Goal: Book appointment/travel/reservation

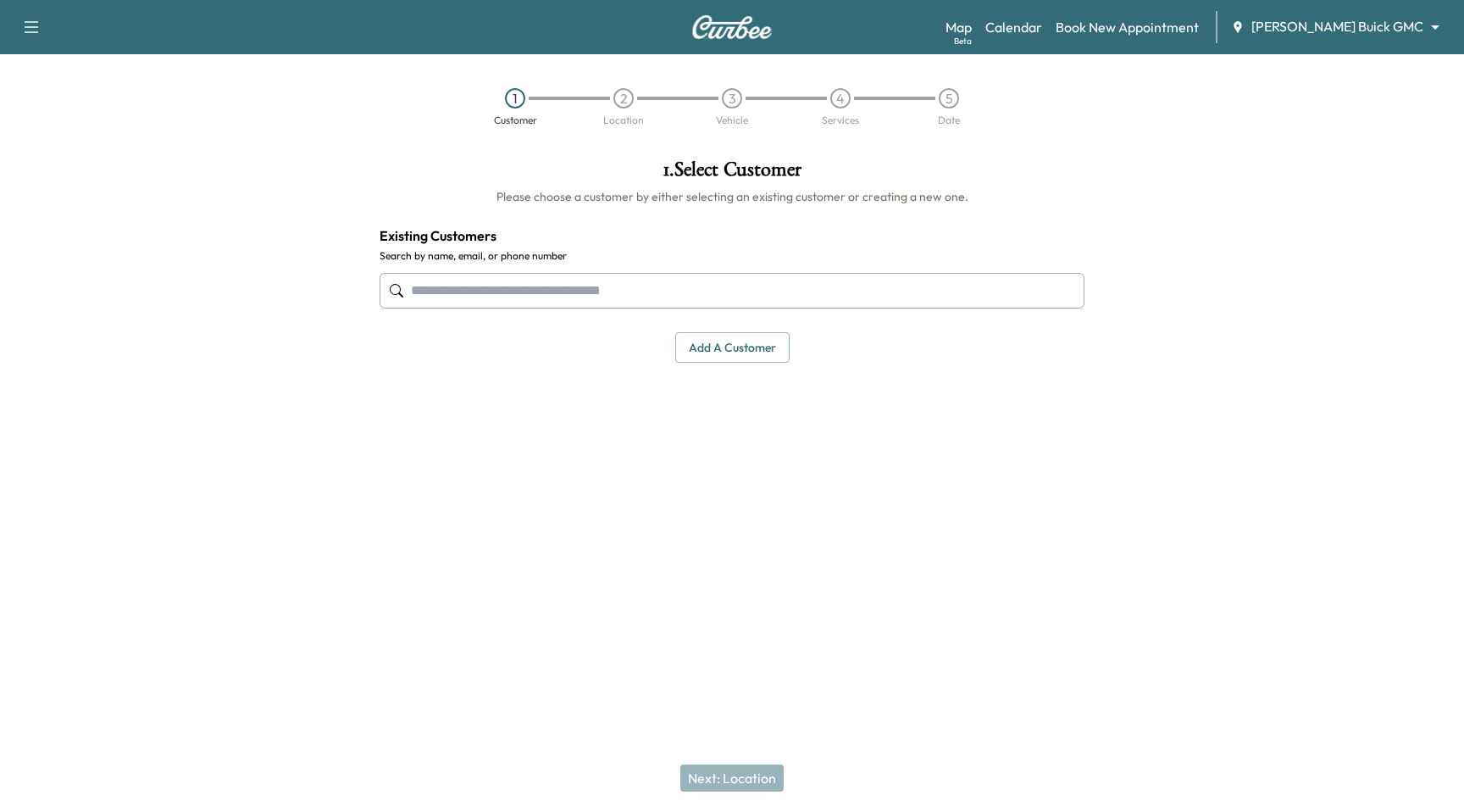
click at [767, 295] on input "text" at bounding box center [732, 290] width 705 height 35
click at [1335, 24] on body "Support Log Out Map Beta Calendar Book New Appointment [PERSON_NAME] Buick GMC …" at bounding box center [732, 406] width 1464 height 812
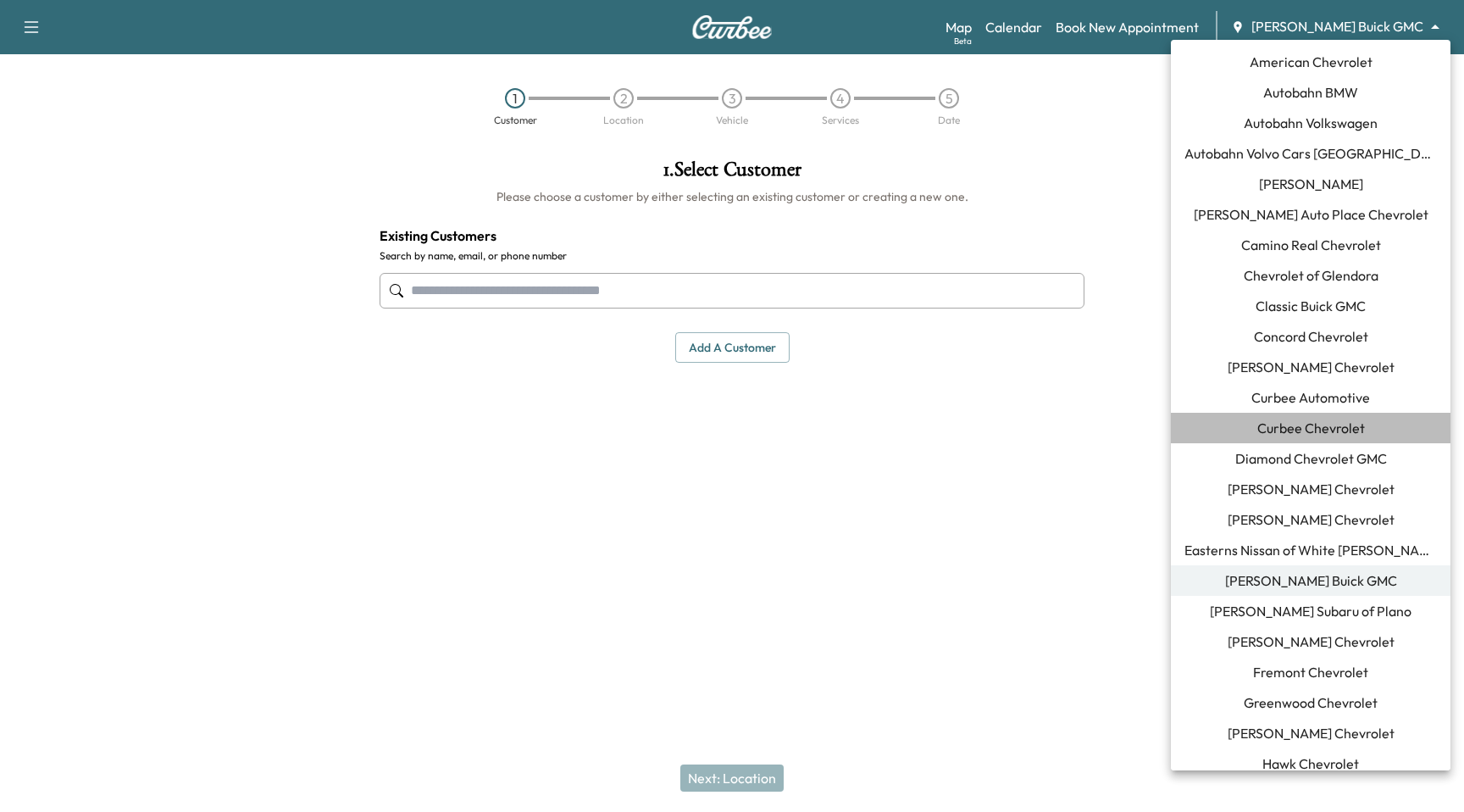
click at [1333, 428] on span "Curbee Chevrolet" at bounding box center [1311, 428] width 108 height 21
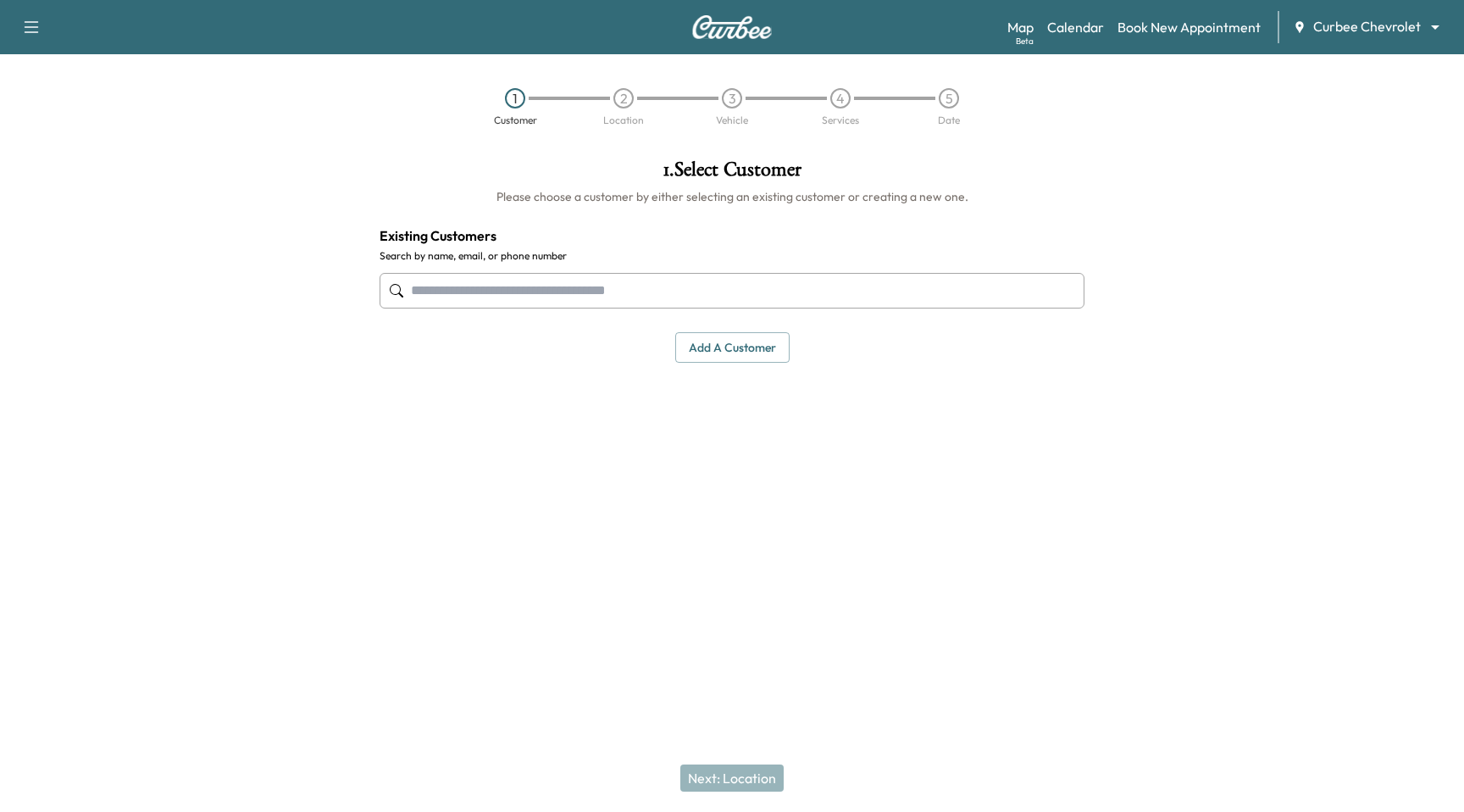
click at [580, 291] on input "text" at bounding box center [732, 290] width 705 height 35
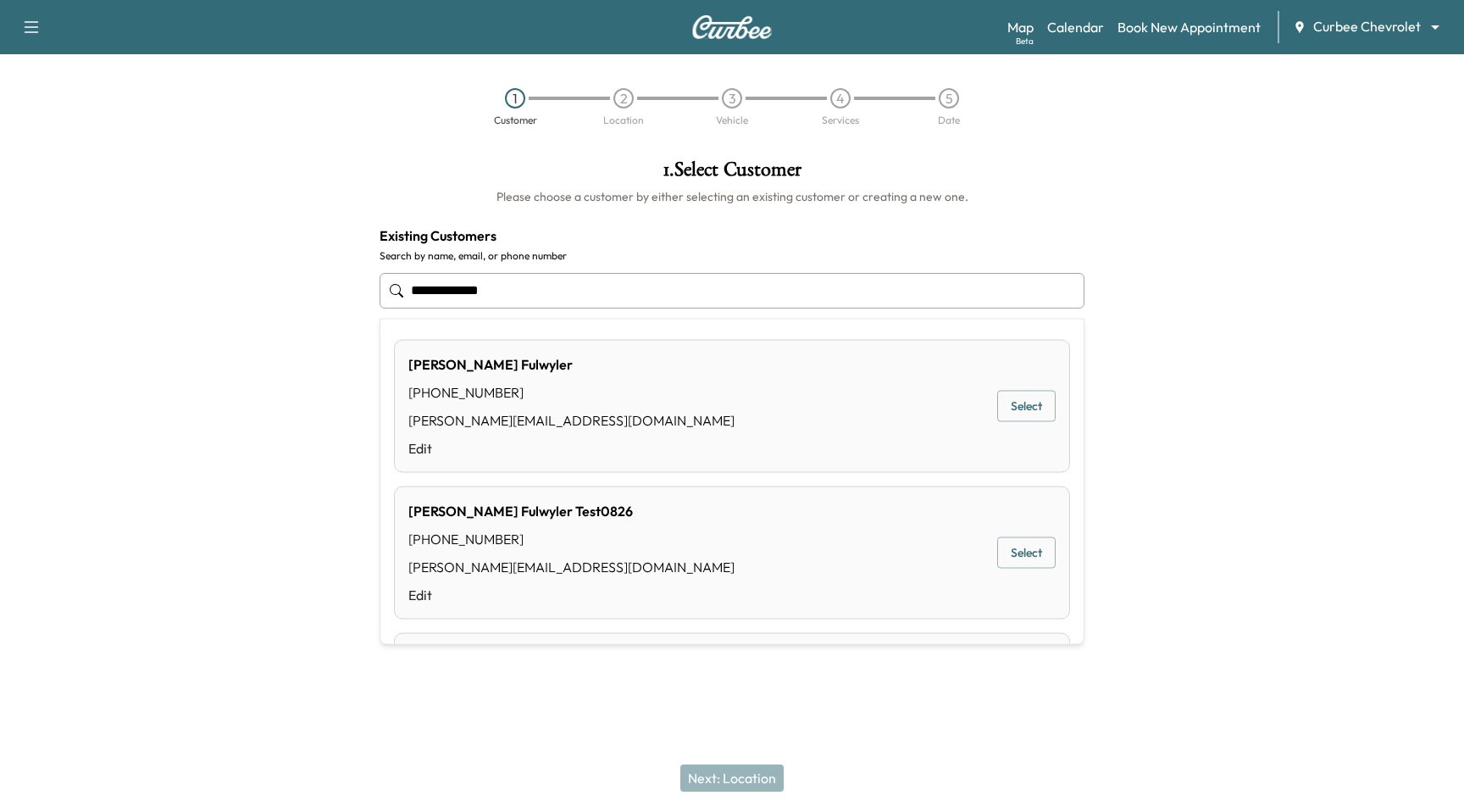
click at [842, 416] on div "[PERSON_NAME] [PHONE_NUMBER] [PERSON_NAME][EMAIL_ADDRESS][DOMAIN_NAME] Edit Sel…" at bounding box center [732, 406] width 676 height 133
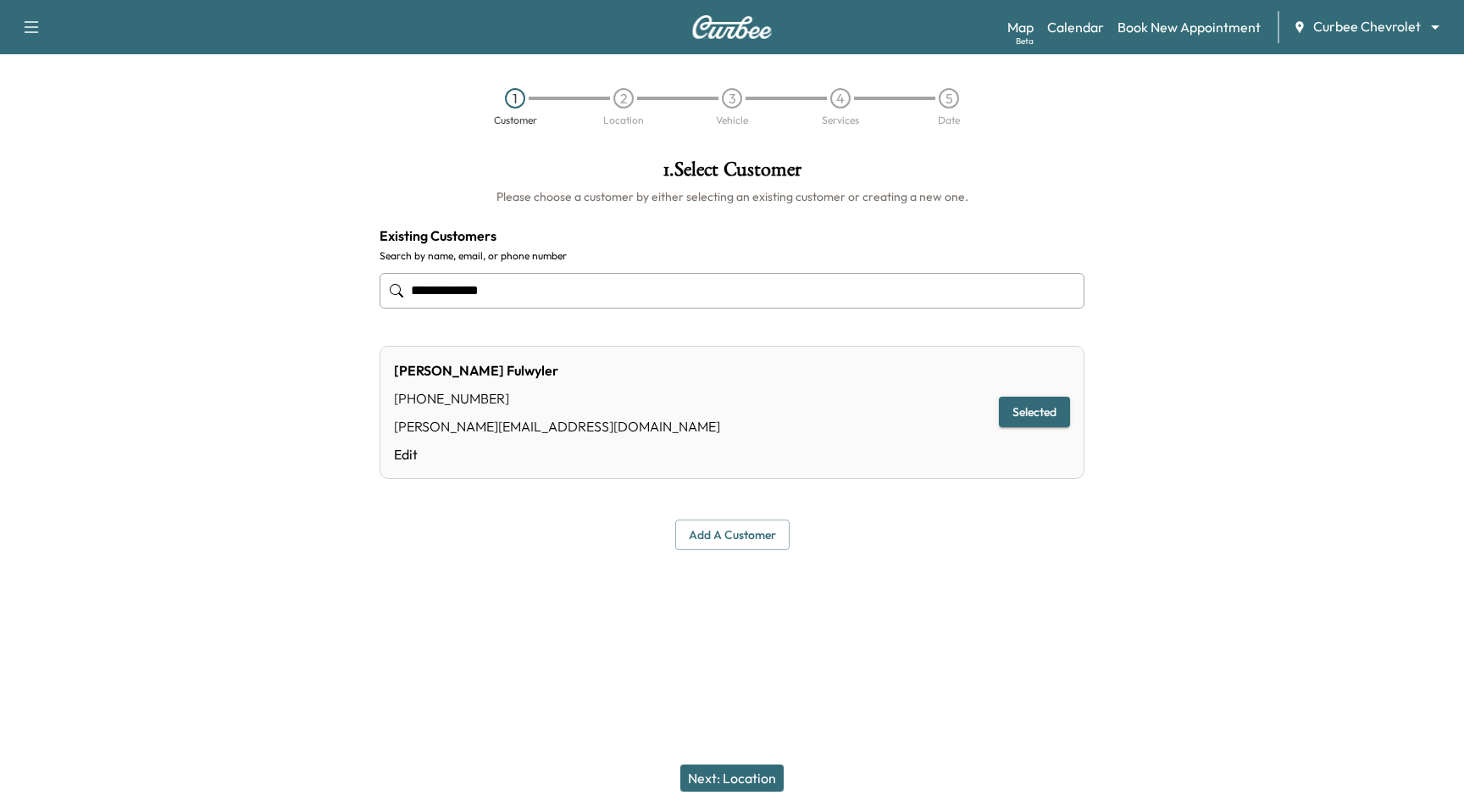
type input "**********"
click at [724, 763] on div "Next: Location" at bounding box center [732, 777] width 1464 height 68
click at [723, 771] on button "Next: Location" at bounding box center [732, 777] width 104 height 27
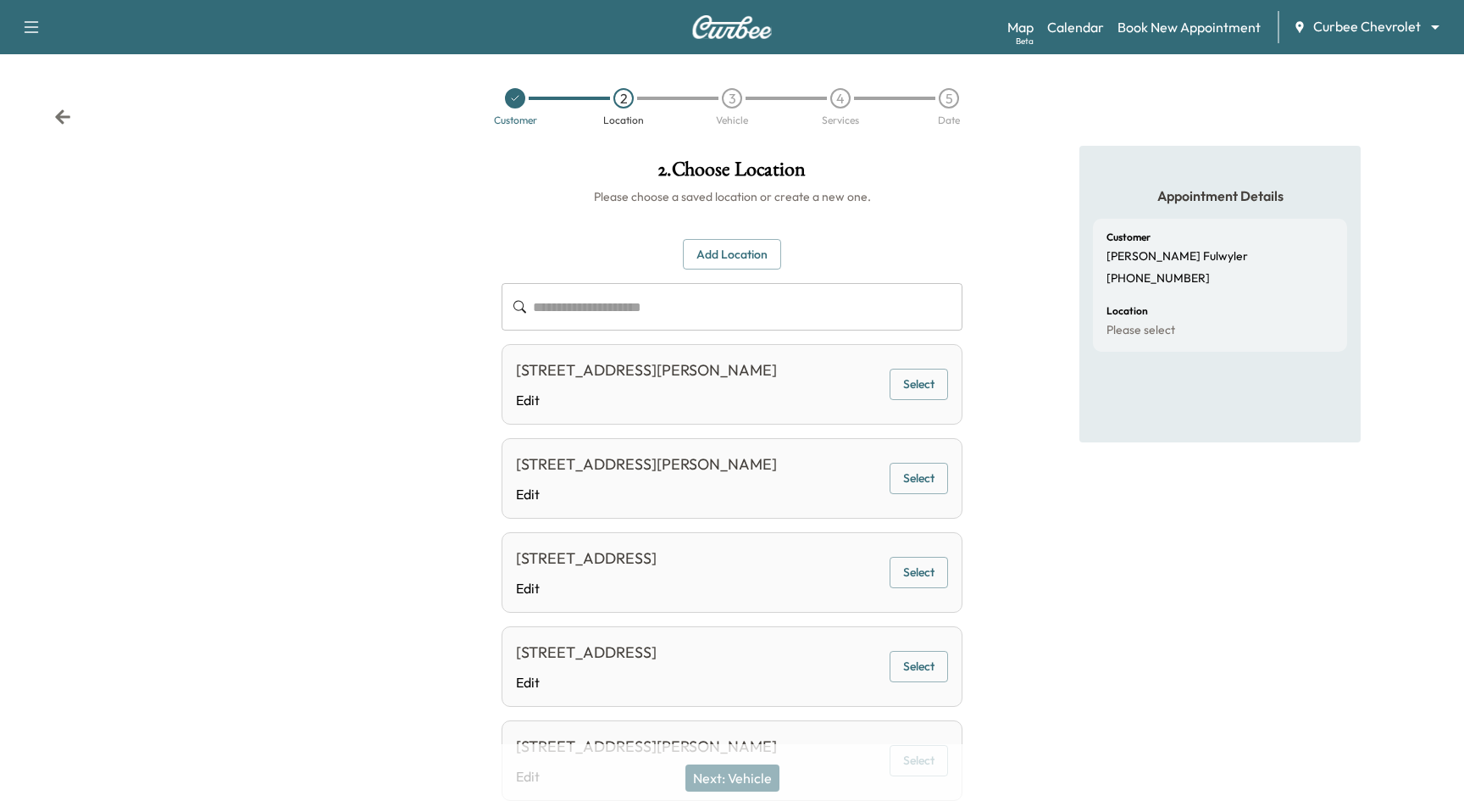
click at [919, 385] on button "Select" at bounding box center [919, 384] width 59 height 31
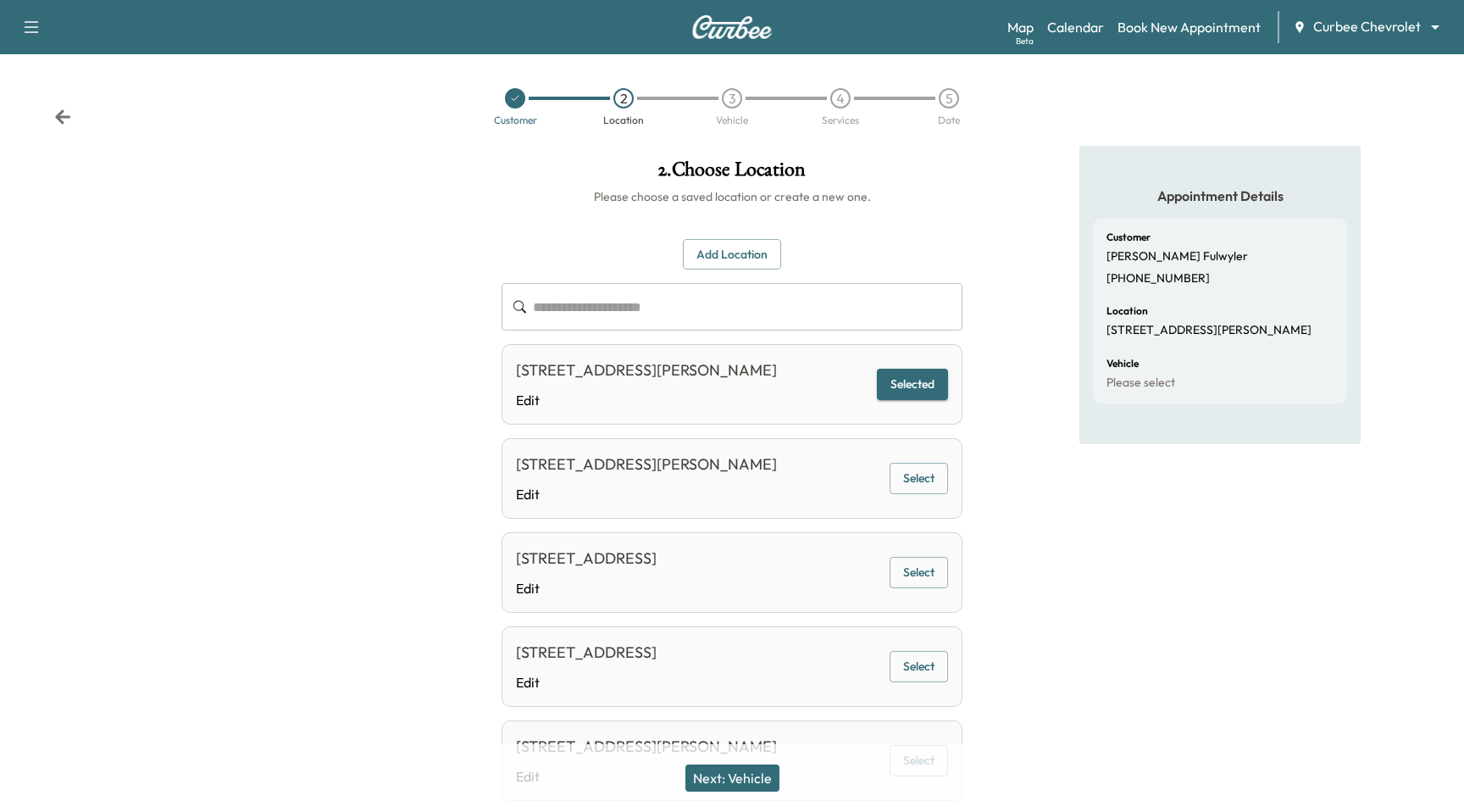
click at [722, 798] on div "Next: Vehicle" at bounding box center [732, 777] width 1464 height 68
click at [729, 777] on button "Next: Vehicle" at bounding box center [732, 777] width 94 height 27
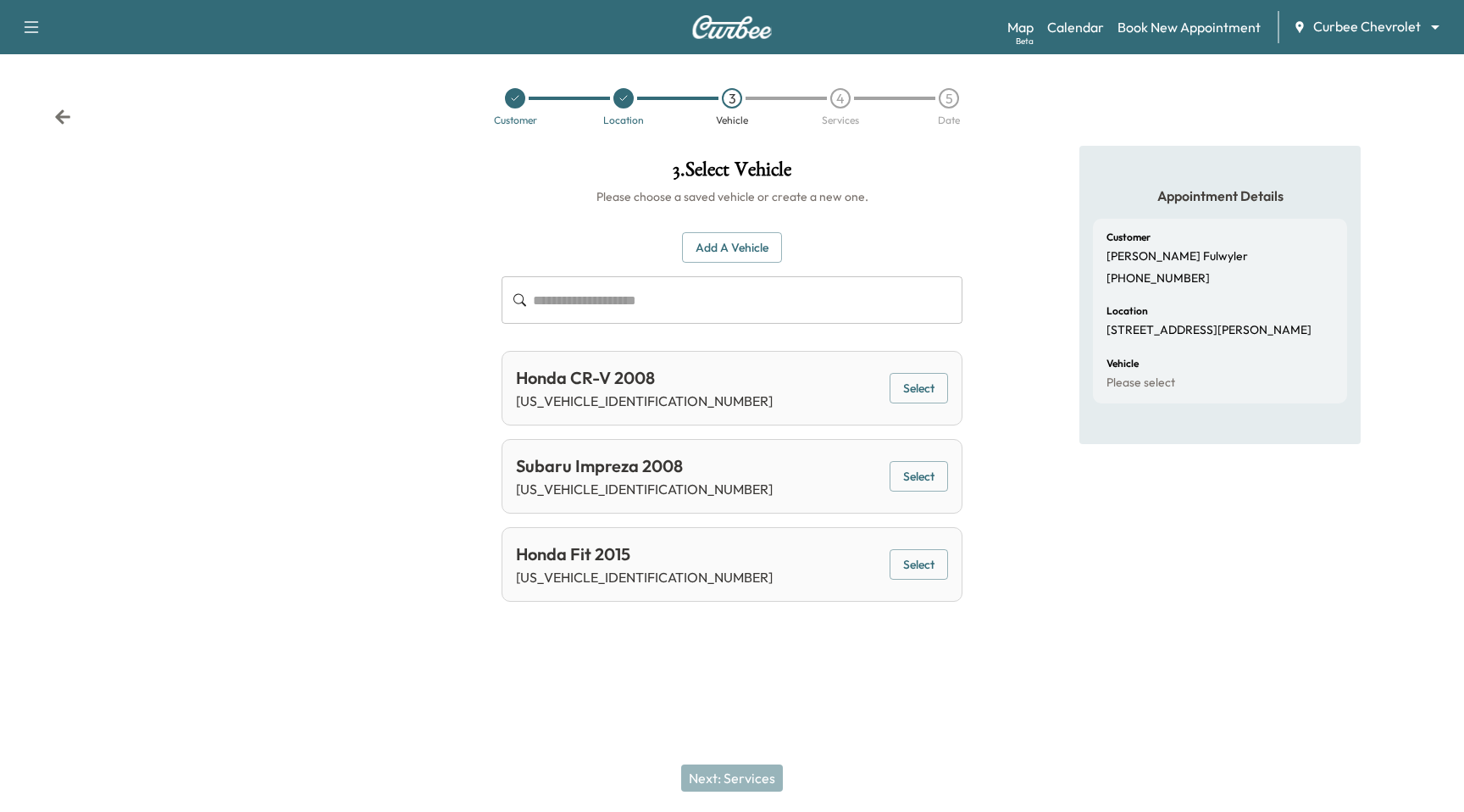
click at [769, 242] on button "Add a Vehicle" at bounding box center [732, 248] width 100 height 31
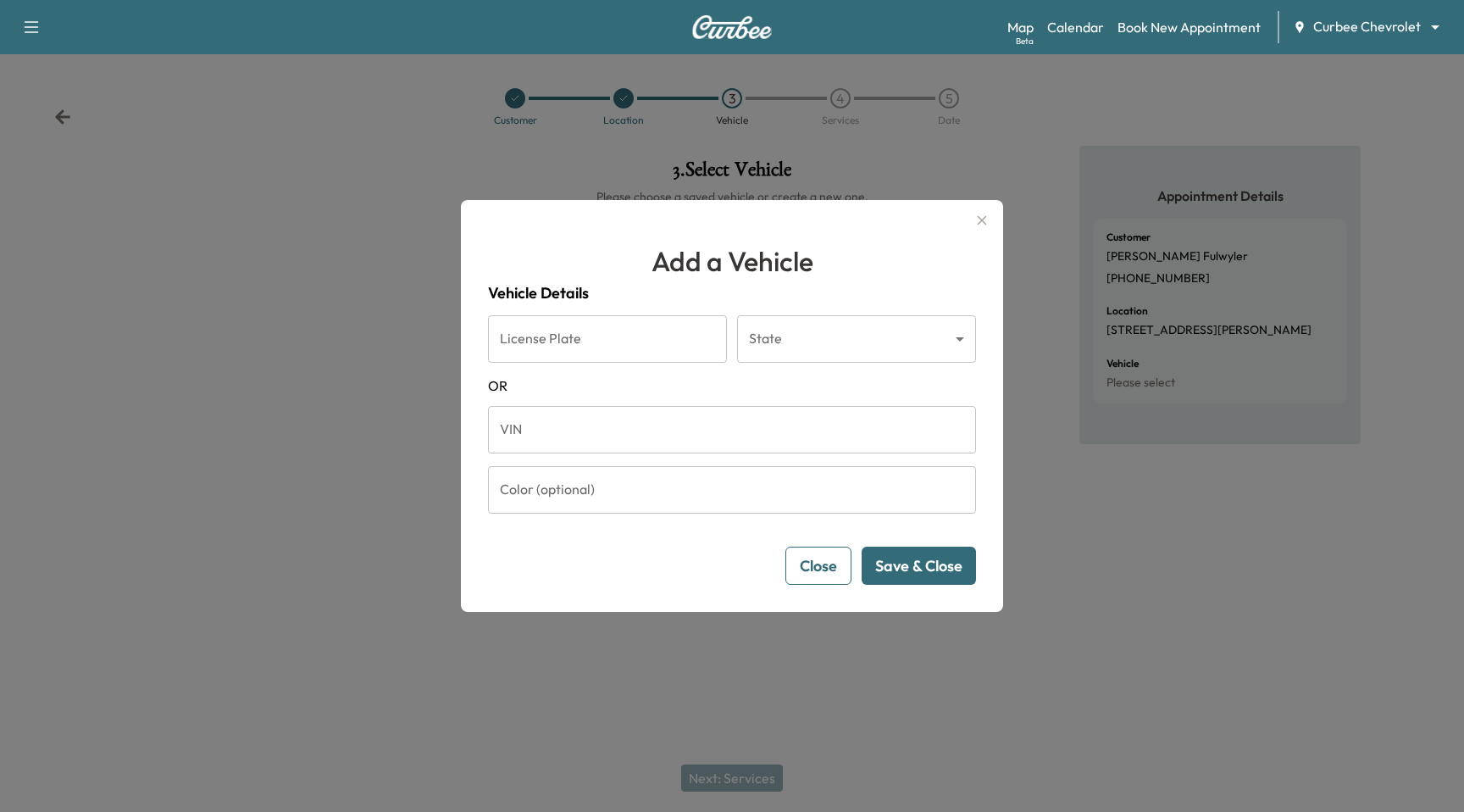
click at [628, 443] on input "VIN" at bounding box center [731, 429] width 488 height 47
type input "**********"
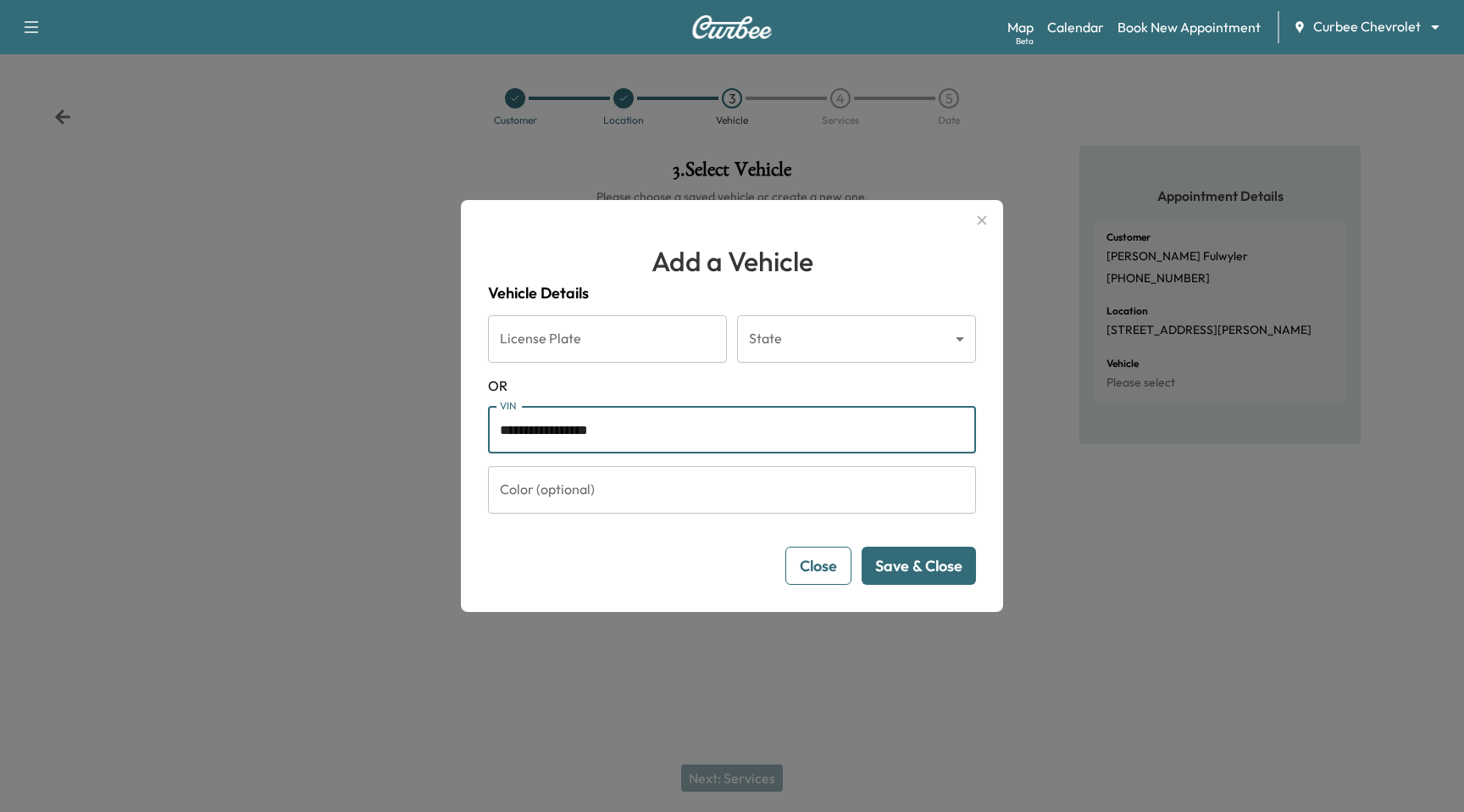
click at [792, 433] on input "**********" at bounding box center [731, 429] width 488 height 47
click at [551, 320] on div "License Plate License Plate" at bounding box center [607, 338] width 239 height 47
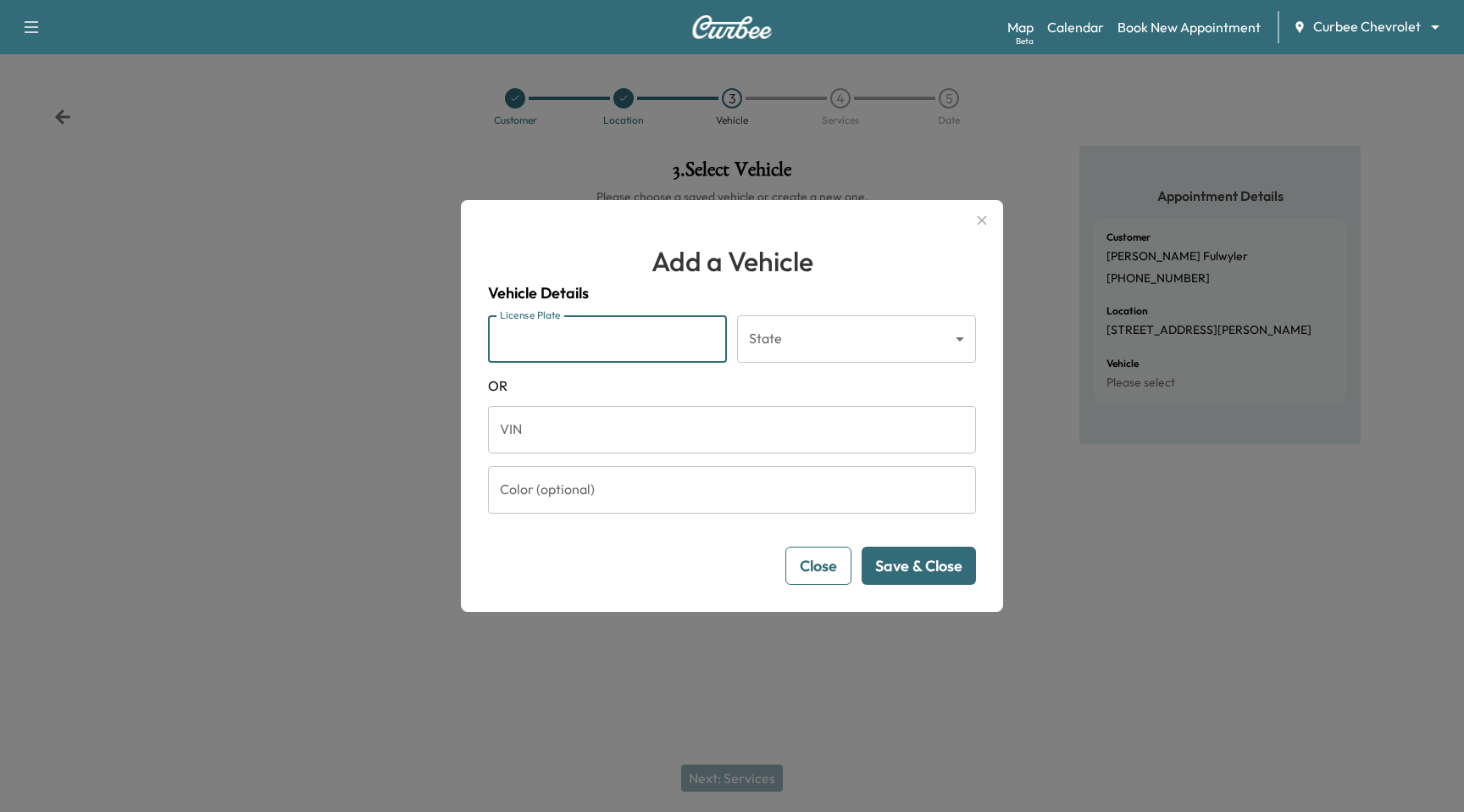
type input "*******"
click at [815, 351] on body "Support Log Out Map Beta Calendar Book New Appointment Curbee Chevrolet *******…" at bounding box center [732, 406] width 1464 height 812
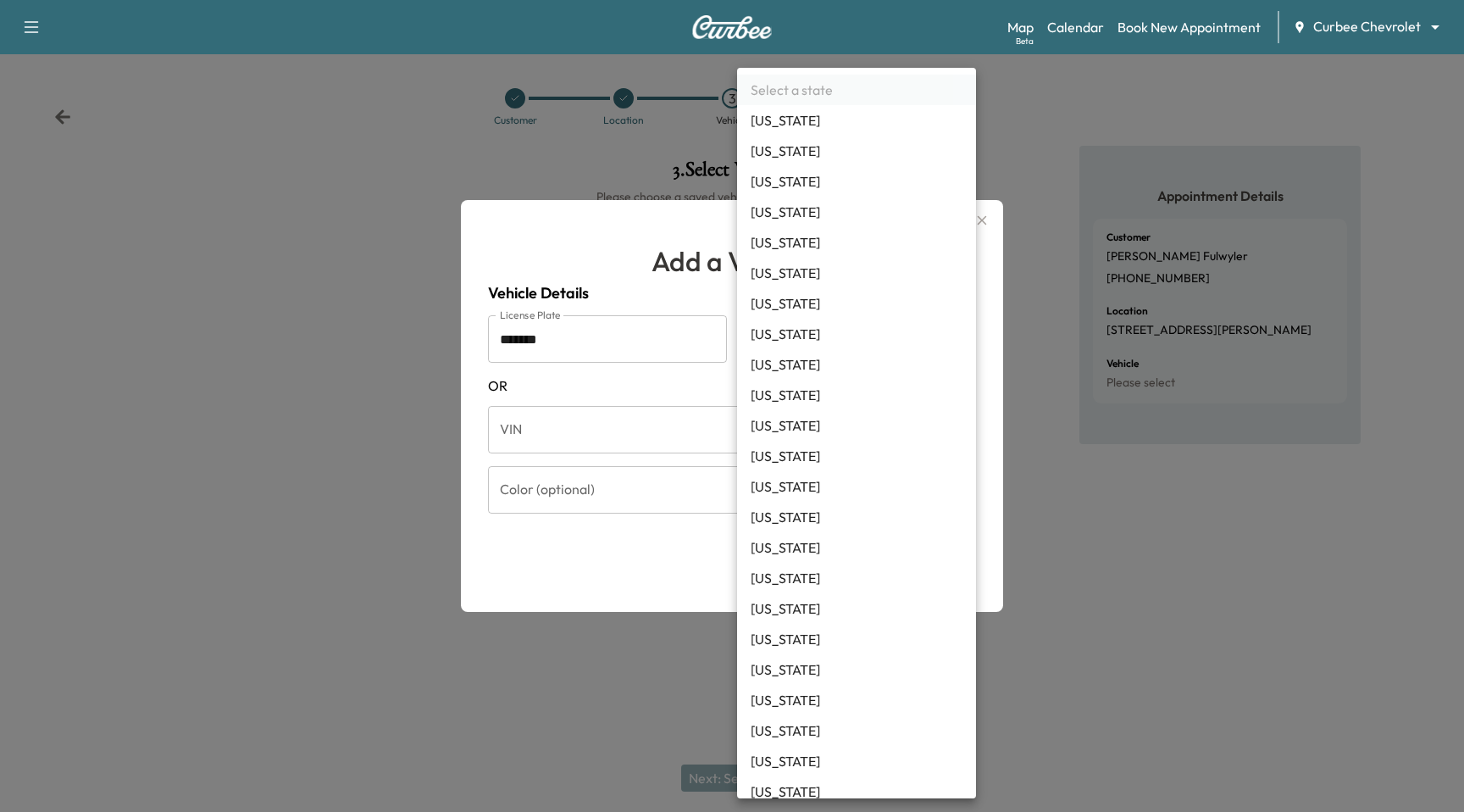
click at [833, 273] on li "[US_STATE]" at bounding box center [856, 272] width 239 height 30
type input "**"
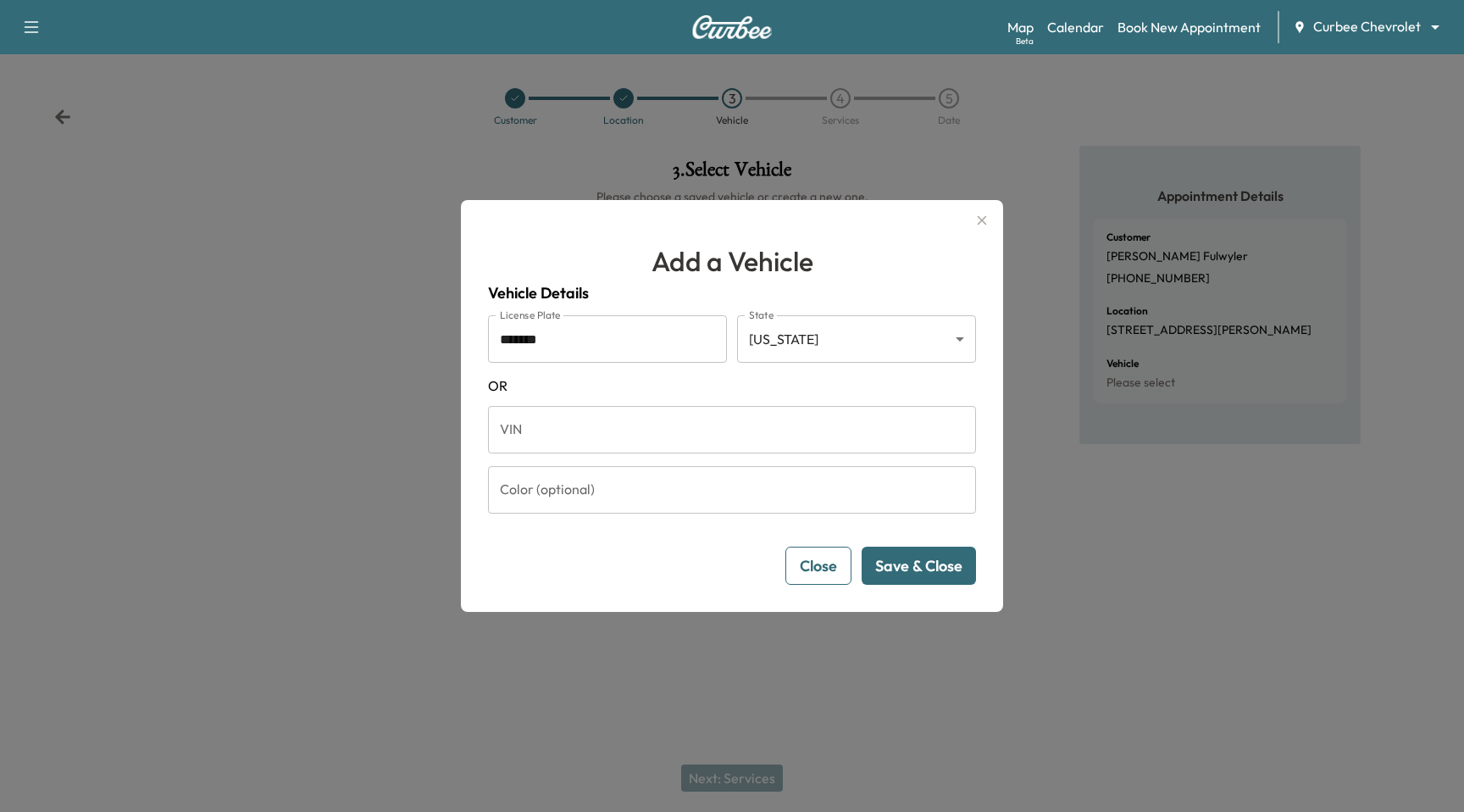
click at [897, 570] on button "Save & Close" at bounding box center [918, 565] width 115 height 38
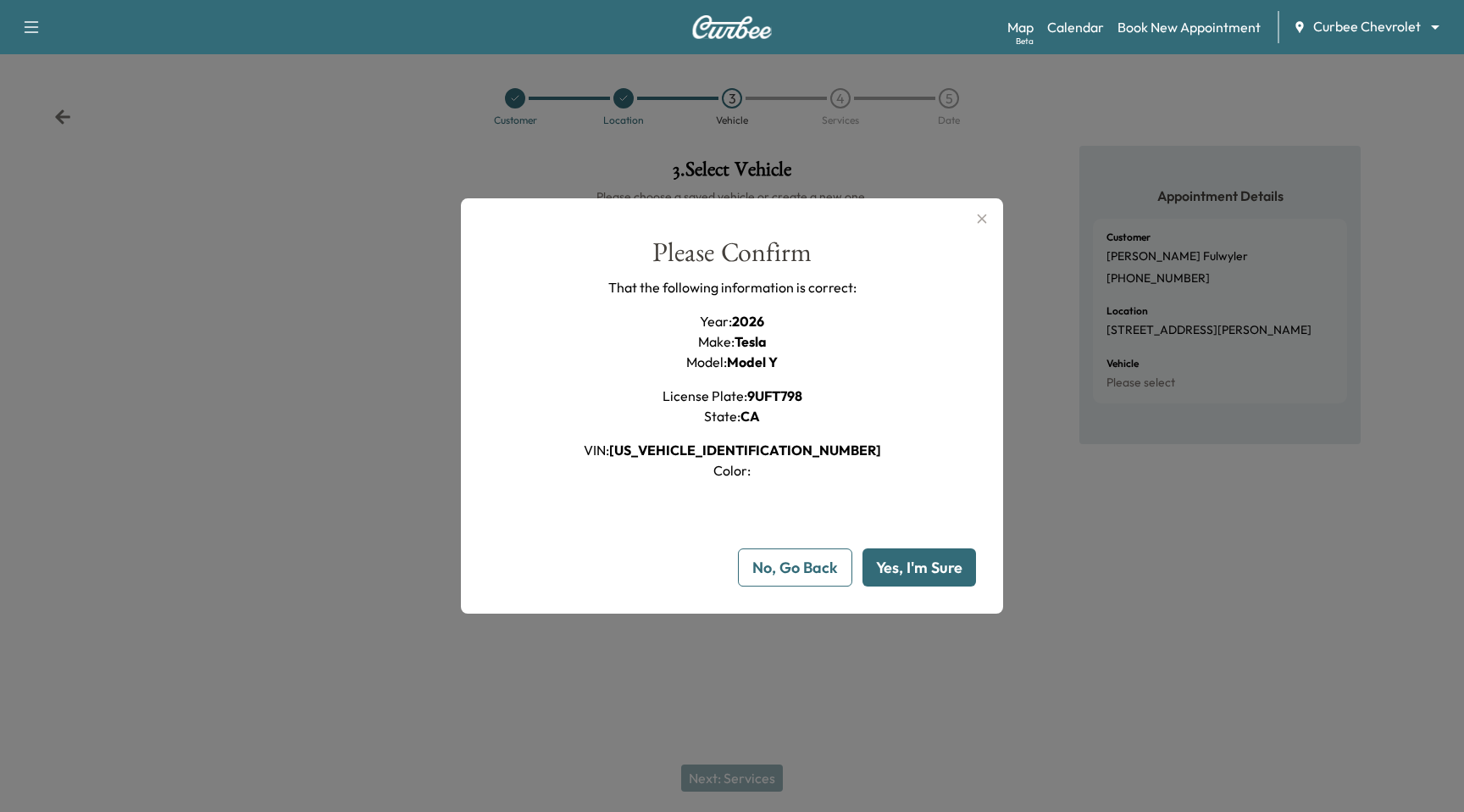
click at [905, 555] on button "Yes, I'm Sure" at bounding box center [919, 567] width 114 height 38
type input "**"
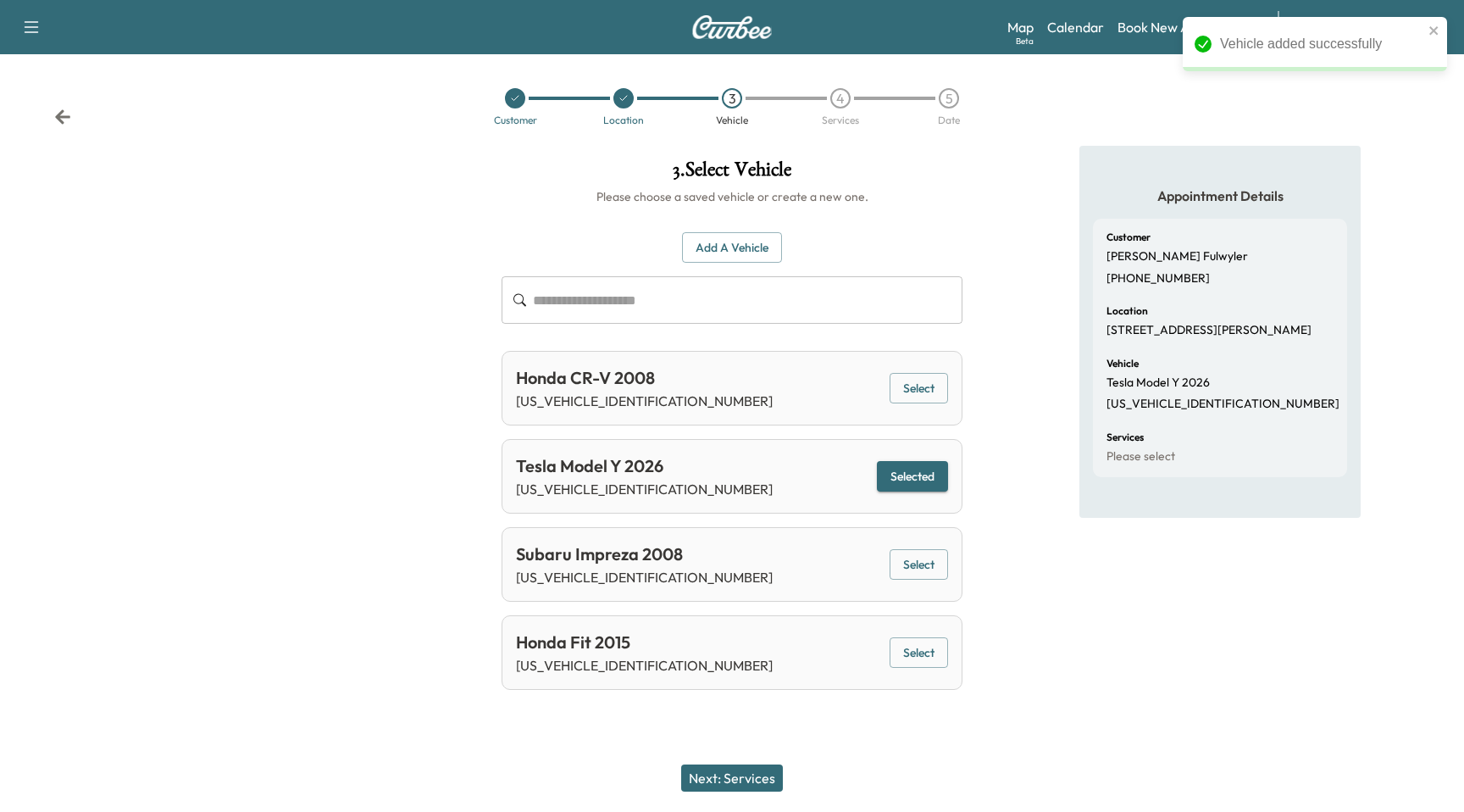
click at [736, 785] on button "Next: Services" at bounding box center [732, 777] width 102 height 27
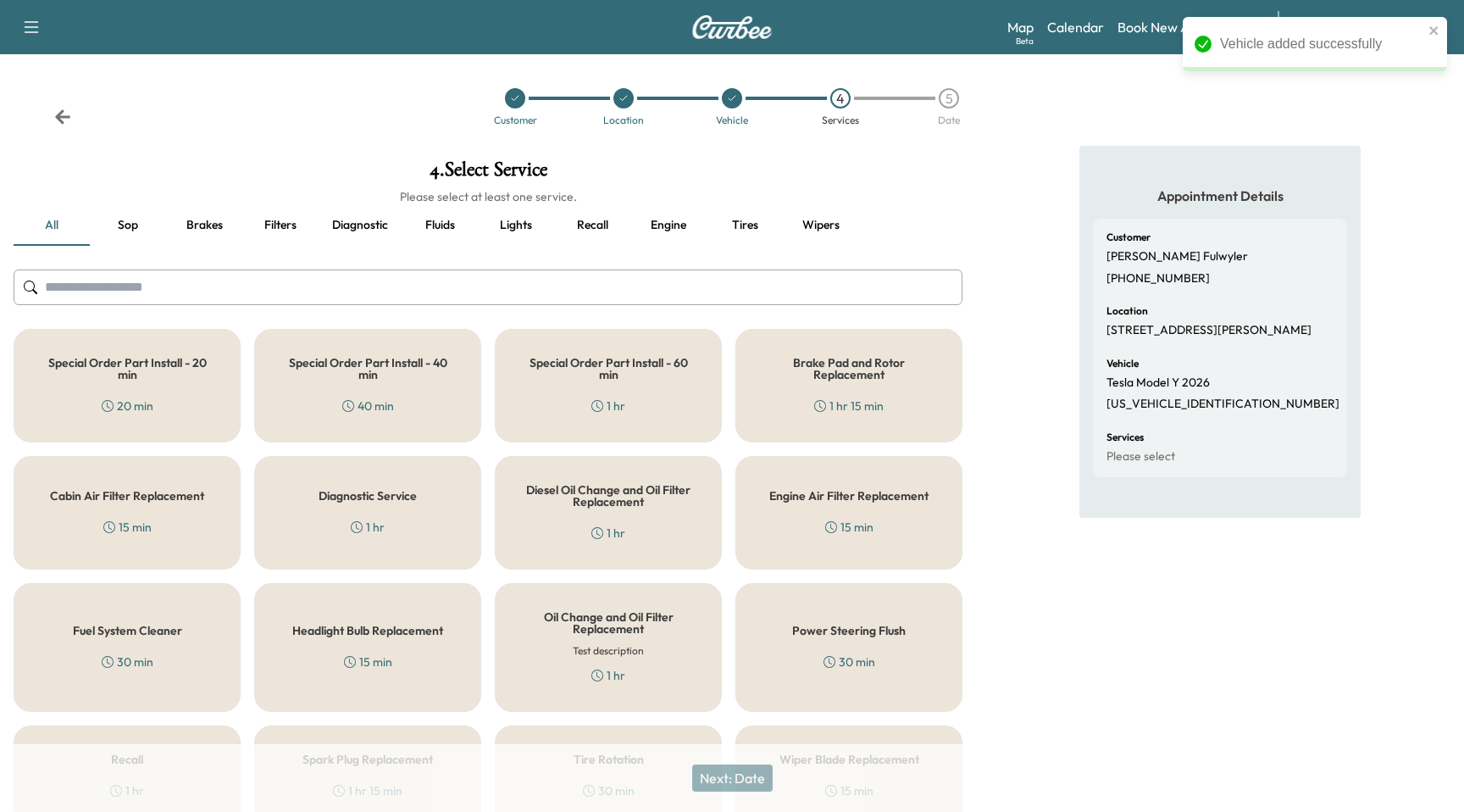
click at [723, 513] on div "Special Order Part Install - 20 min 20 min Special Order Part Install - 40 min …" at bounding box center [489, 577] width 950 height 498
click at [678, 507] on div "Diesel Oil Change and Oil Filter Replacement 1 hr" at bounding box center [608, 513] width 227 height 114
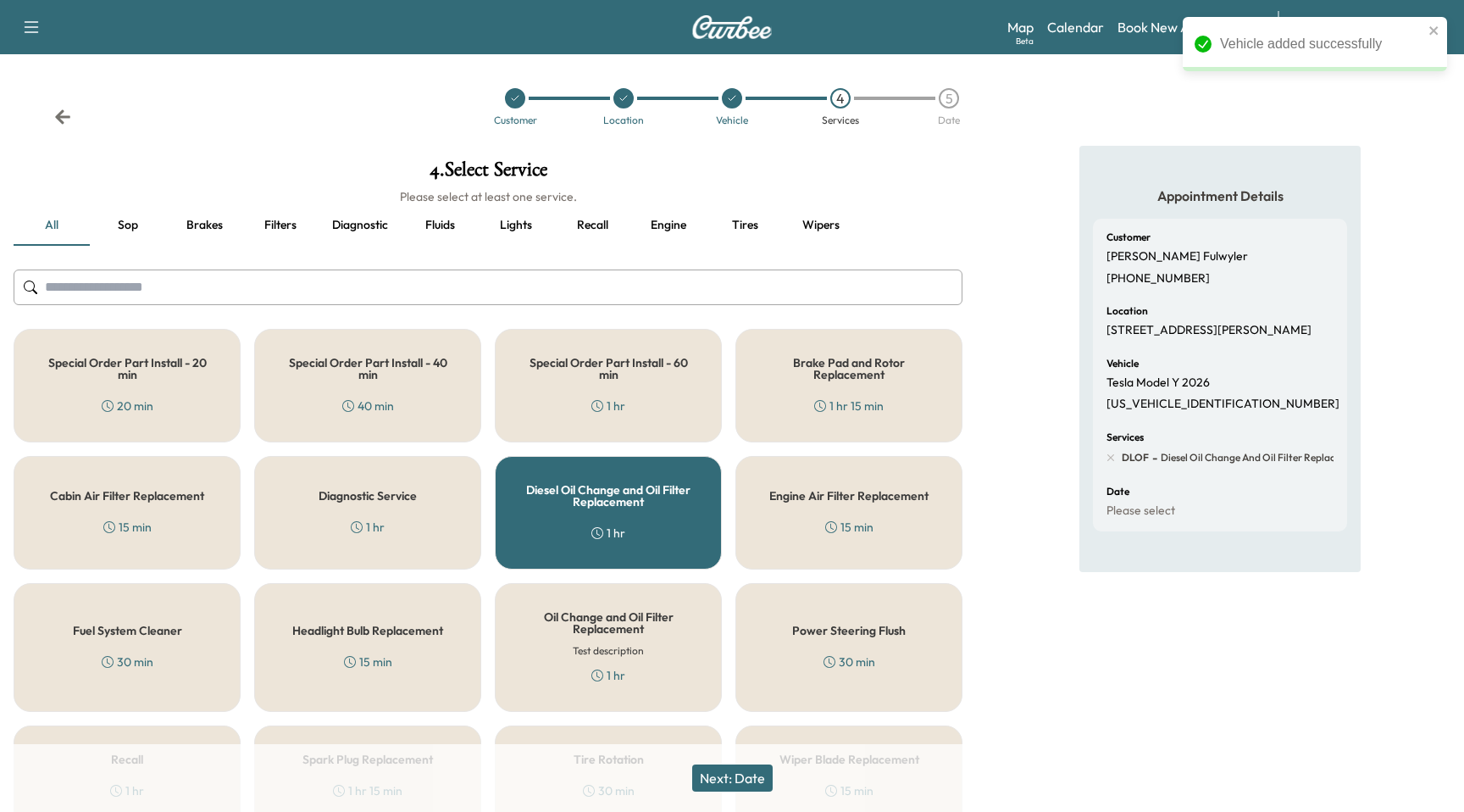
click at [739, 782] on button "Next: Date" at bounding box center [732, 777] width 80 height 27
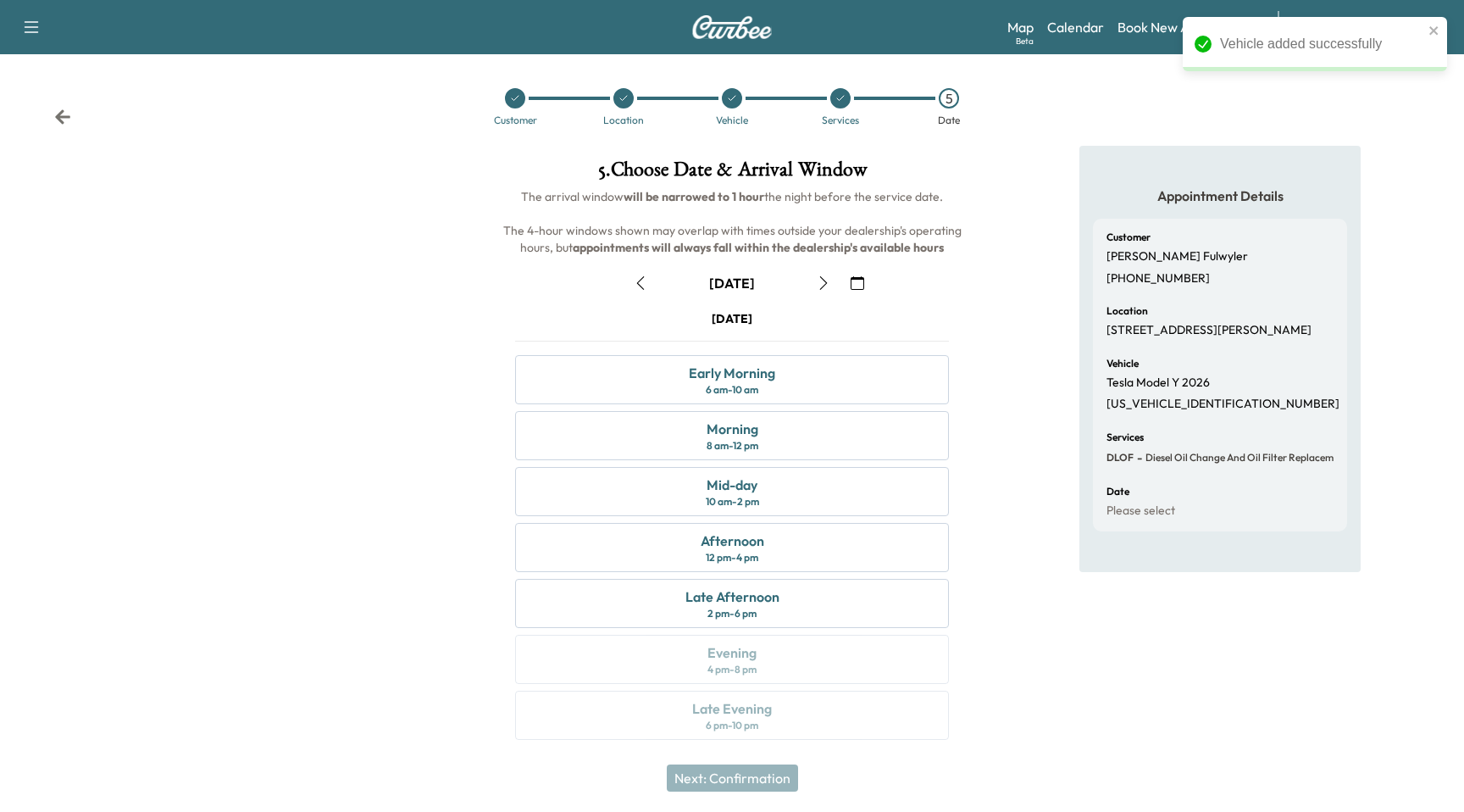
click at [822, 284] on icon "button" at bounding box center [824, 283] width 14 height 14
click at [877, 281] on div "[DATE]" at bounding box center [732, 282] width 461 height 27
click at [859, 281] on icon "button" at bounding box center [858, 283] width 14 height 14
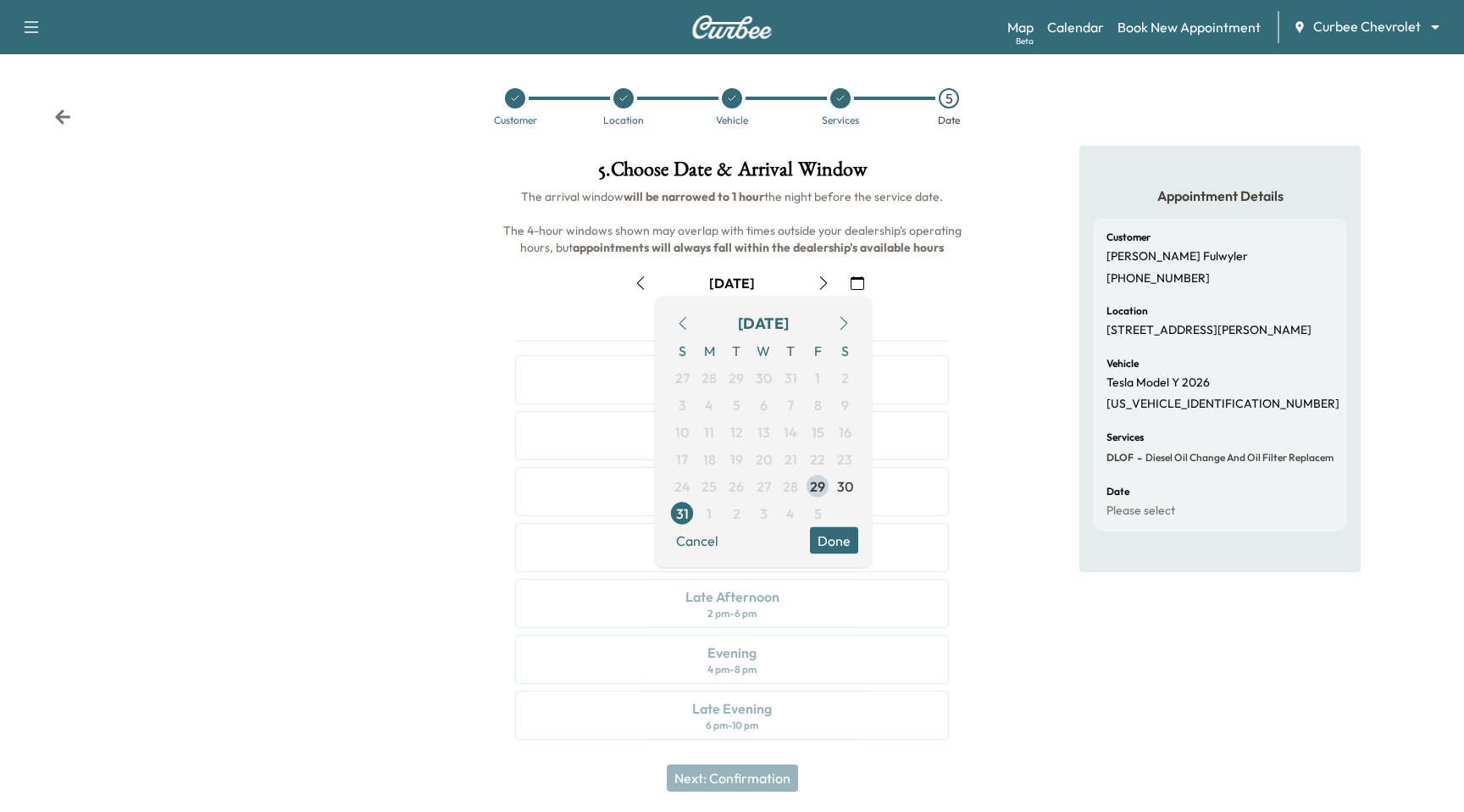
click at [823, 281] on icon "button" at bounding box center [824, 283] width 14 height 14
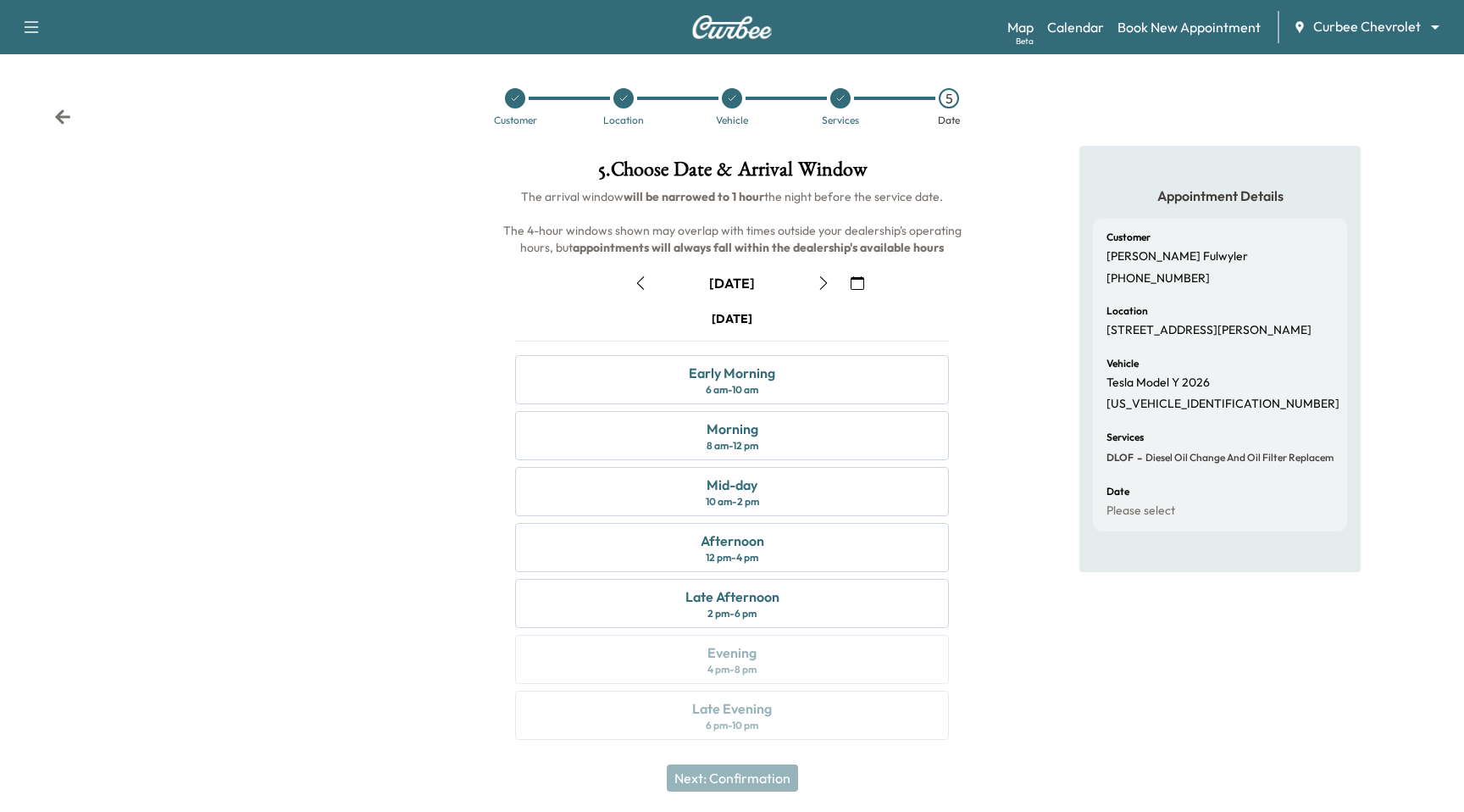
click at [856, 279] on icon "button" at bounding box center [858, 283] width 14 height 14
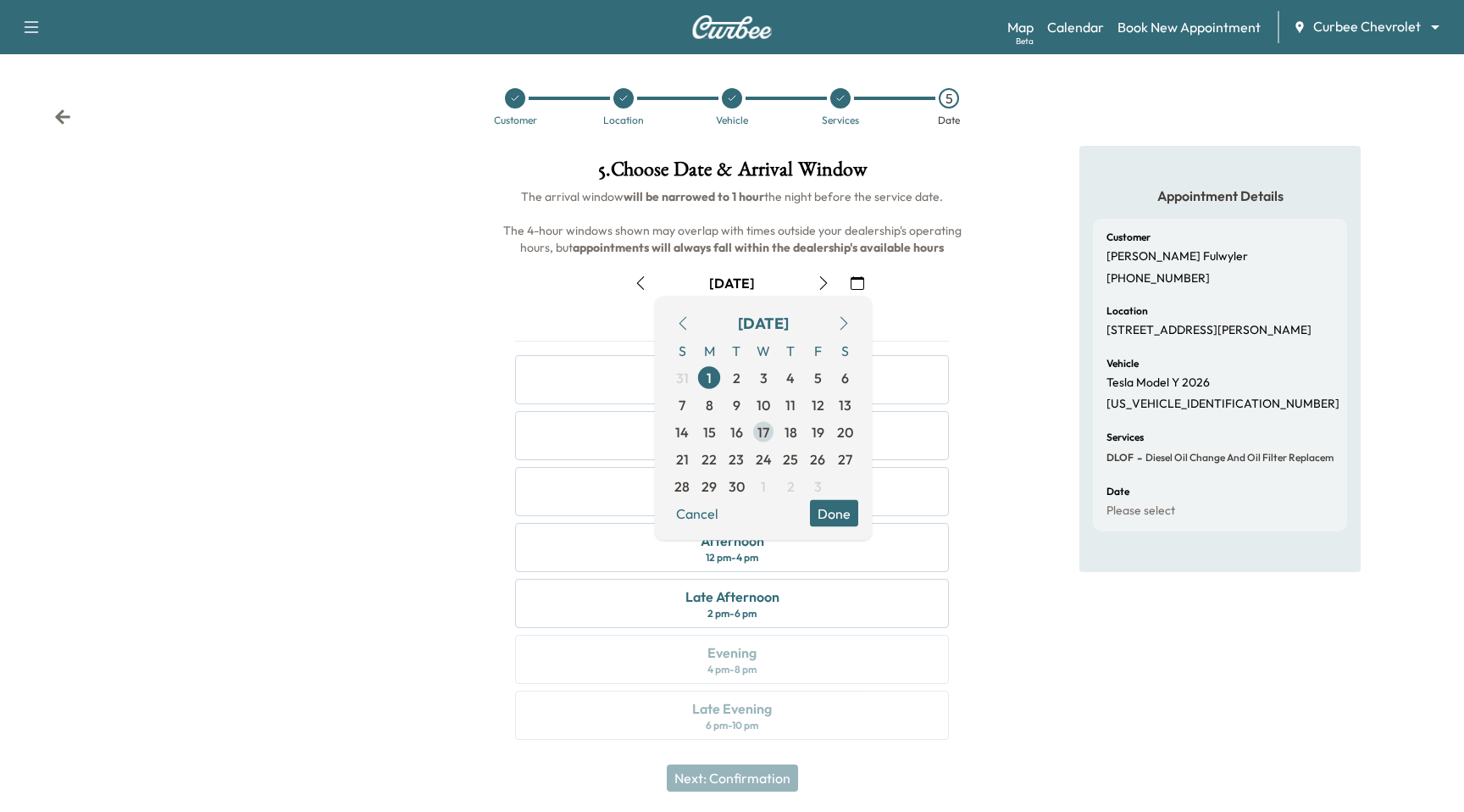
click at [767, 435] on span "17" at bounding box center [764, 432] width 12 height 21
click at [824, 499] on span "3" at bounding box center [817, 486] width 27 height 27
click at [761, 422] on span "15" at bounding box center [764, 432] width 13 height 21
click at [833, 508] on button "Done" at bounding box center [835, 513] width 48 height 27
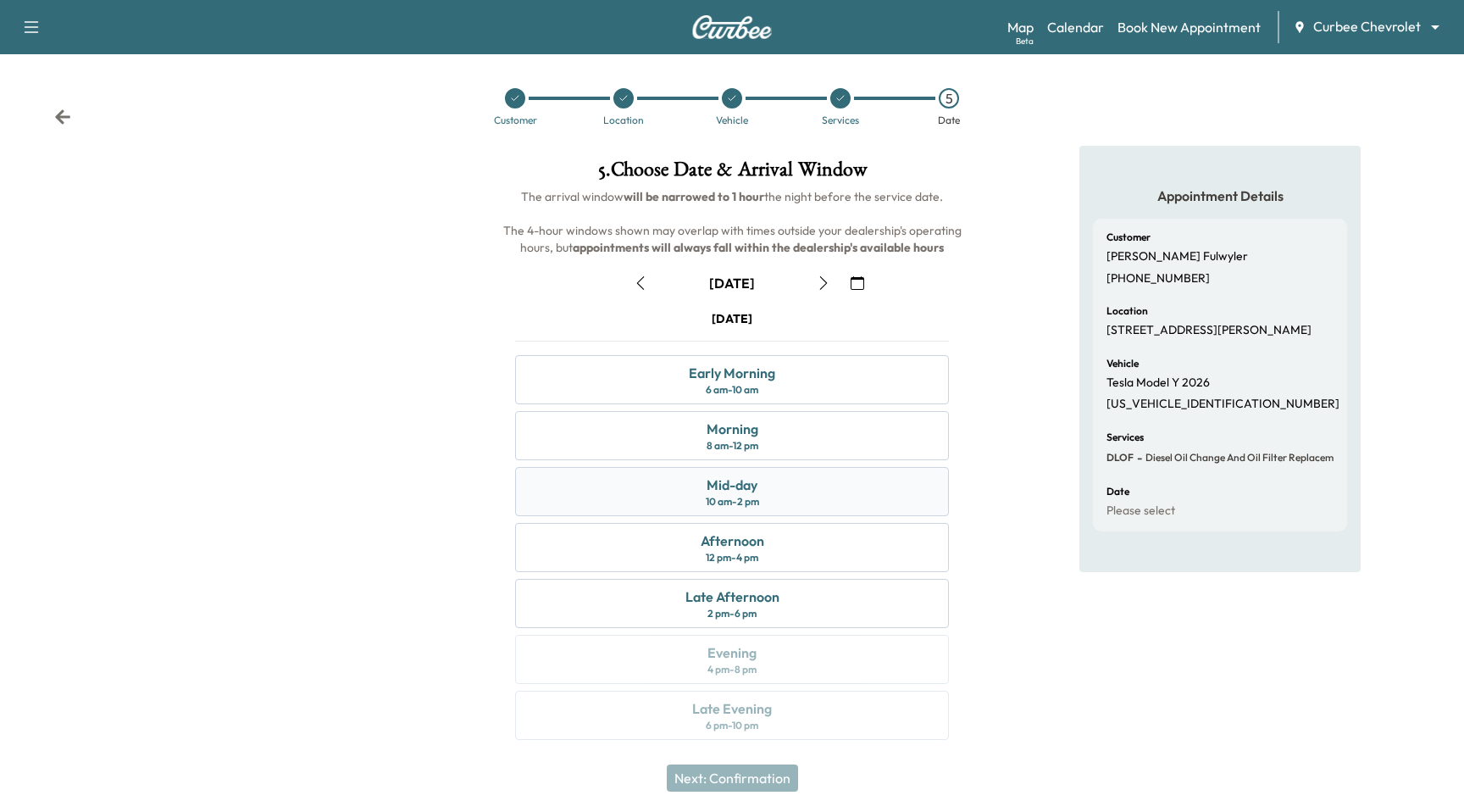
click at [740, 492] on div "Mid-day" at bounding box center [732, 485] width 51 height 21
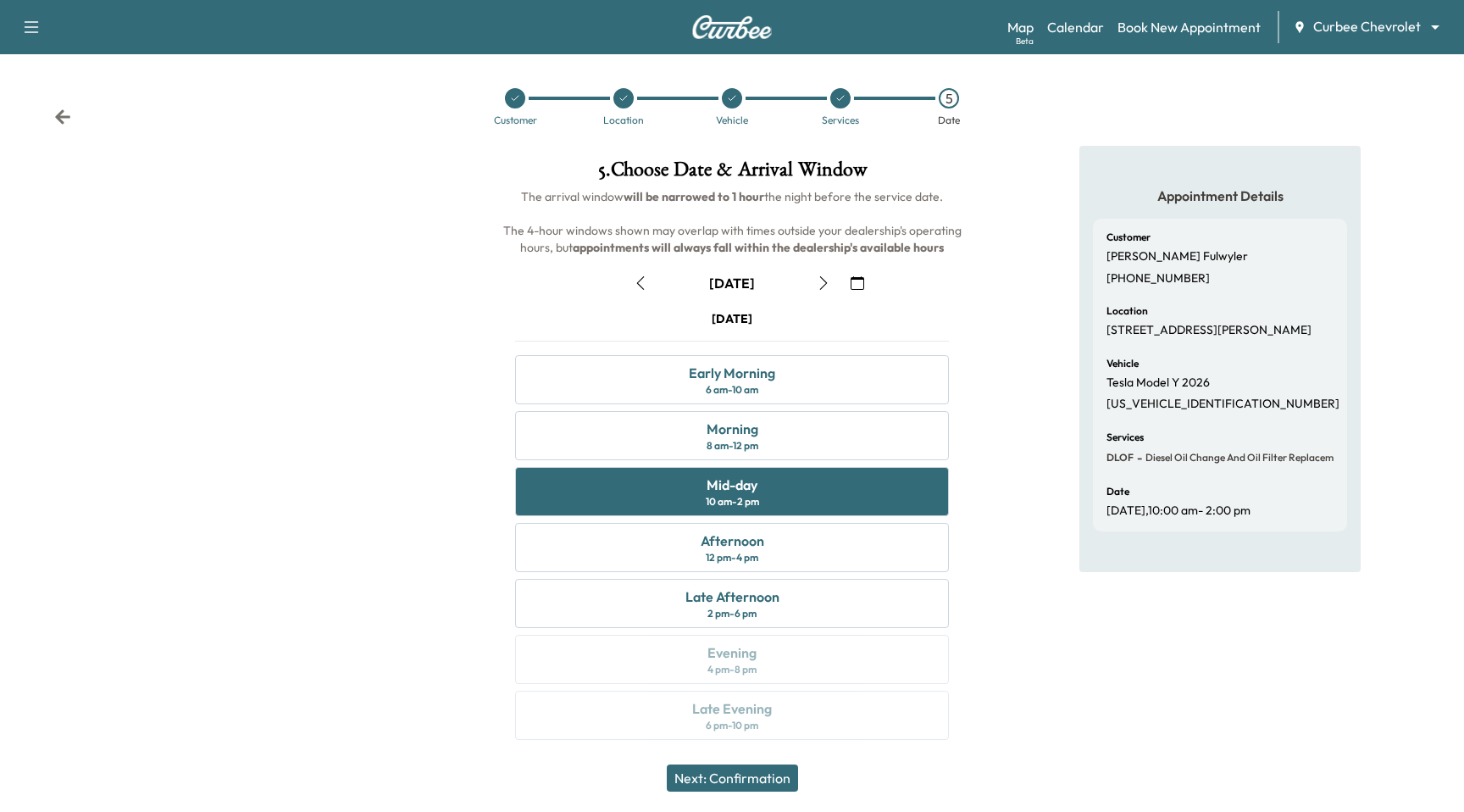
click at [737, 779] on button "Next: Confirmation" at bounding box center [733, 777] width 131 height 27
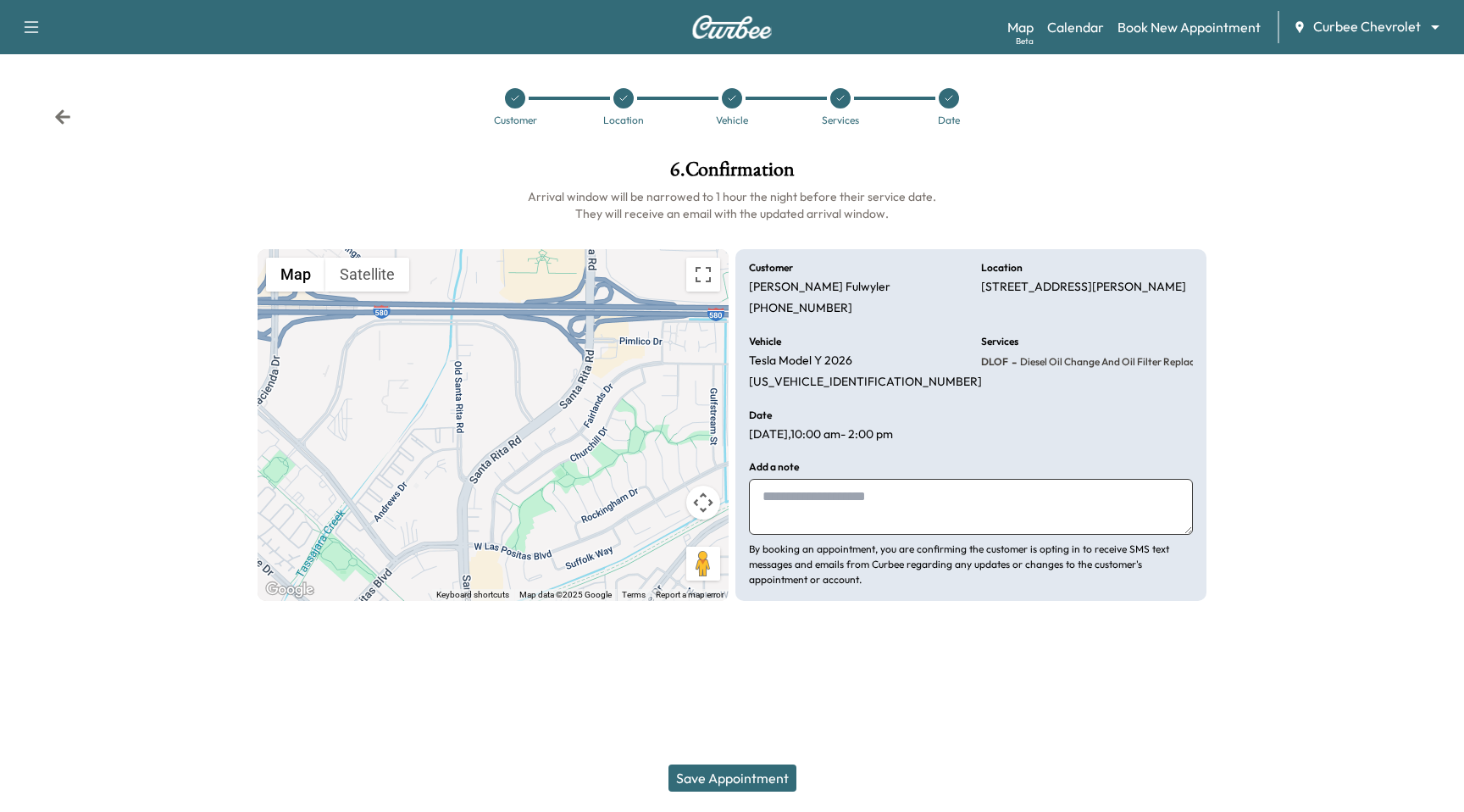
click at [769, 772] on button "Save Appointment" at bounding box center [733, 777] width 128 height 27
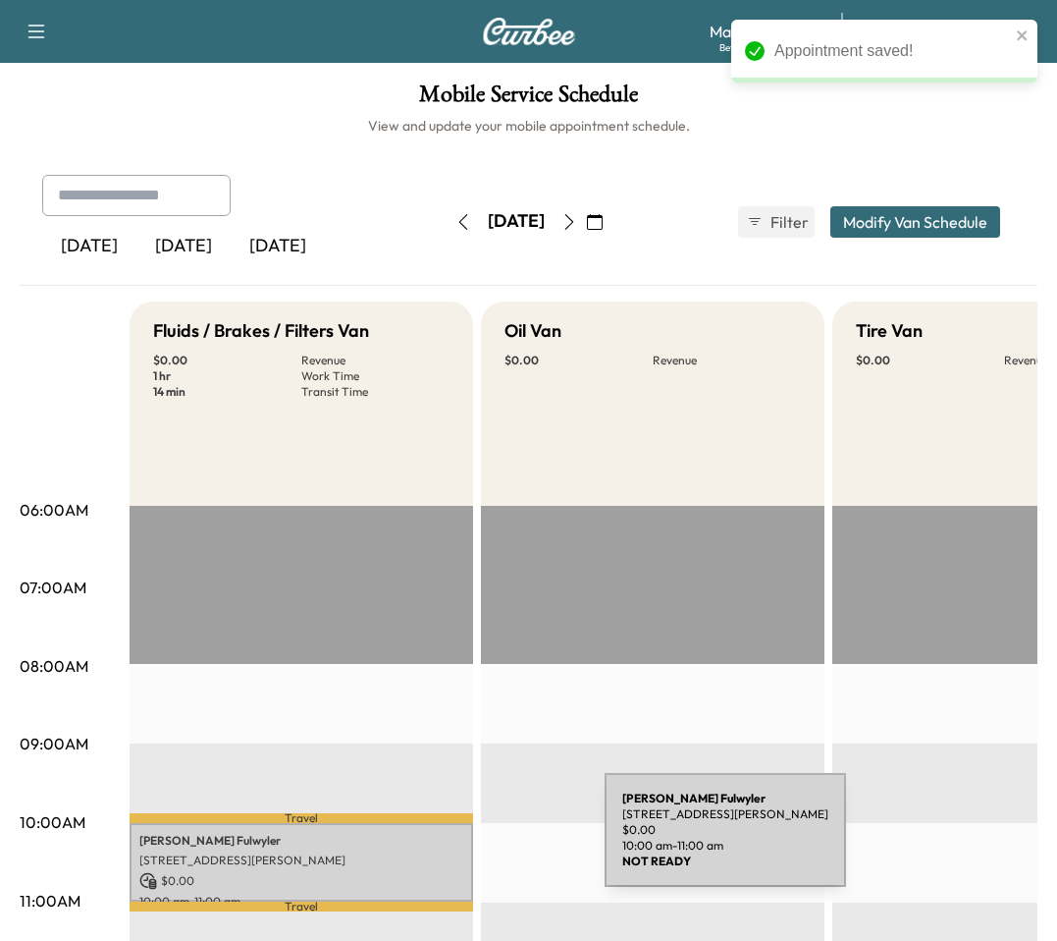
click at [457, 841] on p "[PERSON_NAME]" at bounding box center [301, 841] width 324 height 16
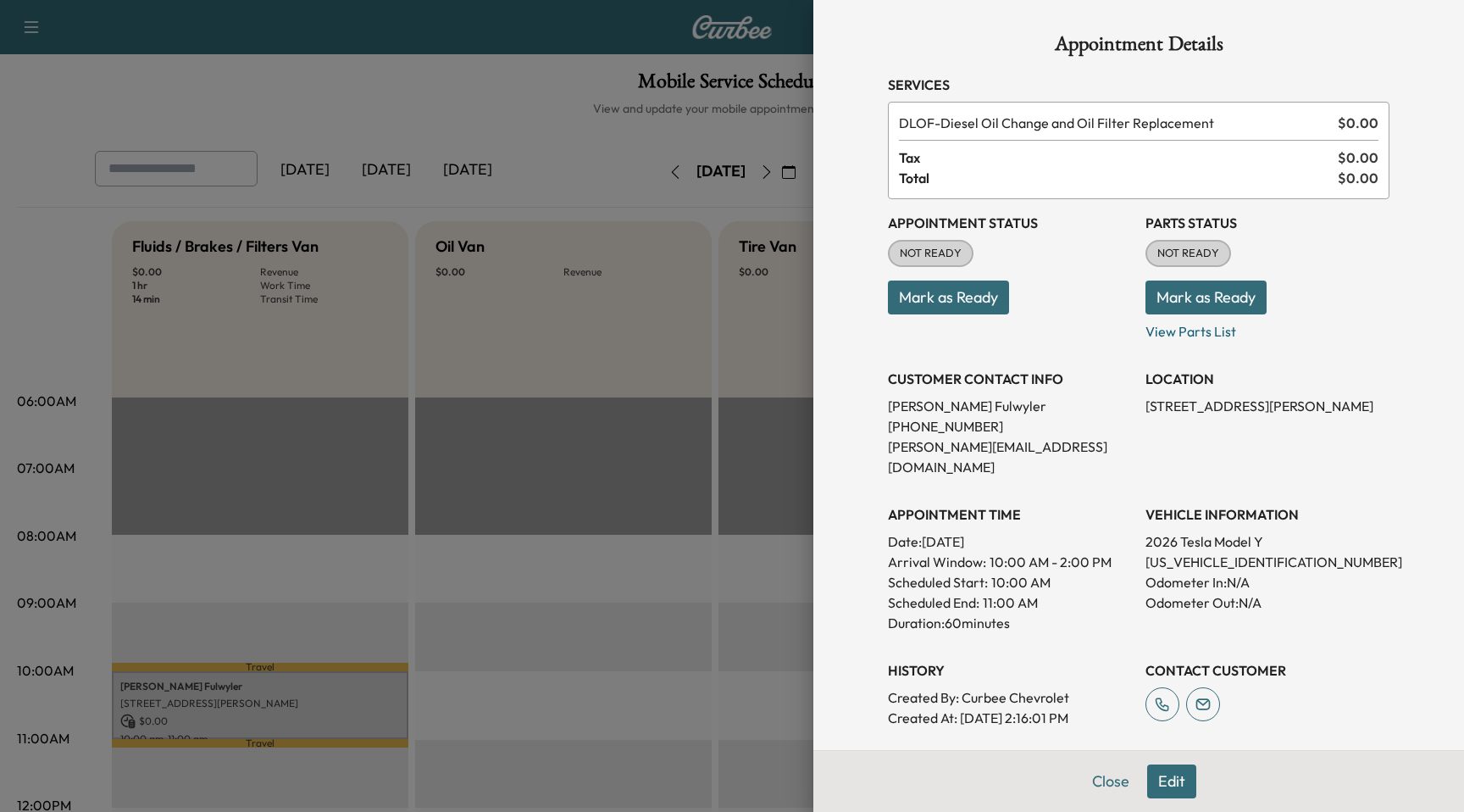
click at [679, 133] on div at bounding box center [732, 406] width 1464 height 812
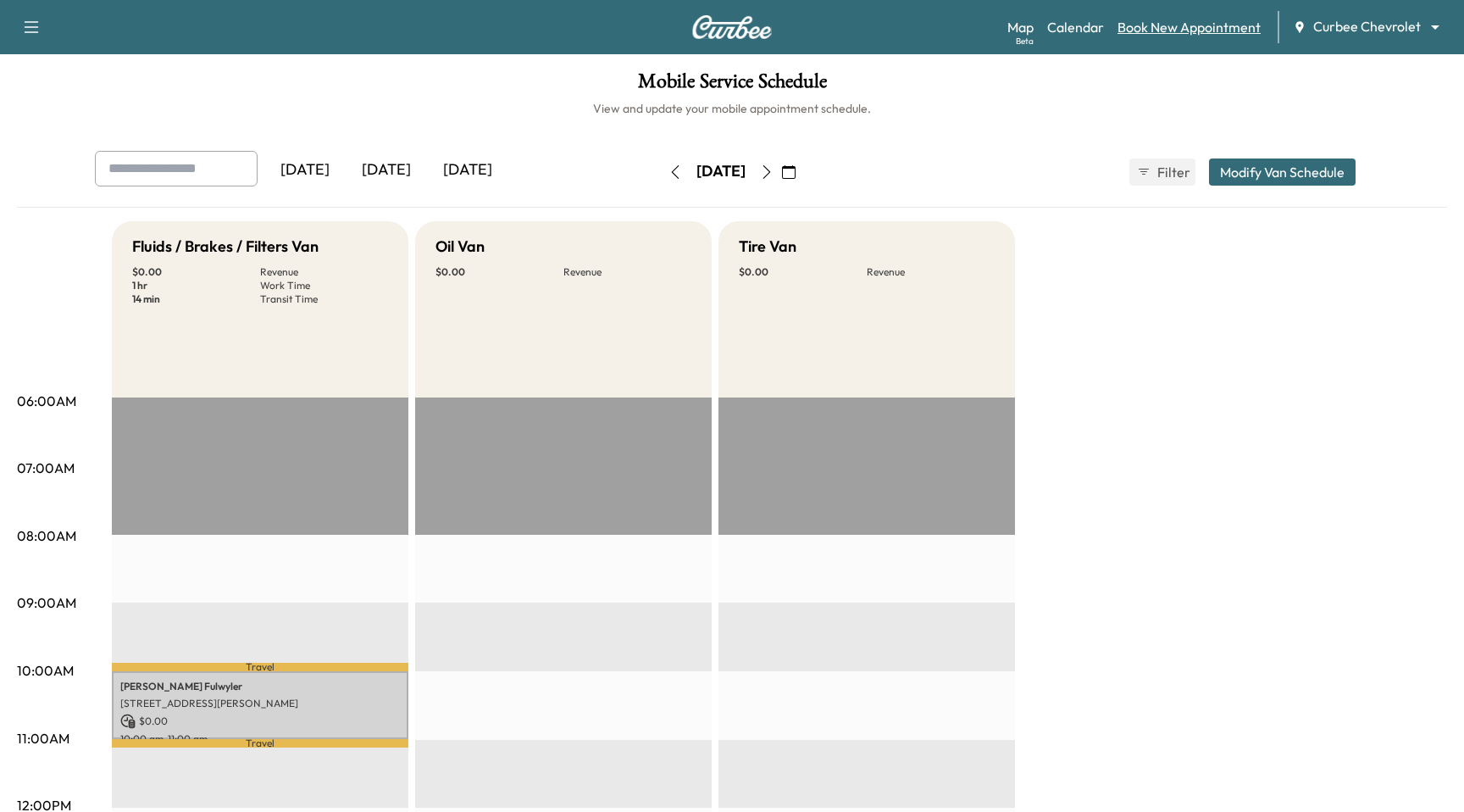
click at [1187, 36] on link "Book New Appointment" at bounding box center [1190, 28] width 143 height 21
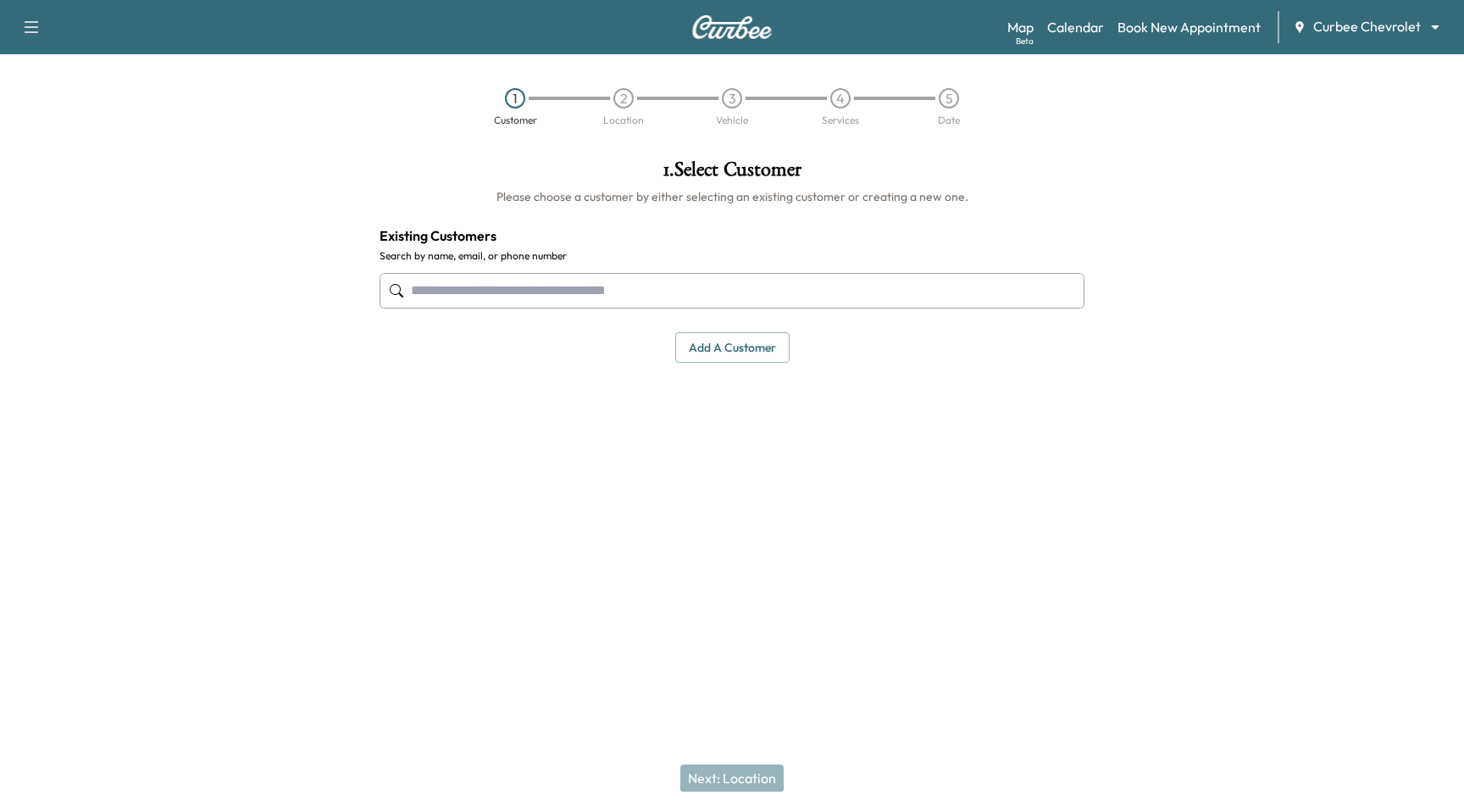
click at [698, 300] on input "text" at bounding box center [732, 290] width 705 height 35
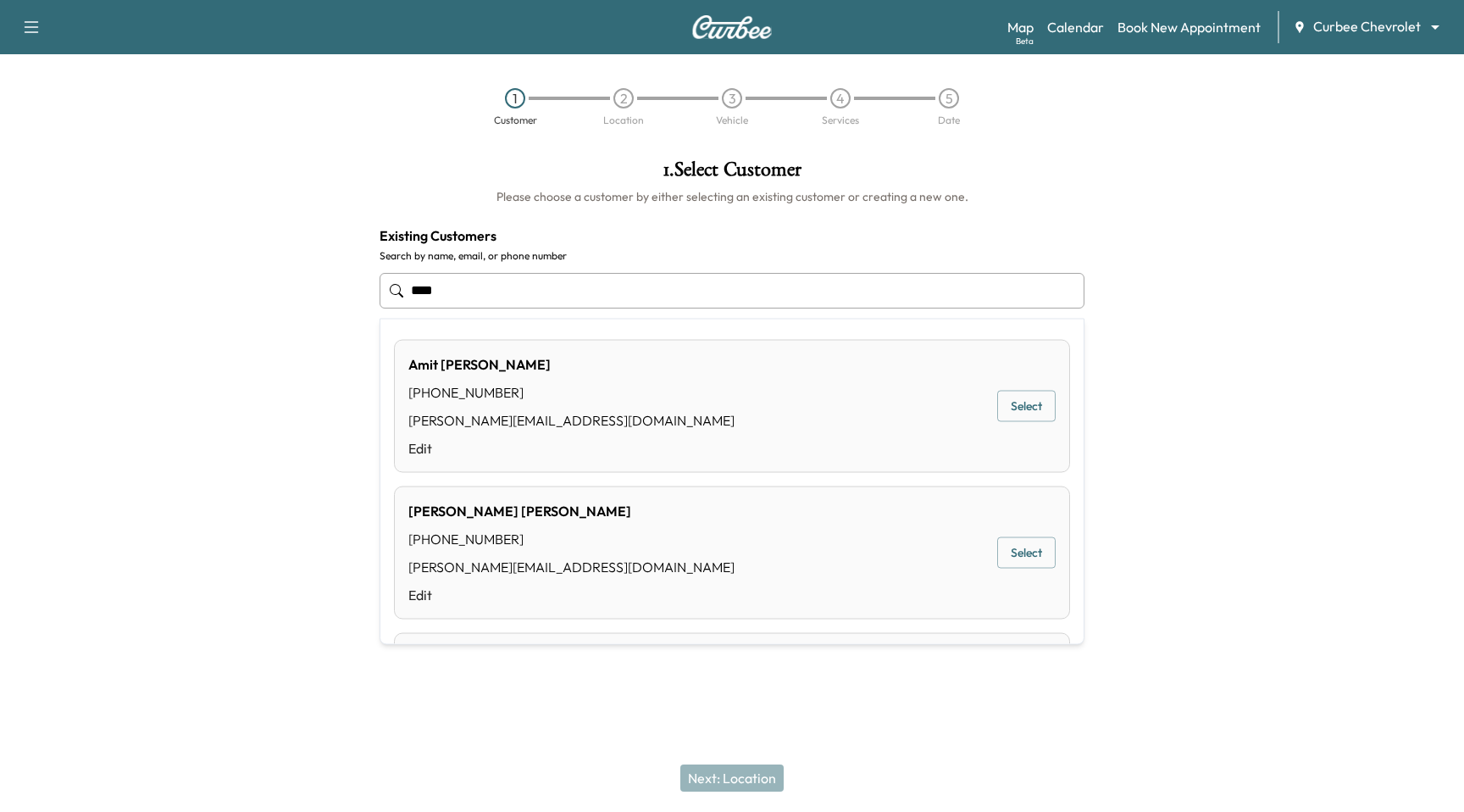
type input "****"
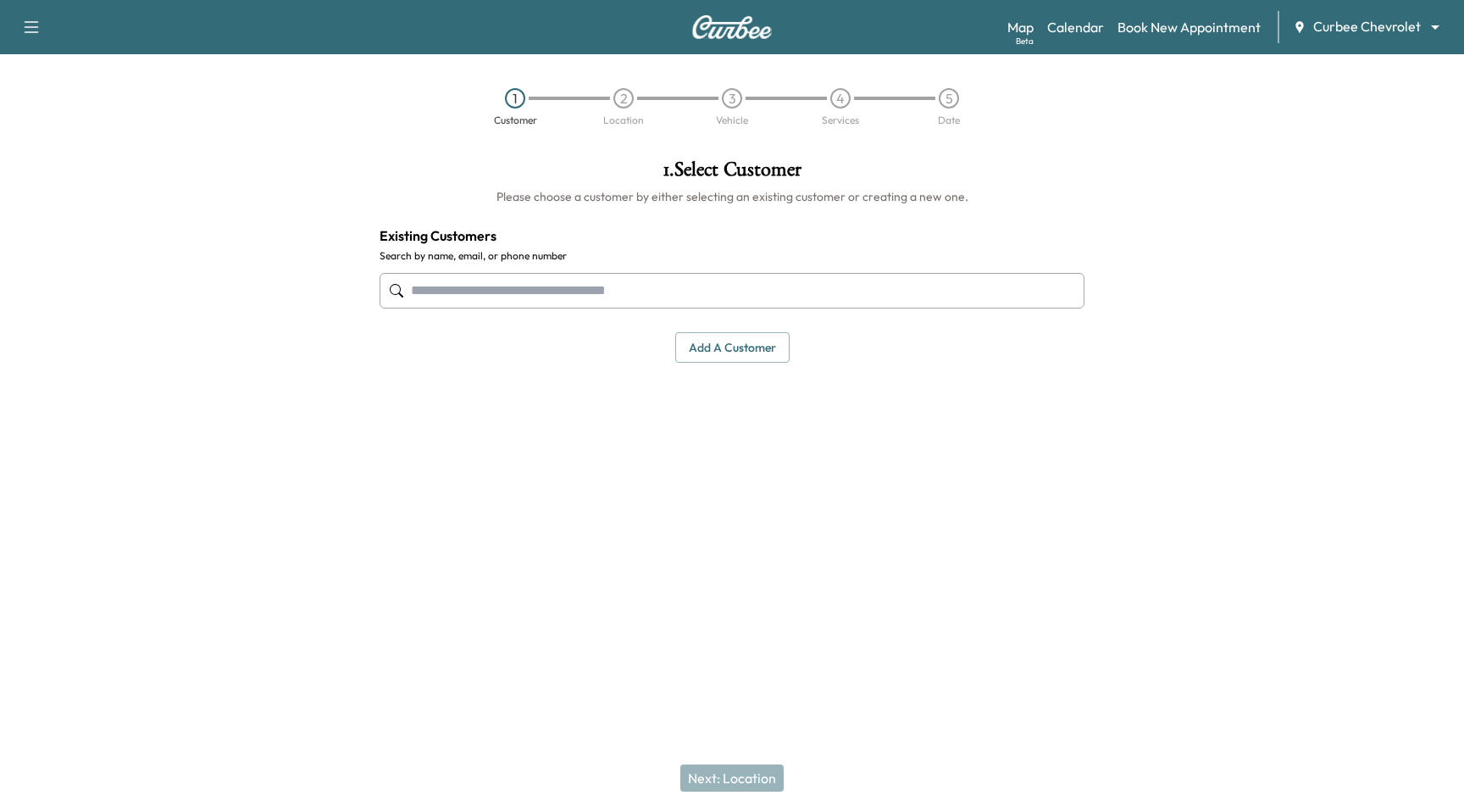
click at [587, 291] on input "text" at bounding box center [732, 290] width 705 height 35
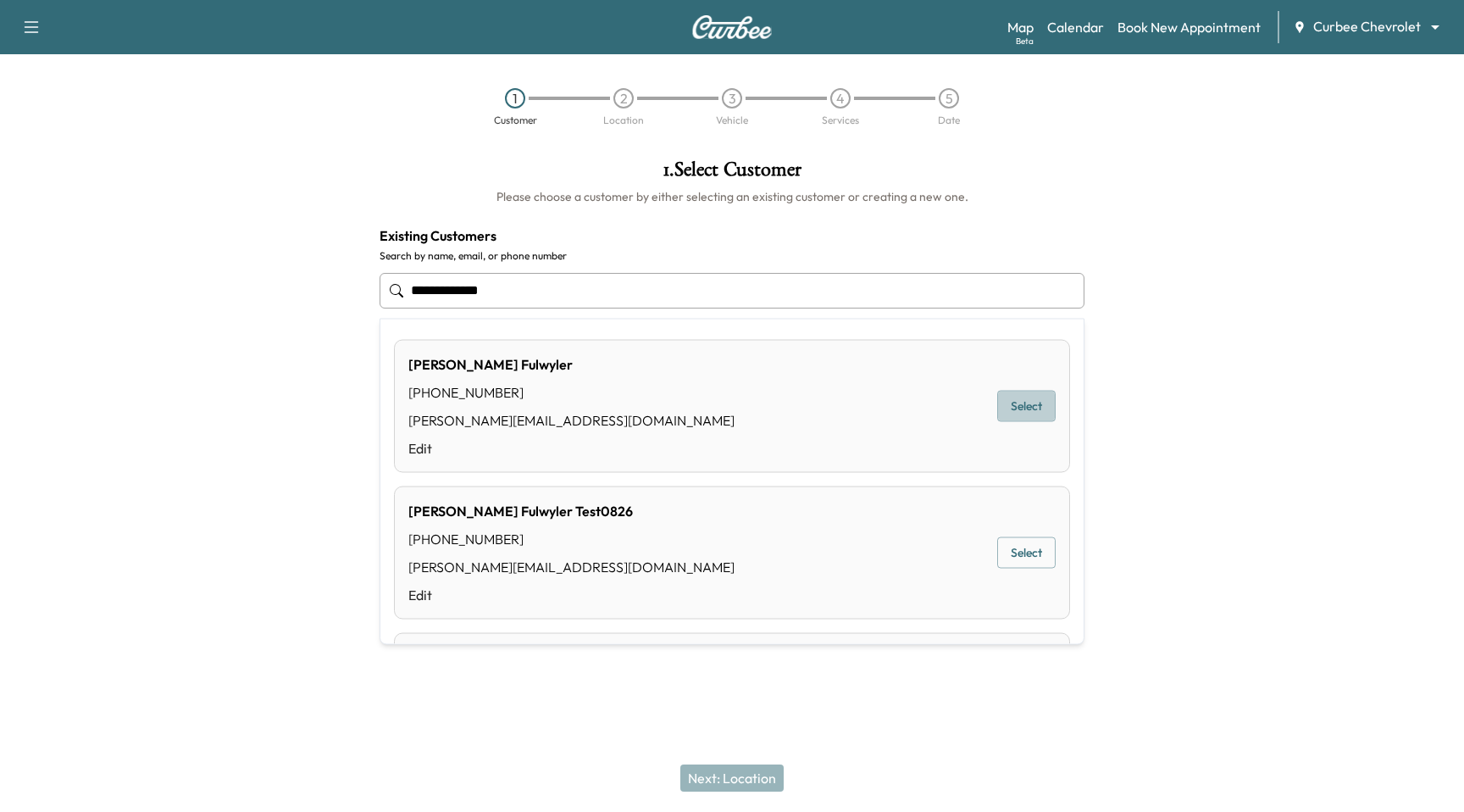
click at [1045, 406] on button "Select" at bounding box center [1027, 406] width 59 height 31
click at [1005, 408] on button "Selected" at bounding box center [1020, 406] width 71 height 31
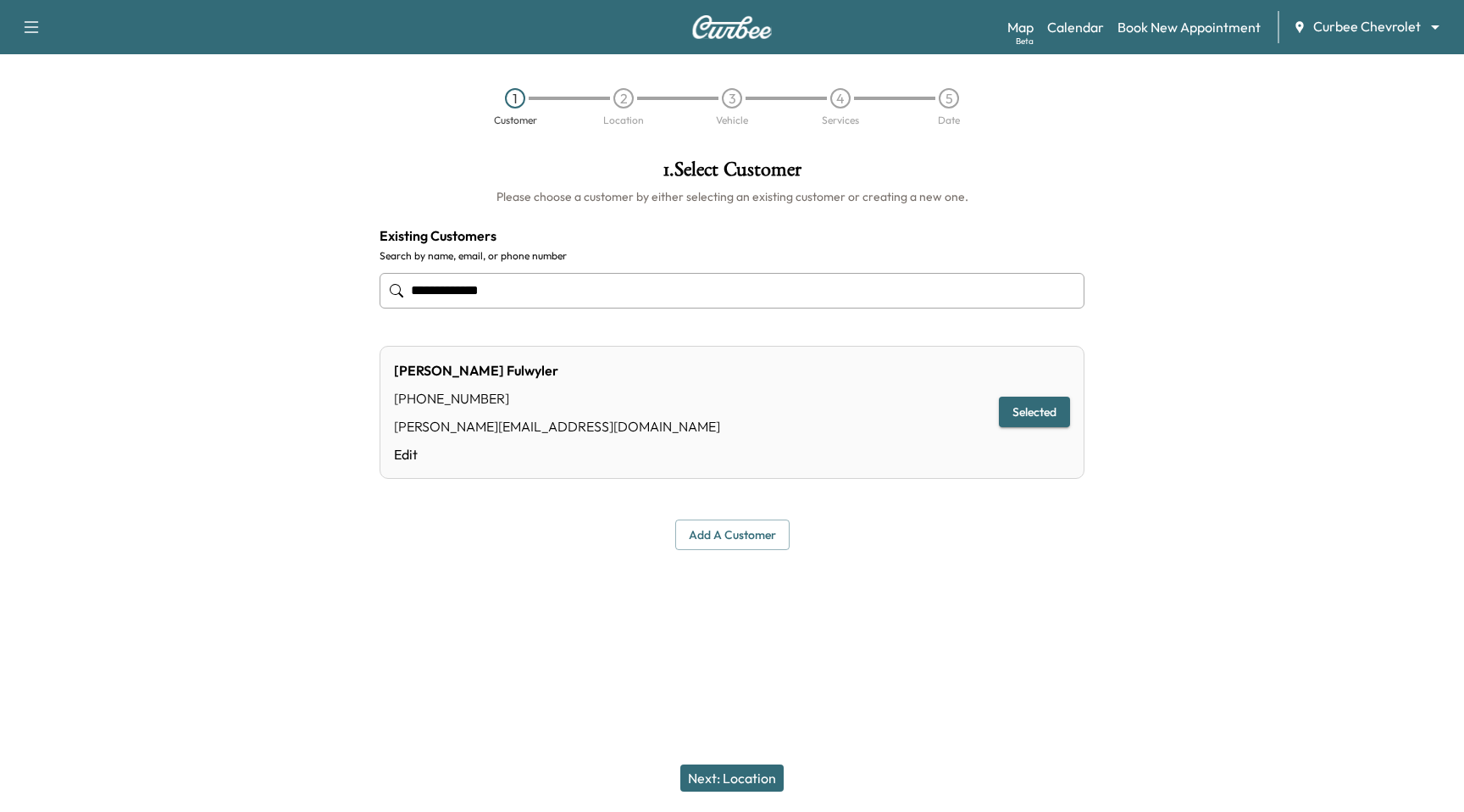
type input "**********"
click at [736, 765] on button "Next: Location" at bounding box center [732, 777] width 104 height 27
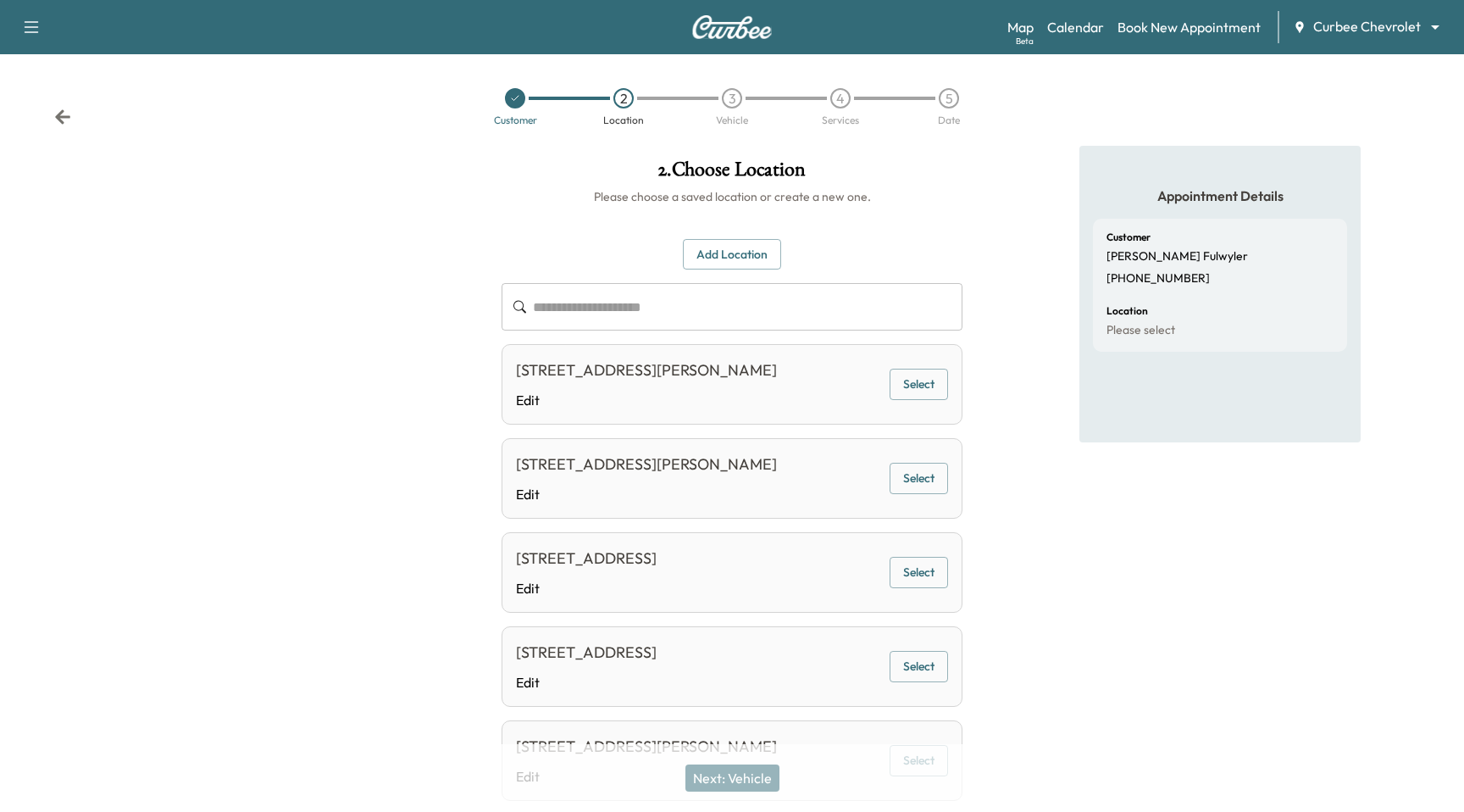
click at [909, 484] on button "Select" at bounding box center [919, 478] width 59 height 31
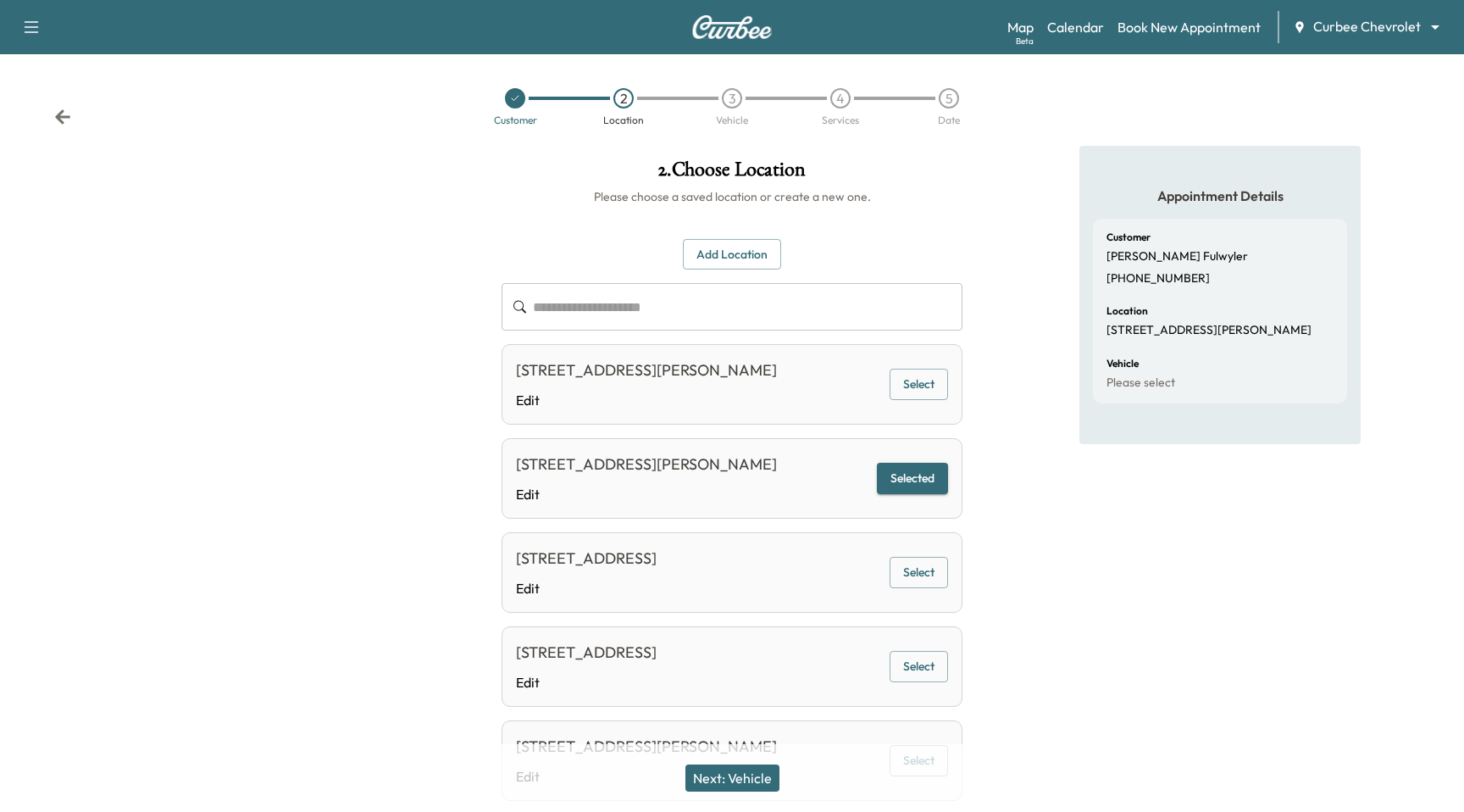
click at [735, 781] on button "Next: Vehicle" at bounding box center [732, 777] width 94 height 27
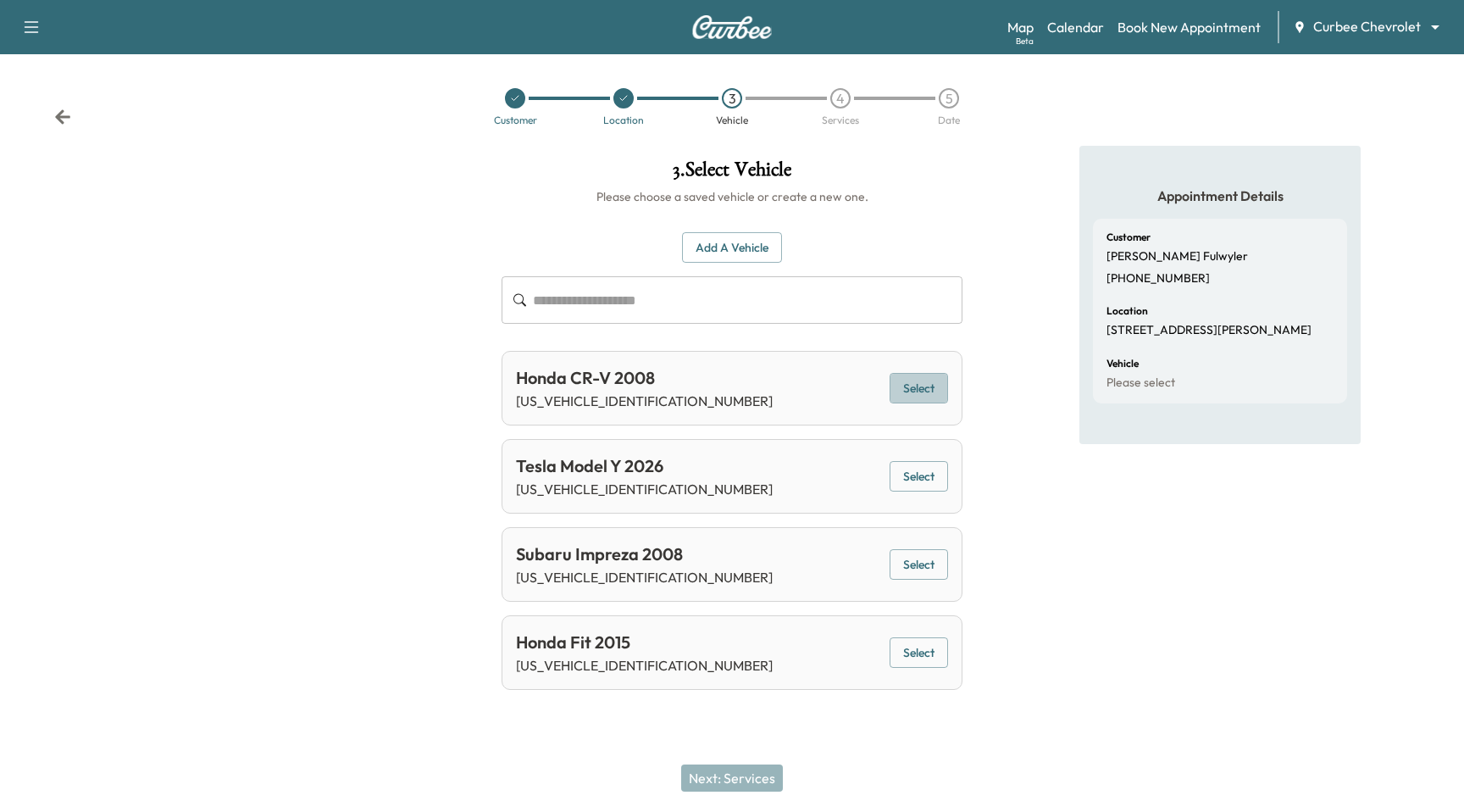
click at [937, 390] on button "Select" at bounding box center [919, 388] width 59 height 31
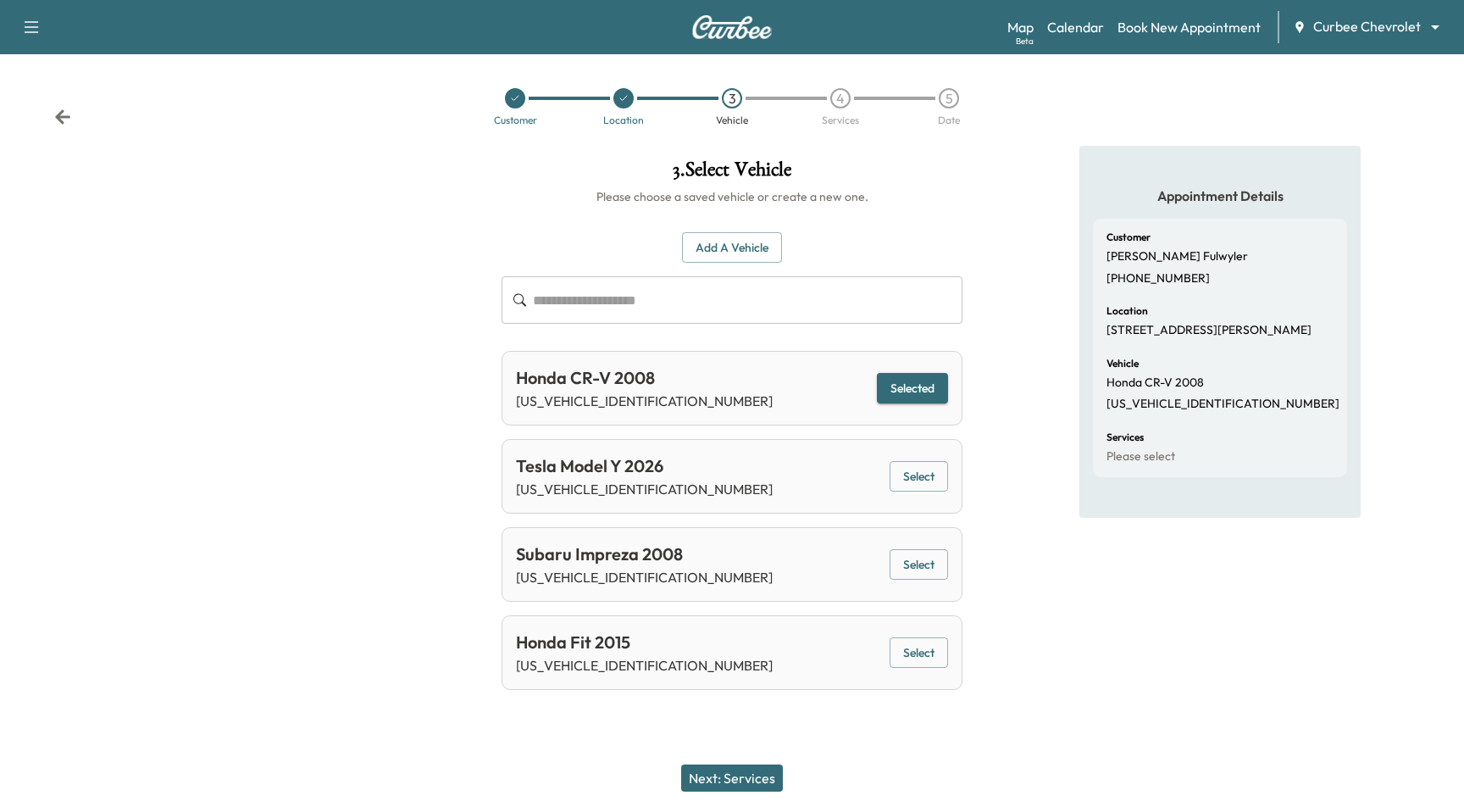
click at [755, 771] on button "Next: Services" at bounding box center [732, 777] width 102 height 27
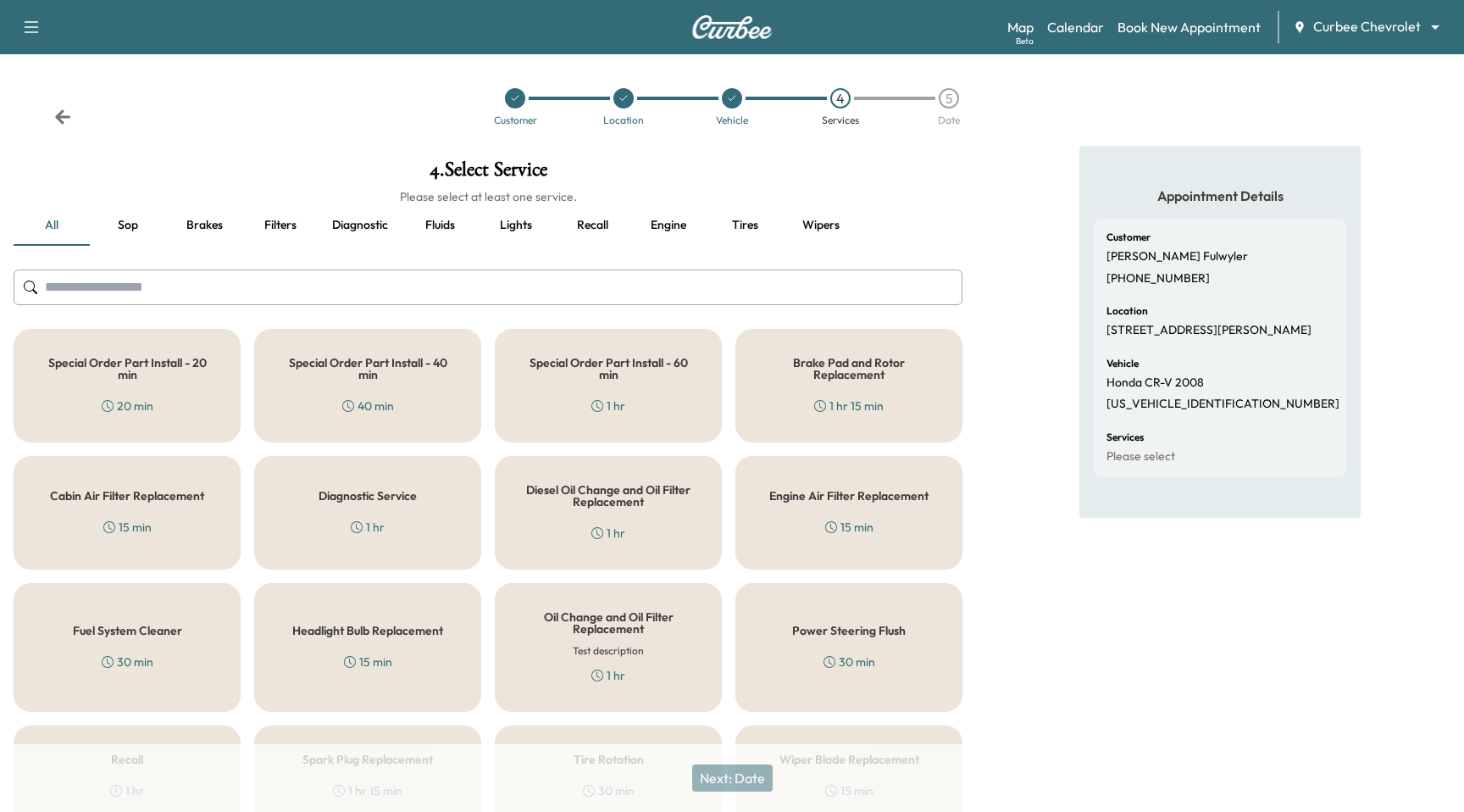
click at [603, 358] on h5 "Special Order Part Install - 60 min" at bounding box center [609, 368] width 171 height 23
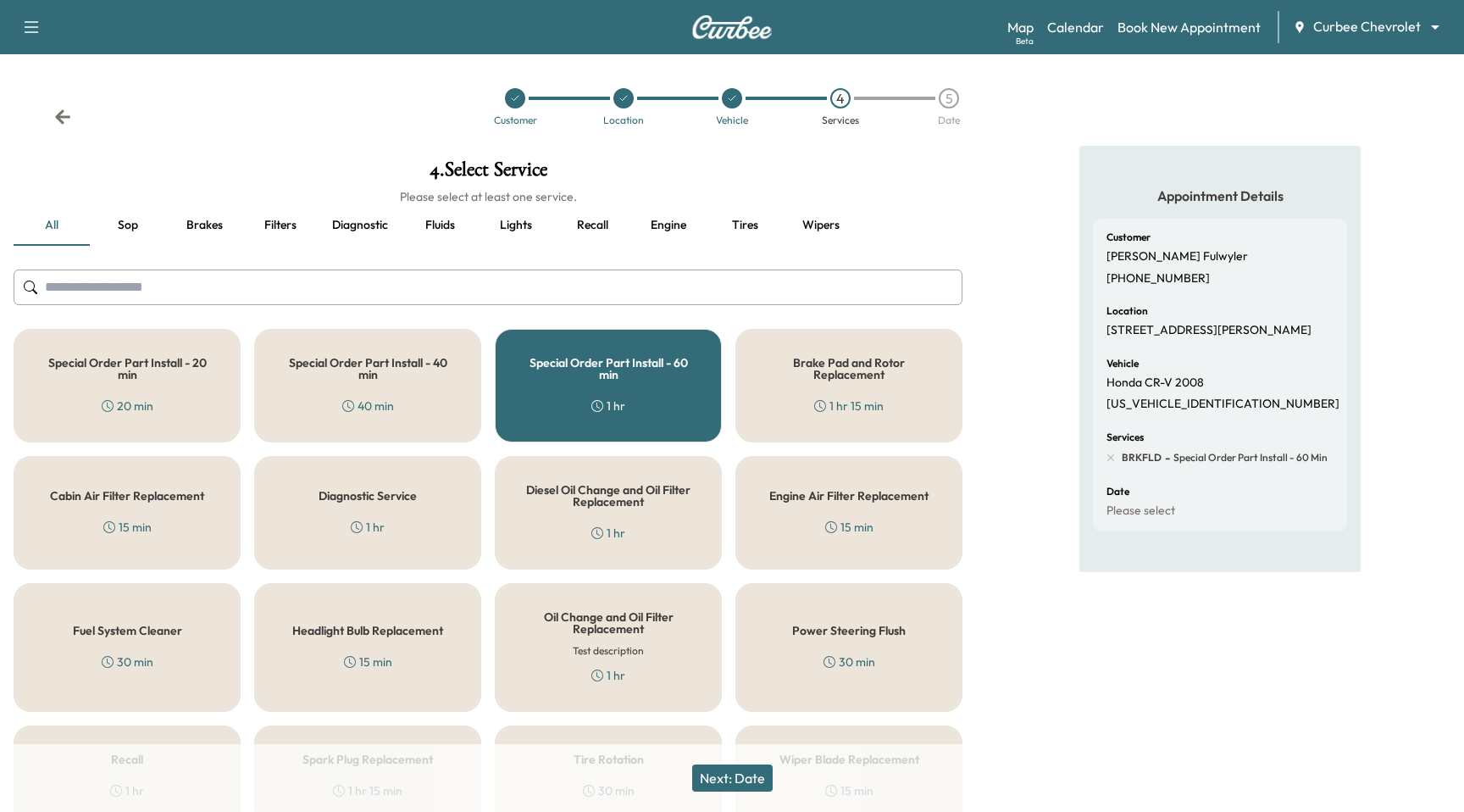
click at [744, 776] on button "Next: Date" at bounding box center [732, 777] width 80 height 27
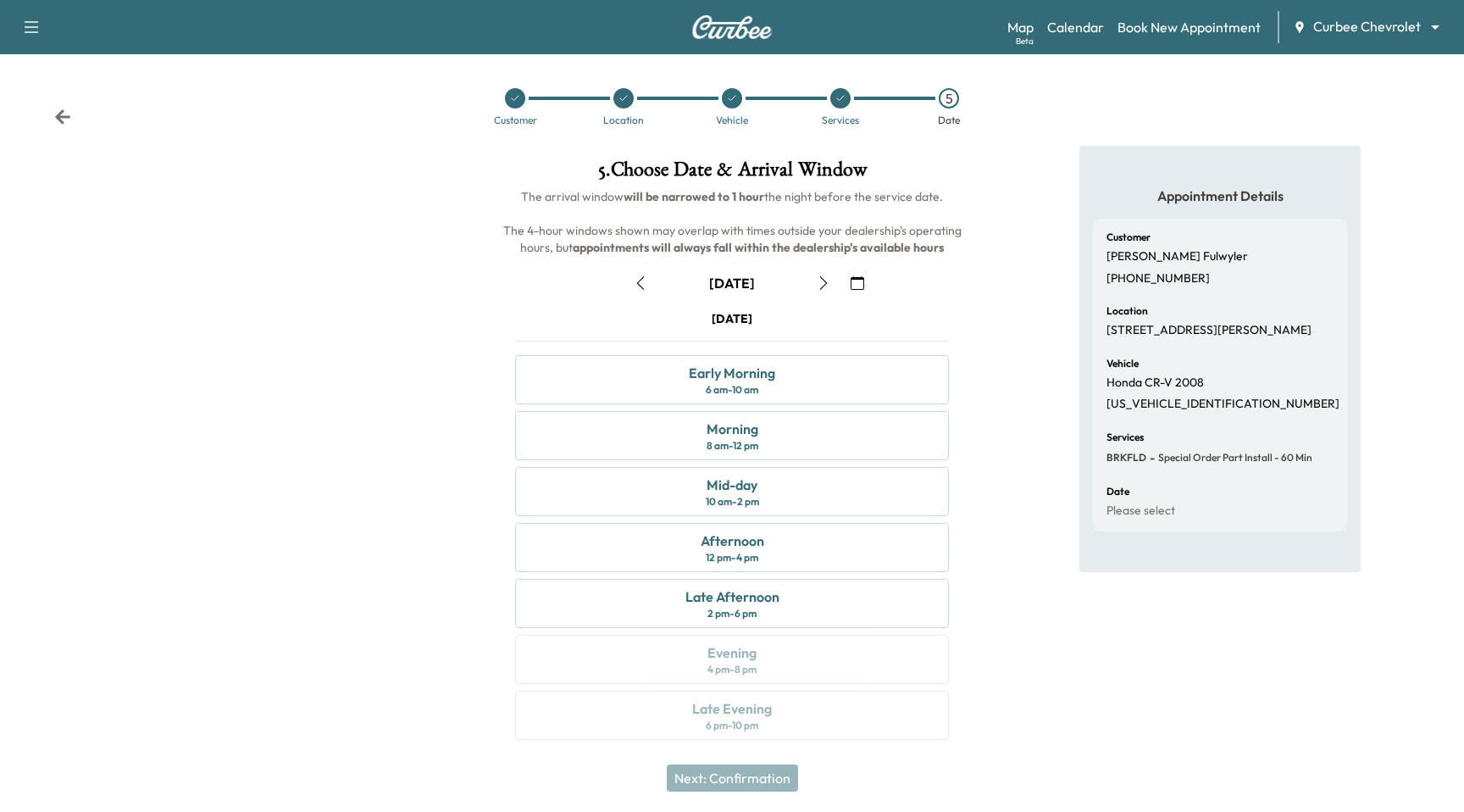
click at [858, 284] on icon "button" at bounding box center [858, 283] width 14 height 14
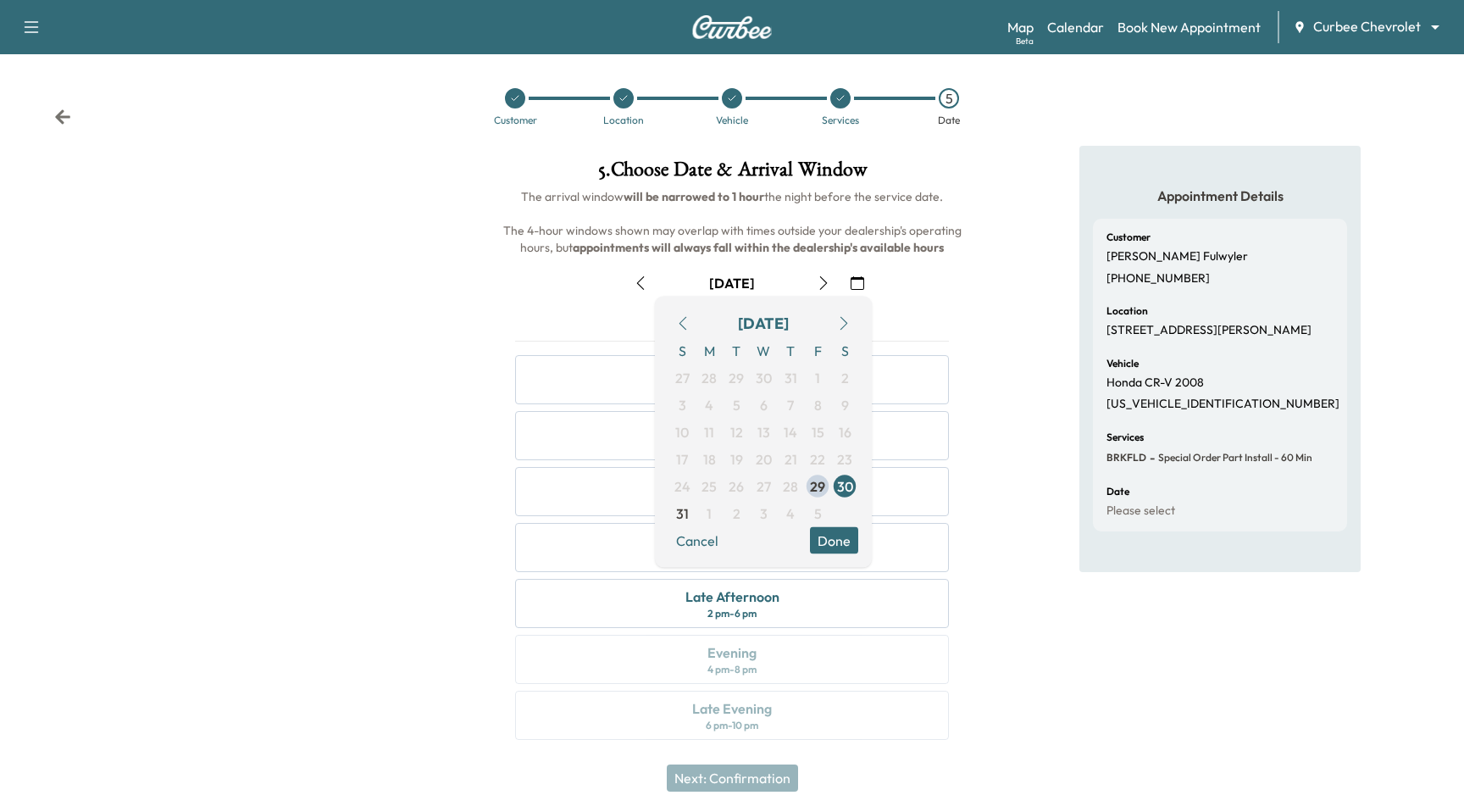
click at [847, 317] on icon "button" at bounding box center [844, 324] width 14 height 14
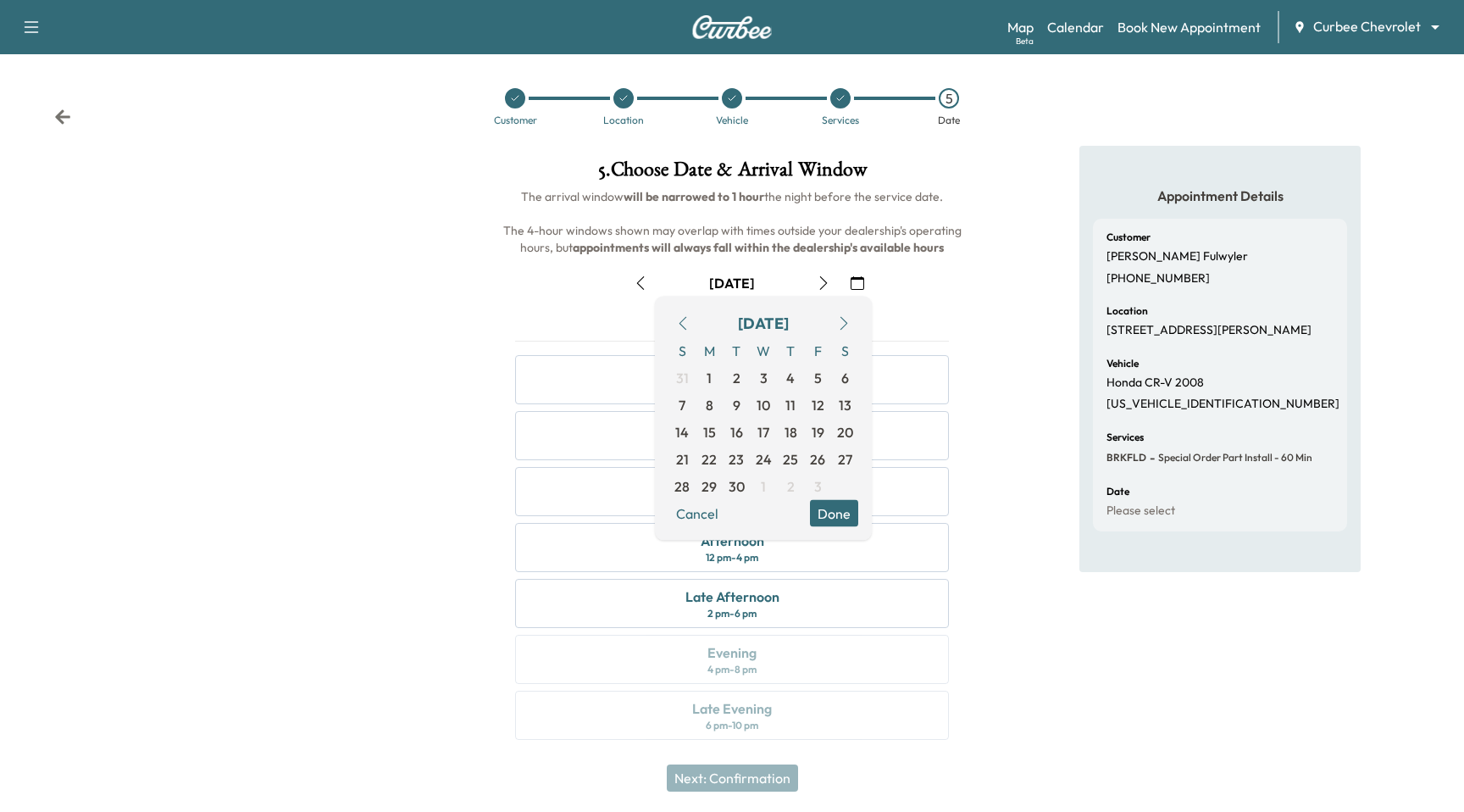
click at [847, 317] on icon "button" at bounding box center [844, 324] width 14 height 14
click at [680, 317] on icon "button" at bounding box center [683, 324] width 14 height 14
click at [768, 412] on span "10" at bounding box center [764, 405] width 14 height 21
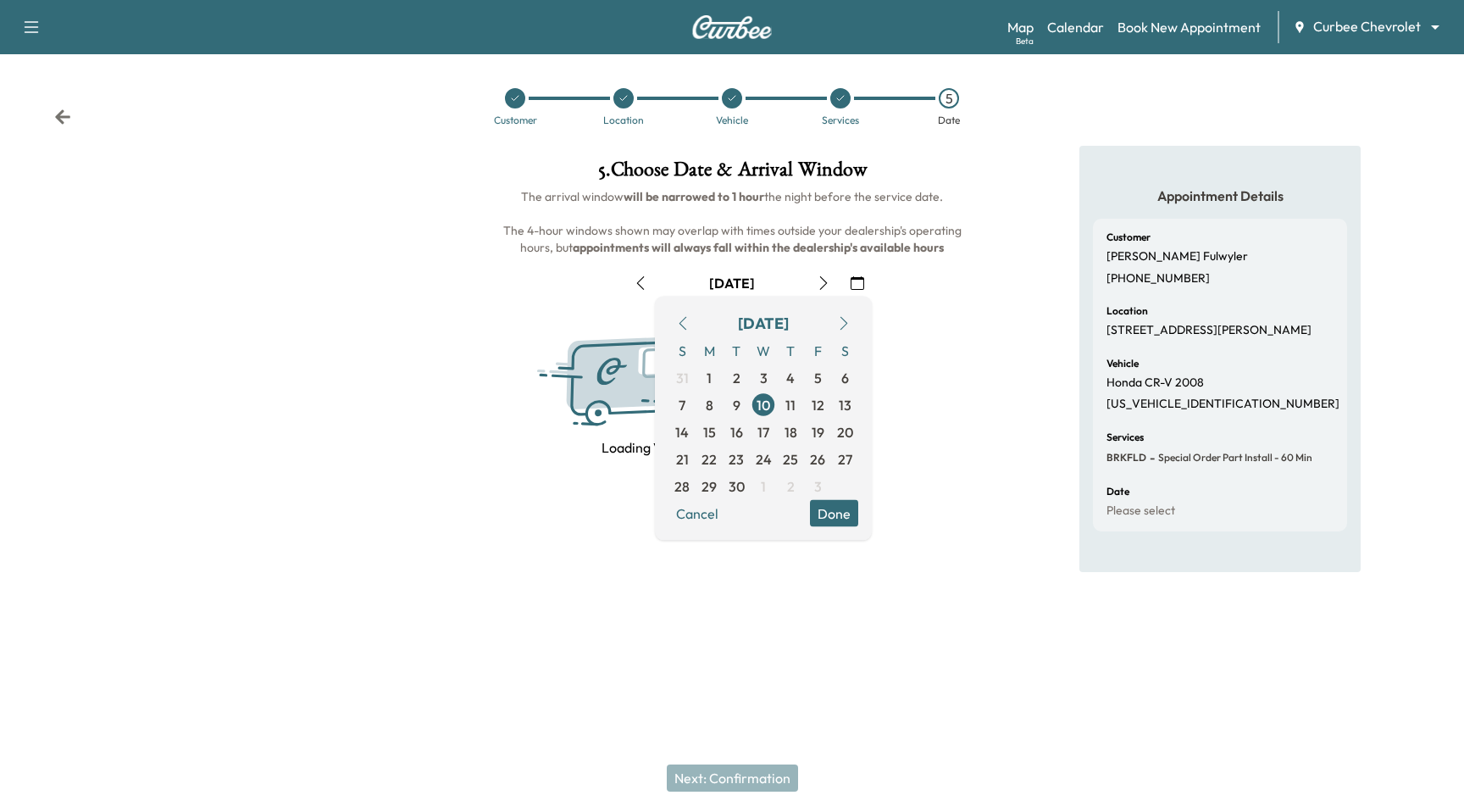
click at [843, 509] on button "Done" at bounding box center [835, 513] width 48 height 27
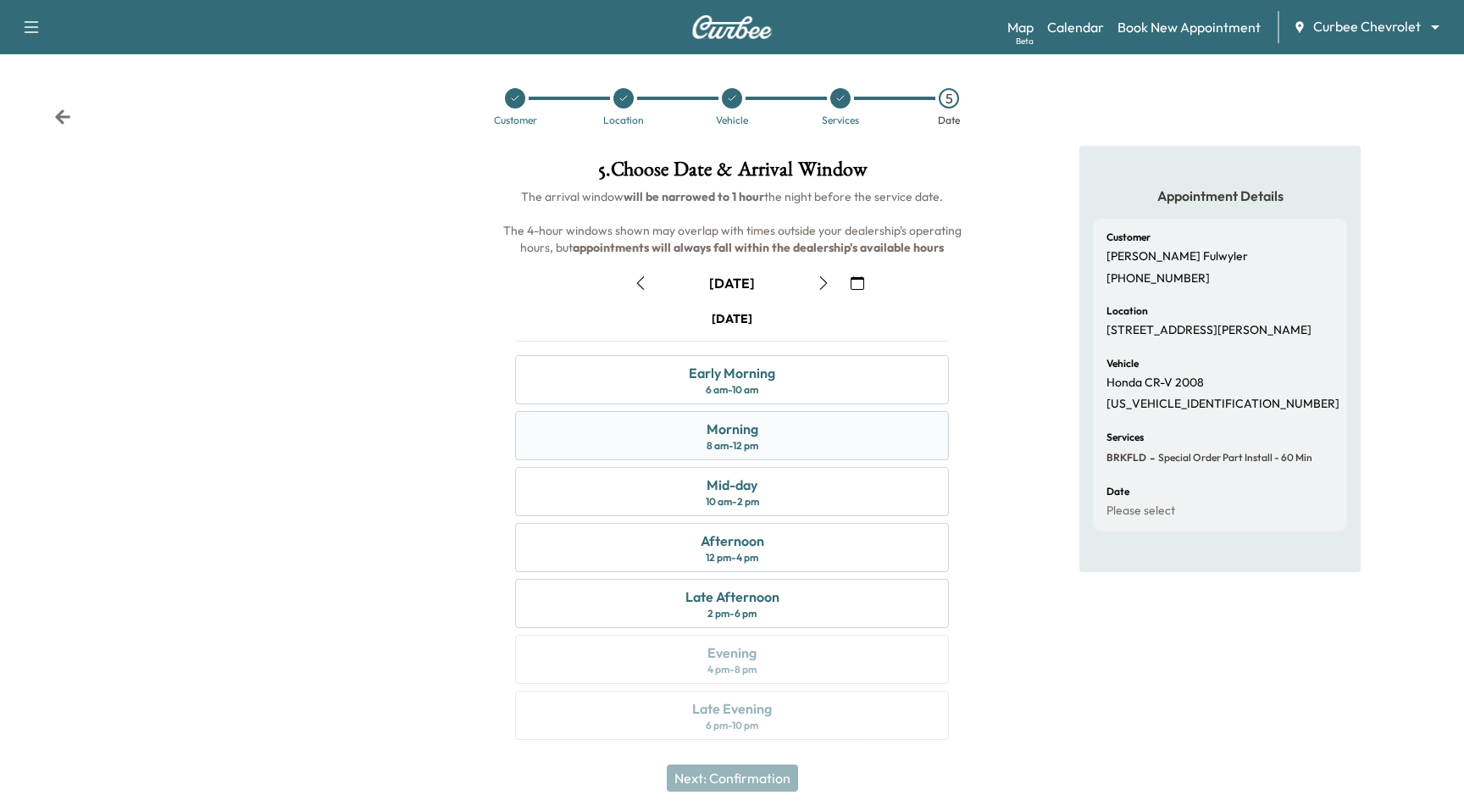
click at [766, 452] on div "Morning 8 am - 12 pm" at bounding box center [732, 435] width 434 height 49
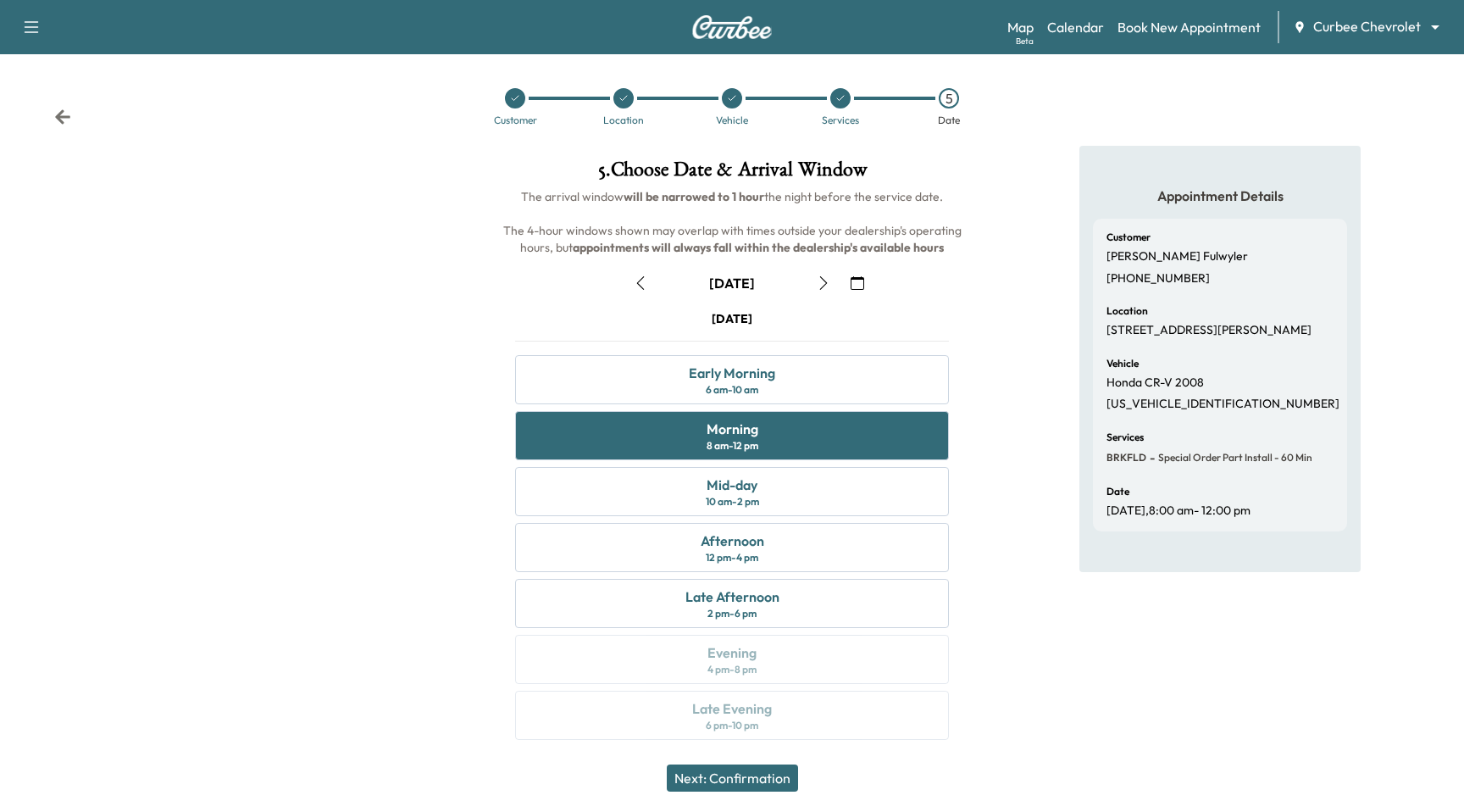
click at [748, 768] on button "Next: Confirmation" at bounding box center [733, 777] width 131 height 27
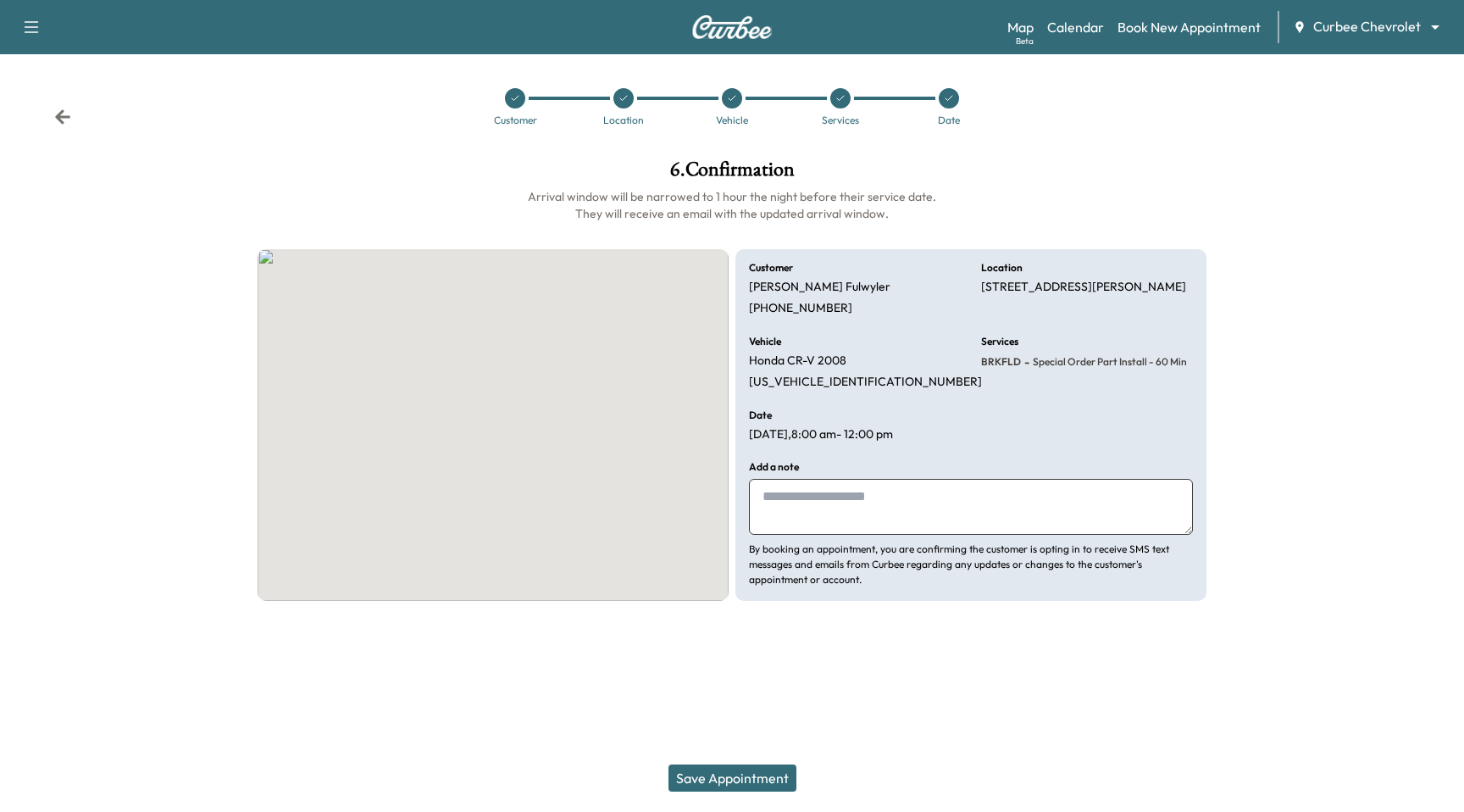
click at [762, 771] on button "Save Appointment" at bounding box center [733, 777] width 128 height 27
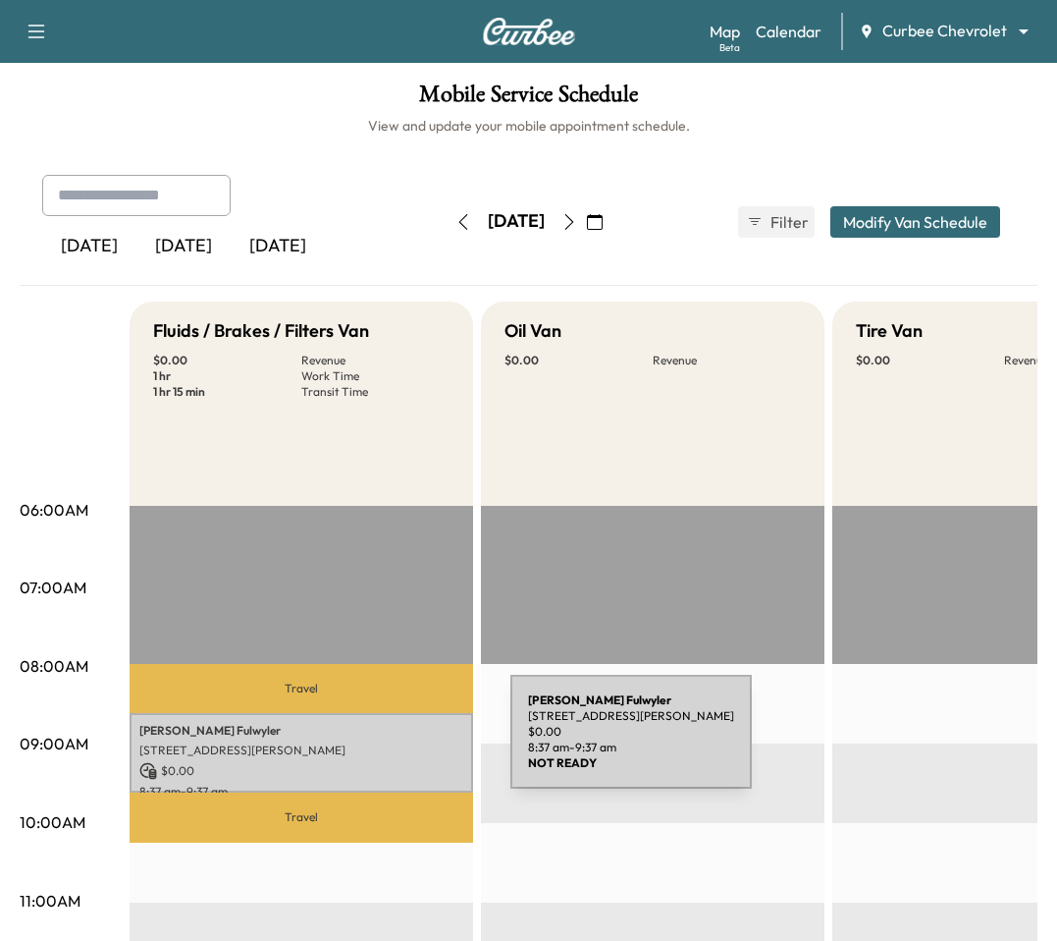
click at [363, 744] on p "[STREET_ADDRESS][PERSON_NAME]" at bounding box center [301, 750] width 324 height 16
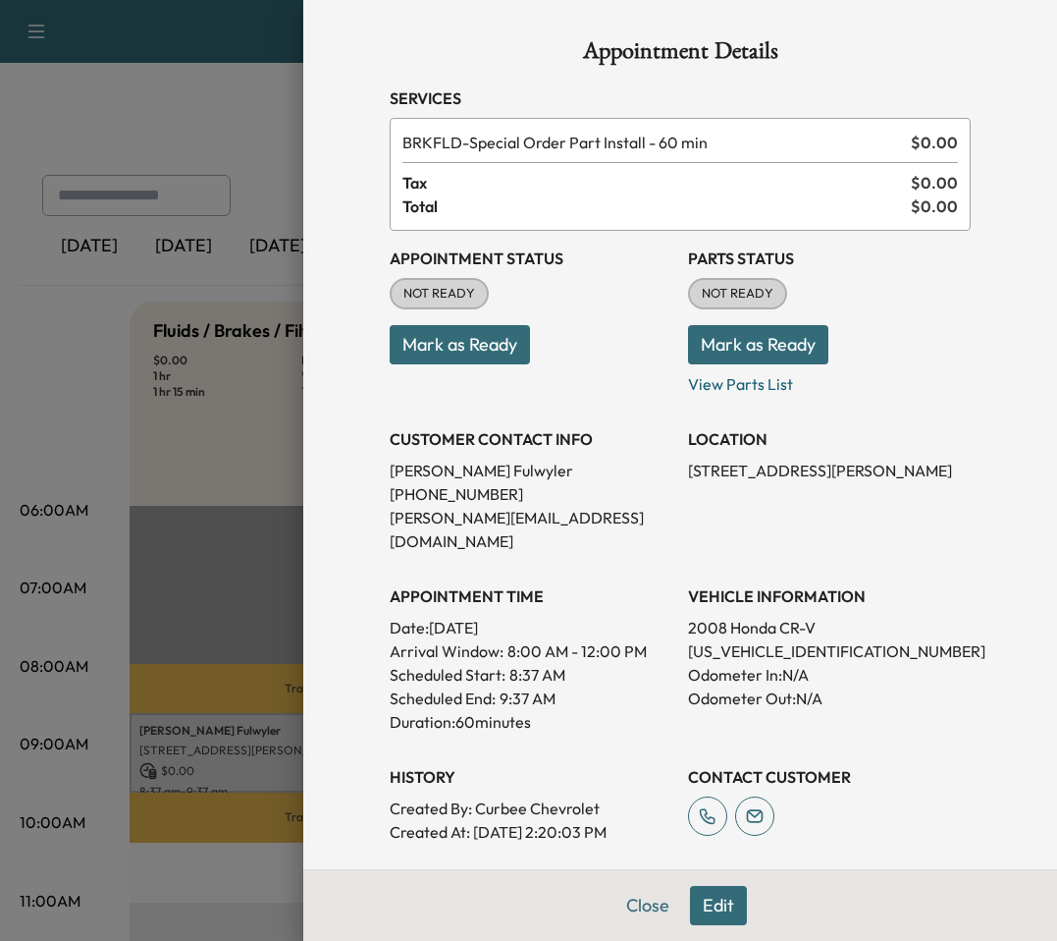
click at [242, 30] on div at bounding box center [528, 470] width 1057 height 941
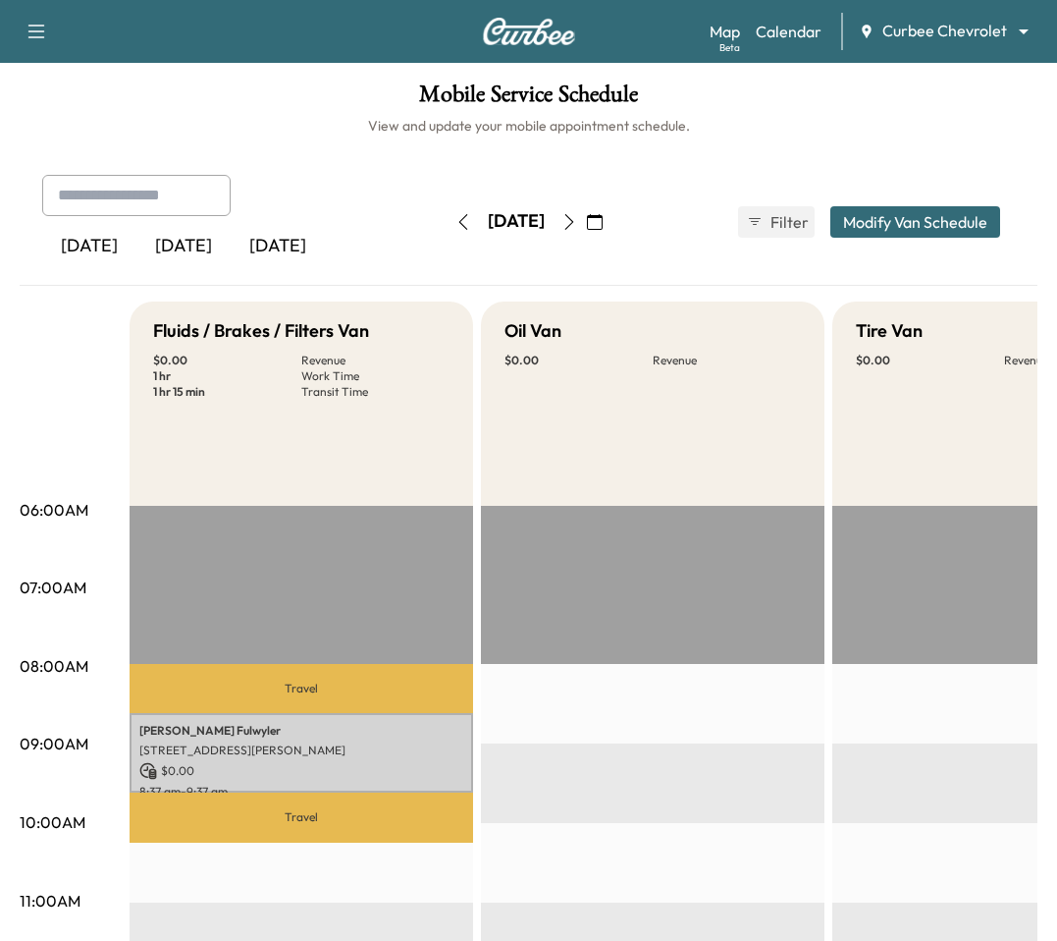
click at [927, 27] on body "Book New Appointment Support Log Out Map Beta Calendar Curbee Chevrolet *******…" at bounding box center [528, 470] width 1057 height 941
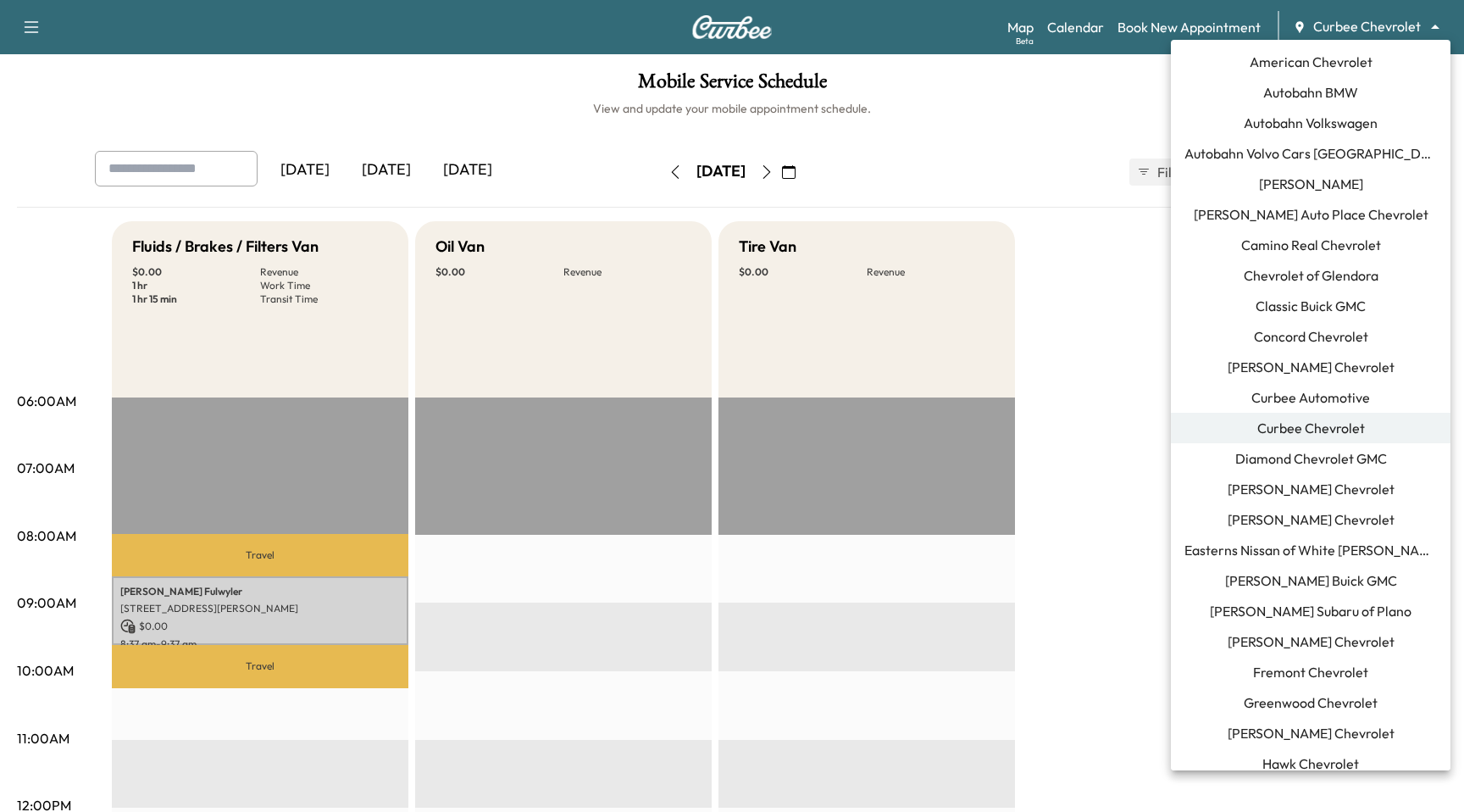
click at [1103, 186] on div at bounding box center [732, 406] width 1464 height 812
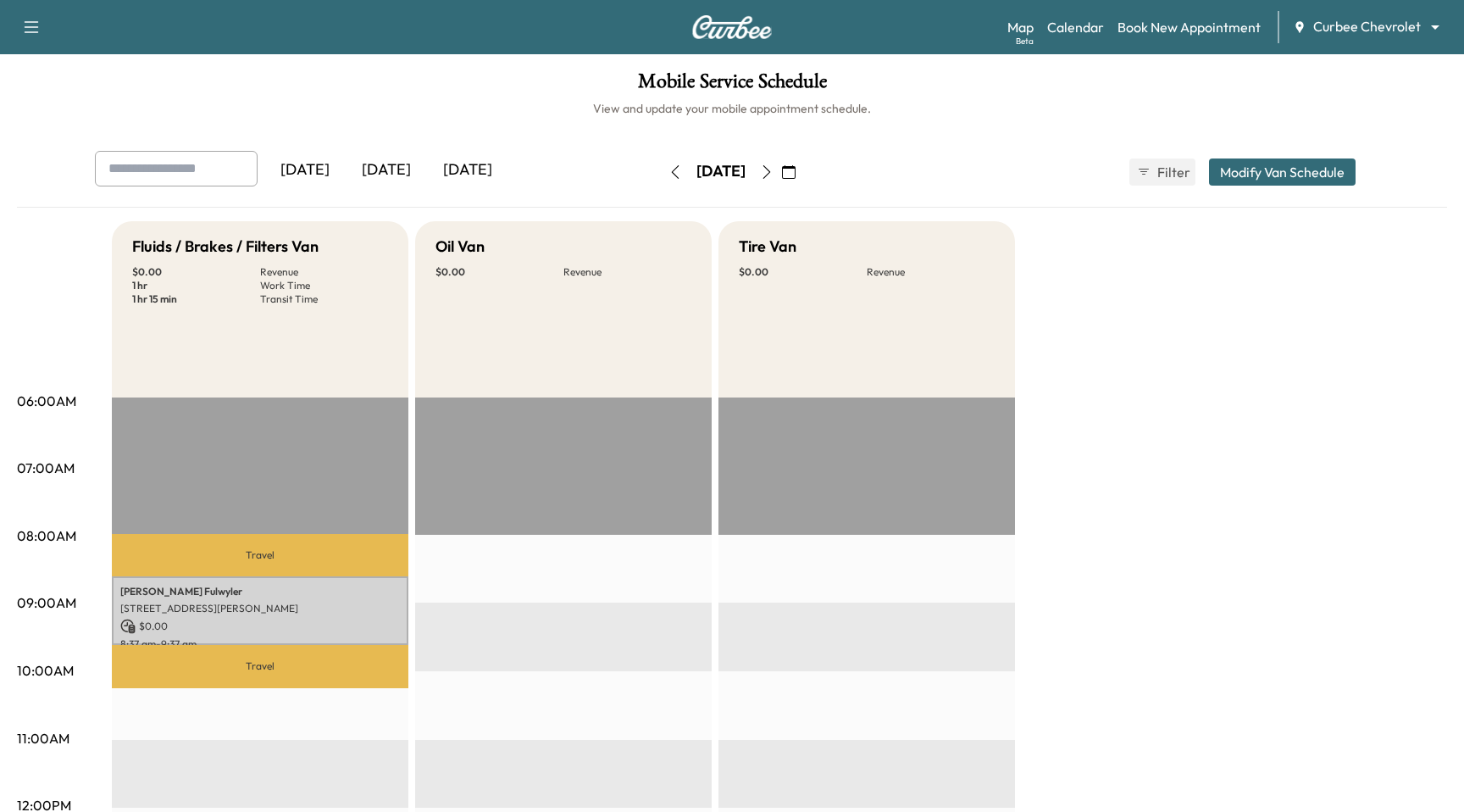
click at [1379, 18] on body "Support Log Out Map Beta Calendar Book New Appointment Curbee Chevrolet *******…" at bounding box center [732, 406] width 1464 height 812
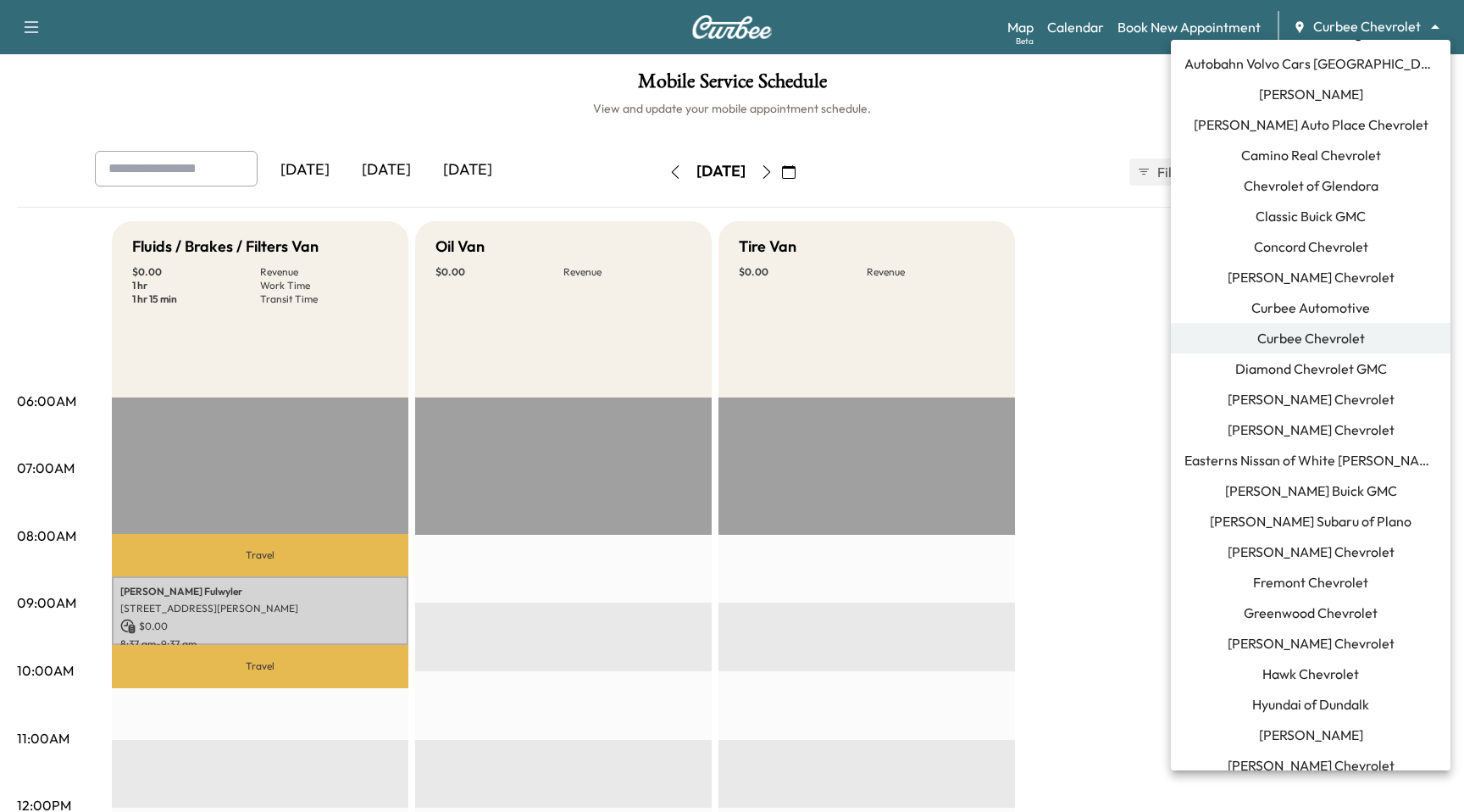
scroll to position [105, 0]
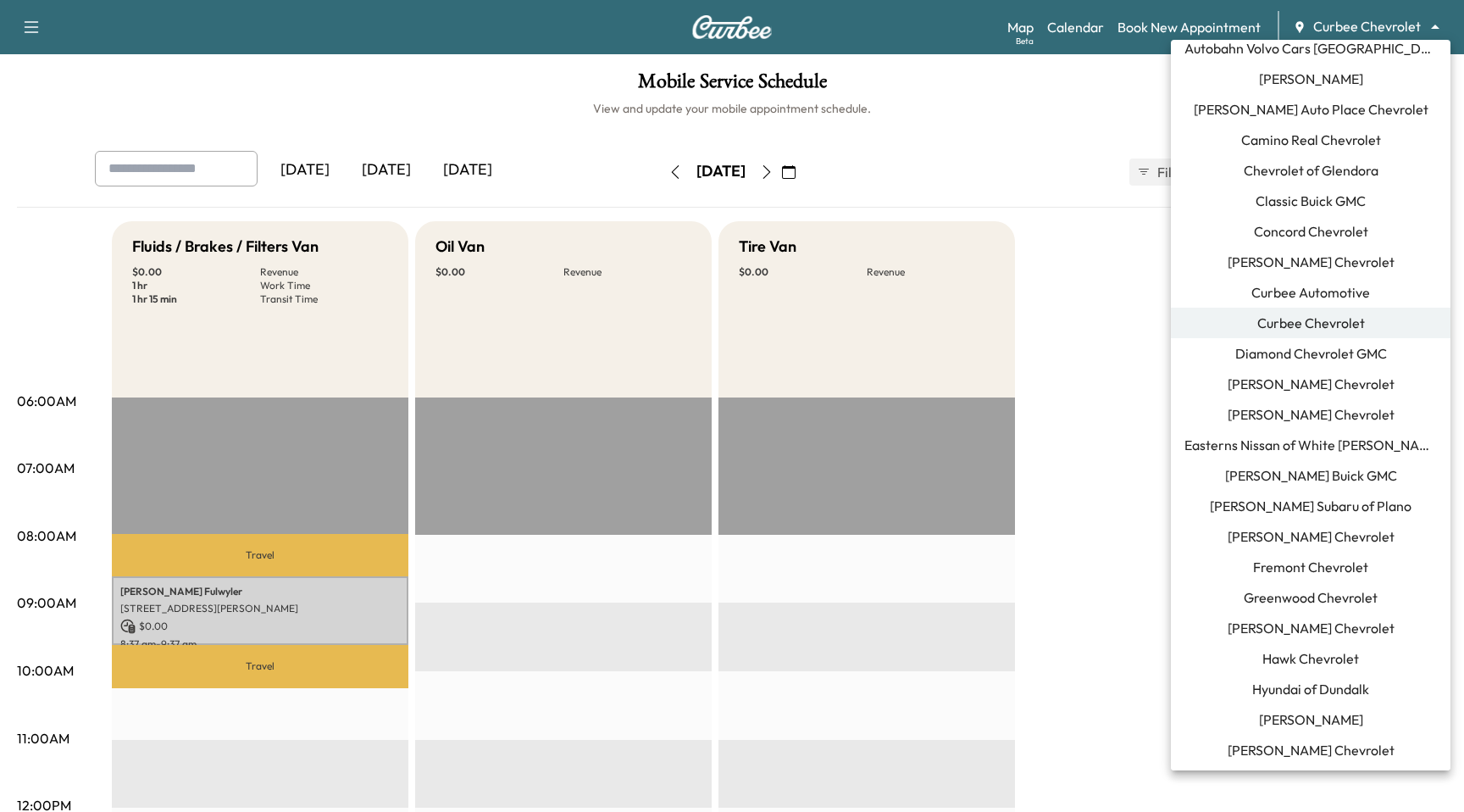
click at [1360, 475] on span "[PERSON_NAME] Buick GMC" at bounding box center [1311, 475] width 172 height 21
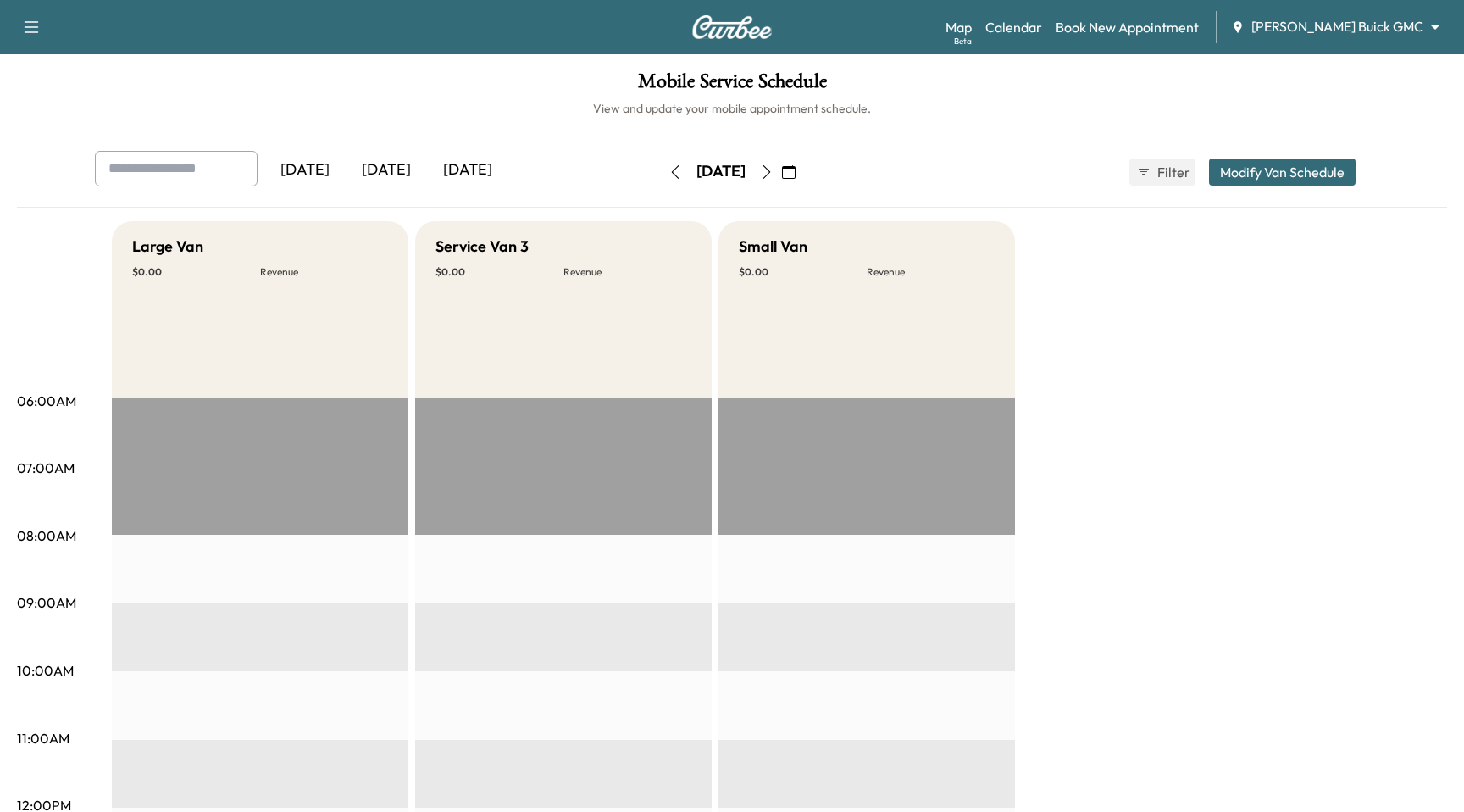
click at [1328, 15] on div "Map Beta Calendar Book New Appointment [PERSON_NAME] Buick GMC ******** ​" at bounding box center [1198, 27] width 505 height 32
click at [1328, 32] on body "Support Log Out Map Beta Calendar Book New Appointment [PERSON_NAME] Buick GMC …" at bounding box center [732, 406] width 1464 height 812
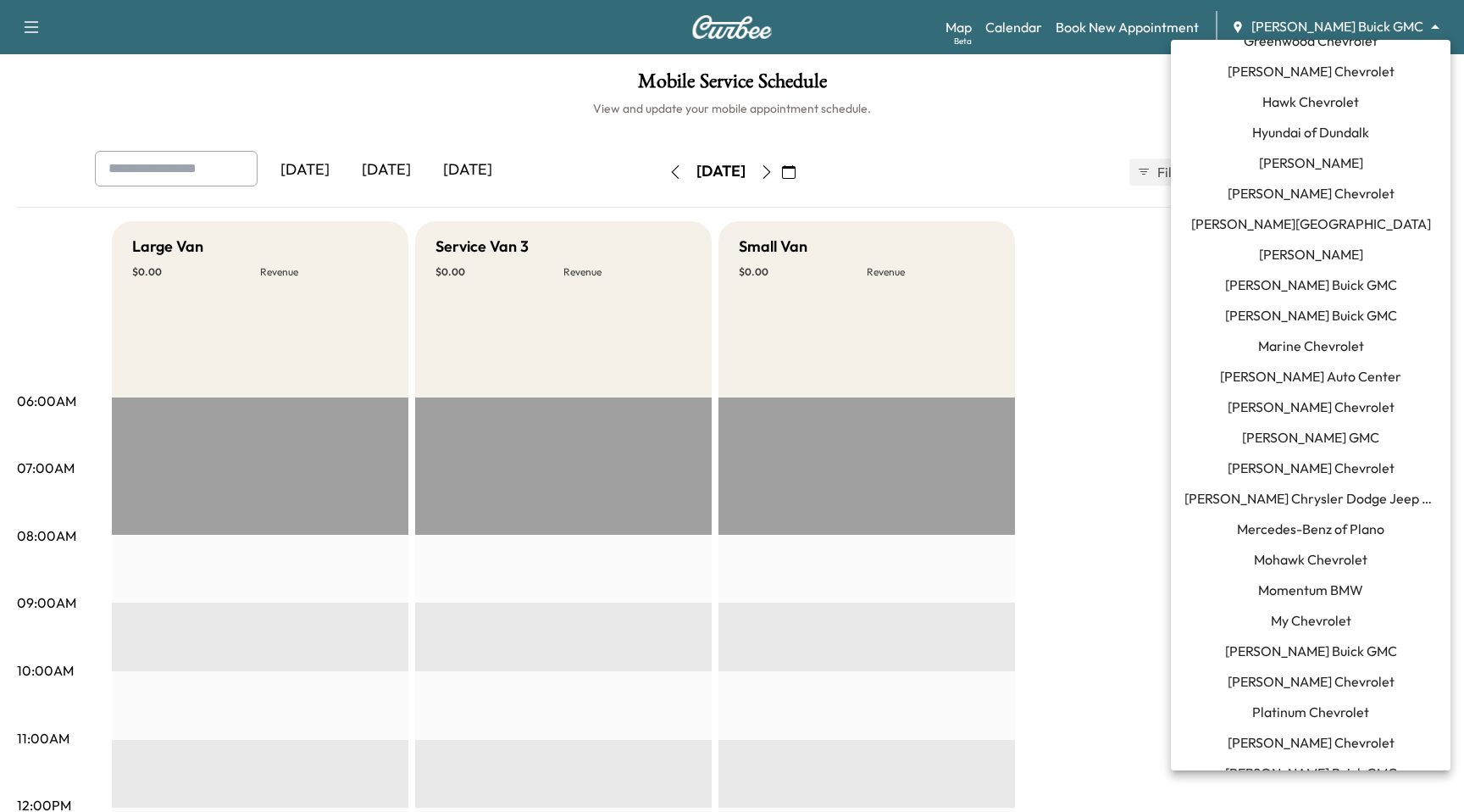
scroll to position [1092, 0]
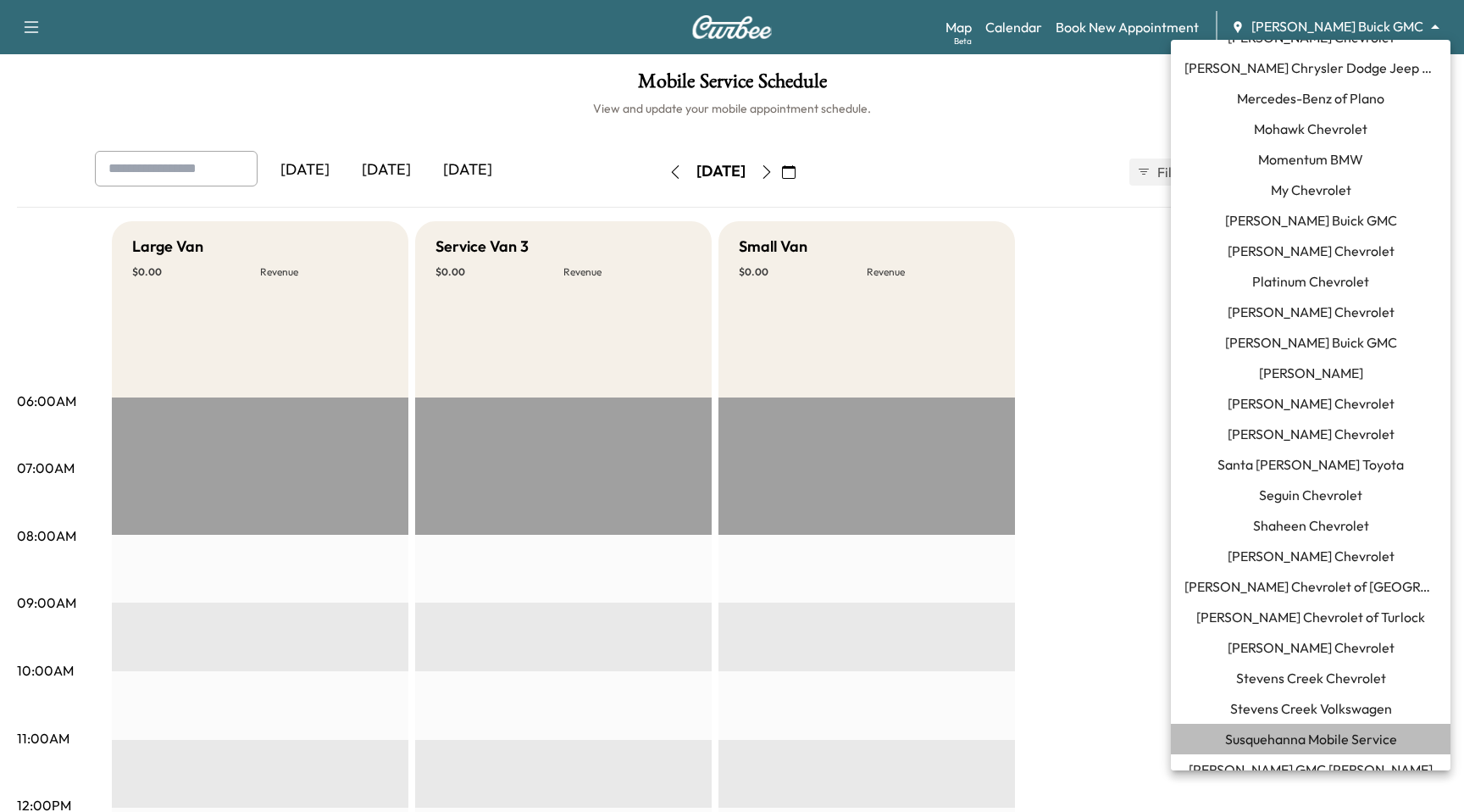
click at [1342, 746] on span "Susquehanna Mobile Service" at bounding box center [1311, 739] width 172 height 21
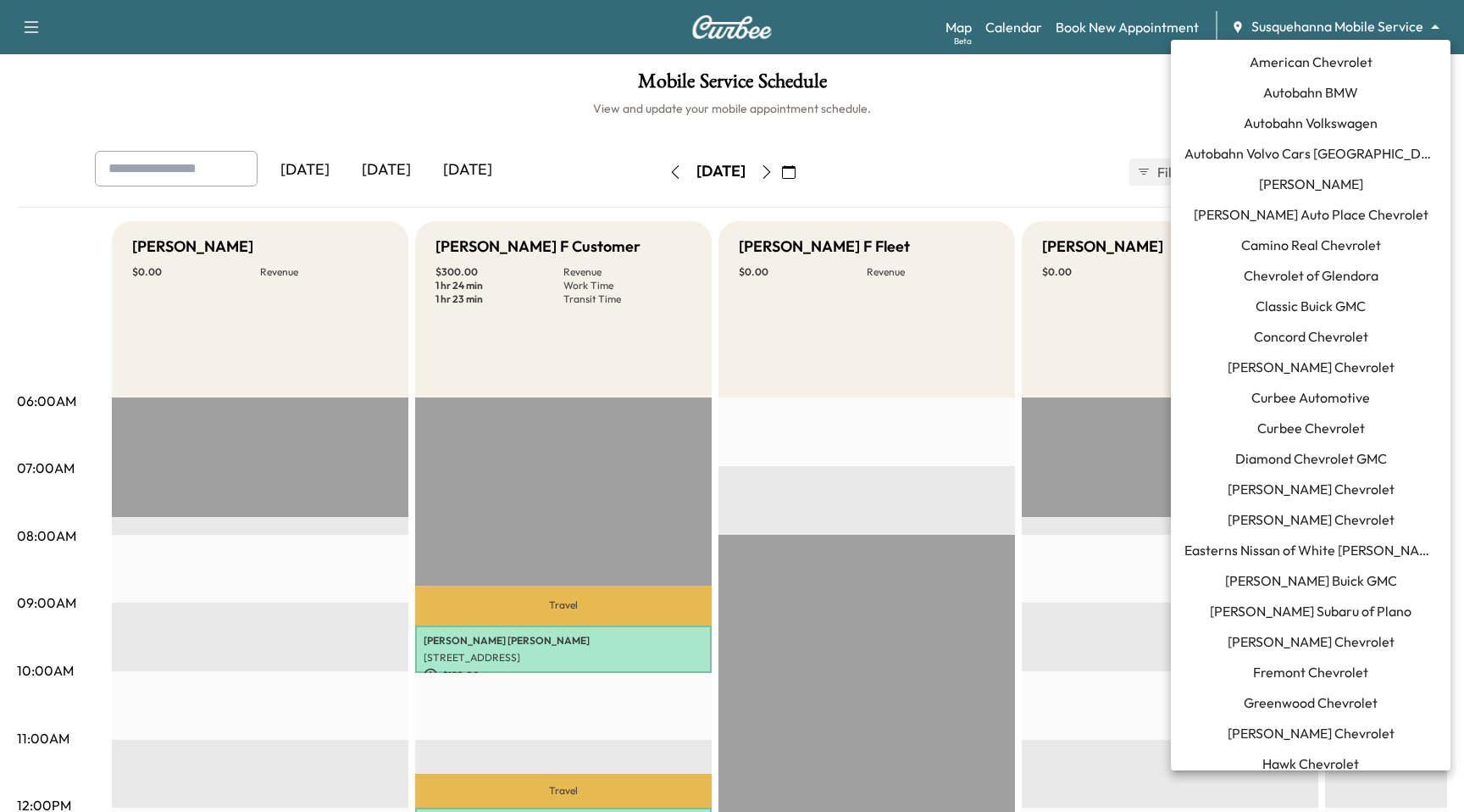
click at [1339, 31] on body "Support Log Out Map Beta Calendar Book New Appointment Susquehanna Mobile Servi…" at bounding box center [732, 406] width 1464 height 812
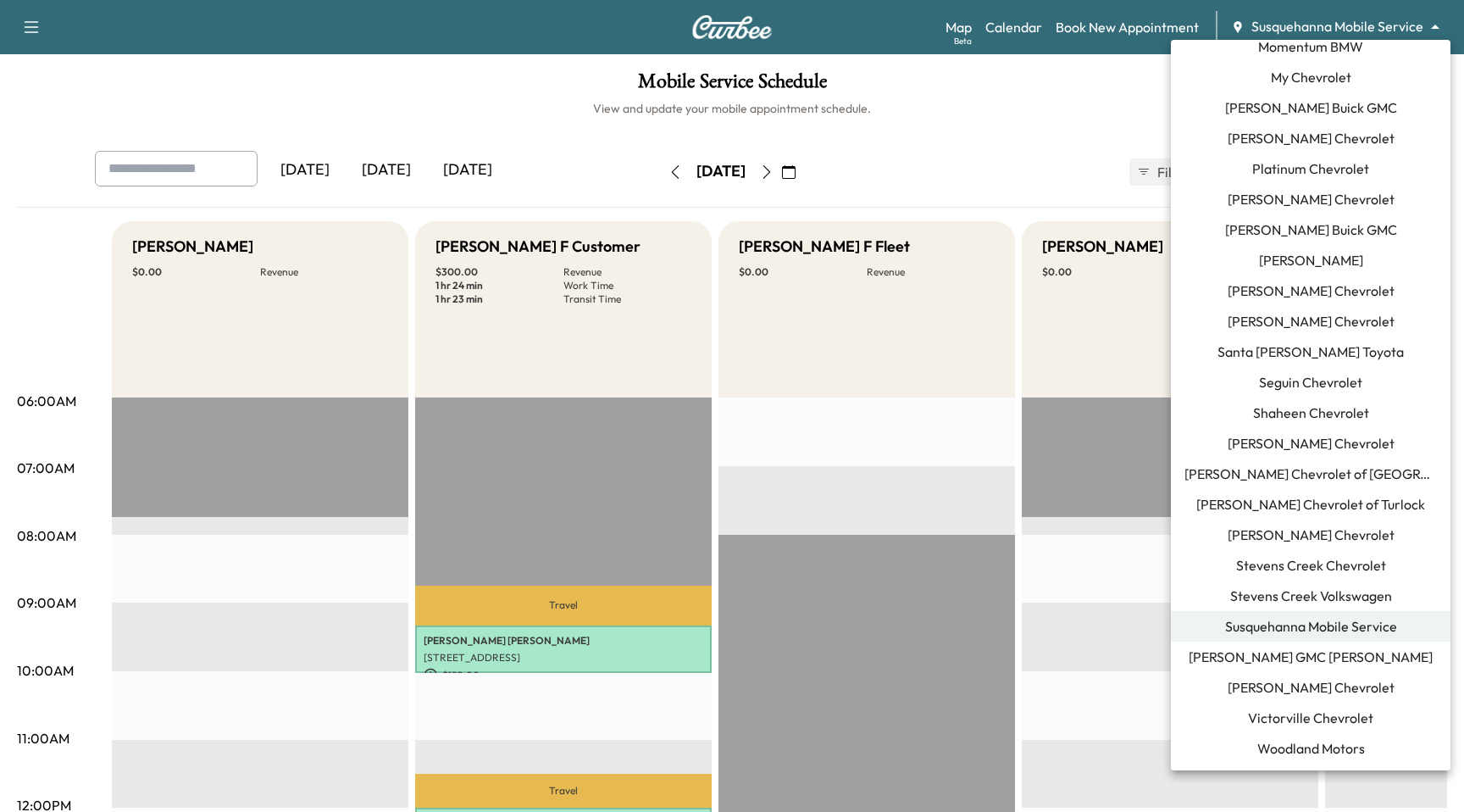
click at [941, 135] on div at bounding box center [732, 406] width 1464 height 812
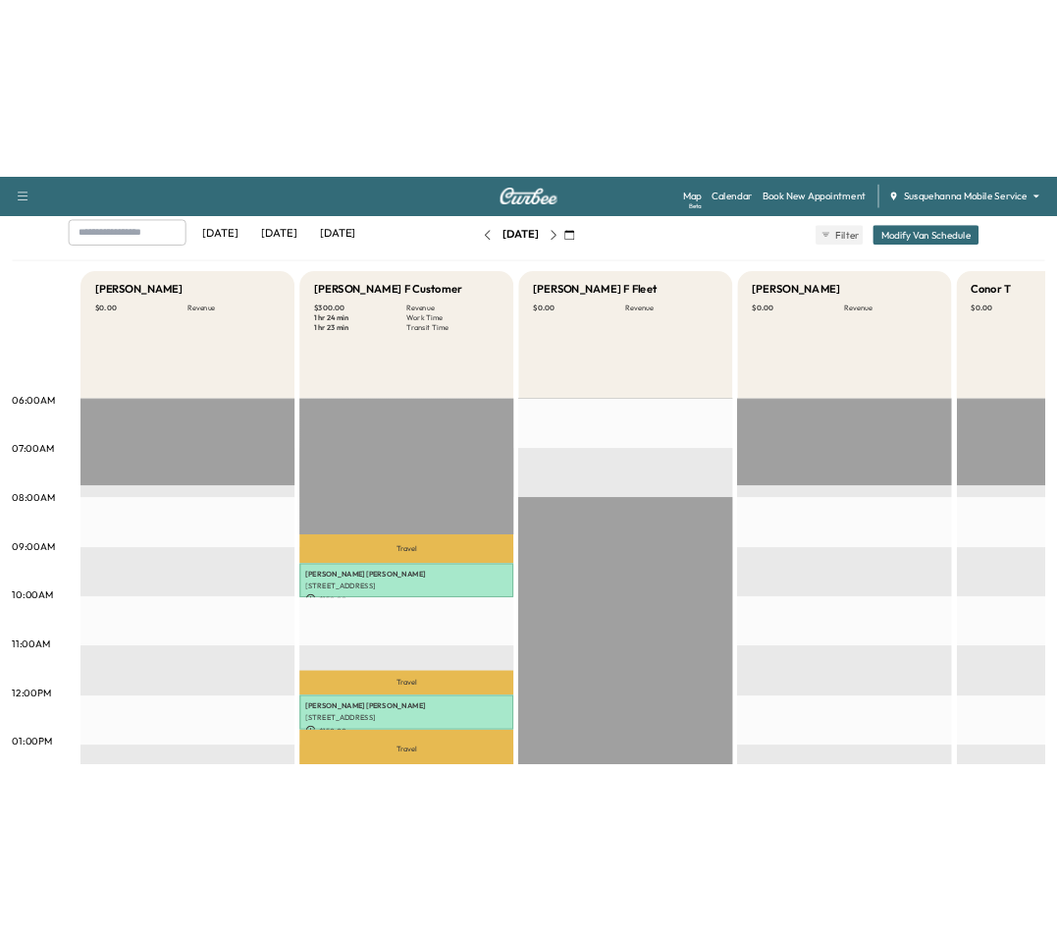
scroll to position [132, 0]
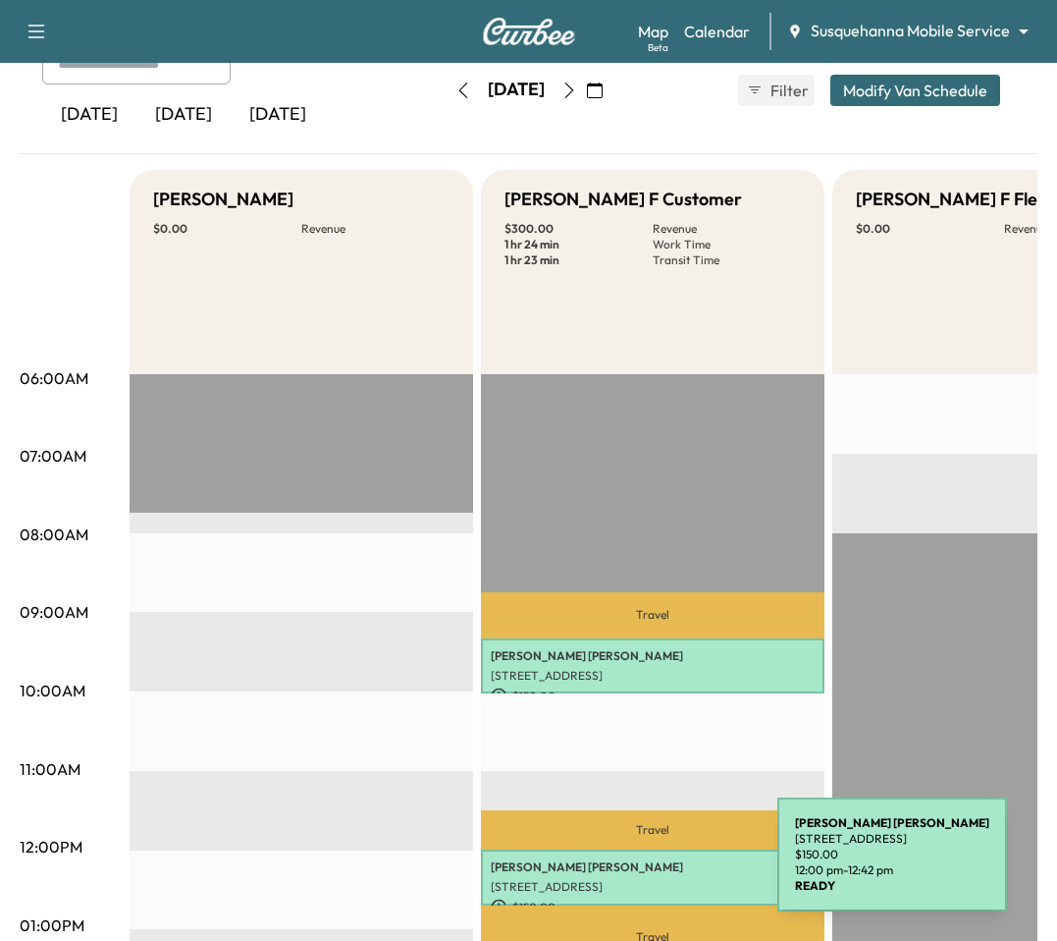
click at [630, 879] on p "[STREET_ADDRESS]" at bounding box center [653, 887] width 324 height 16
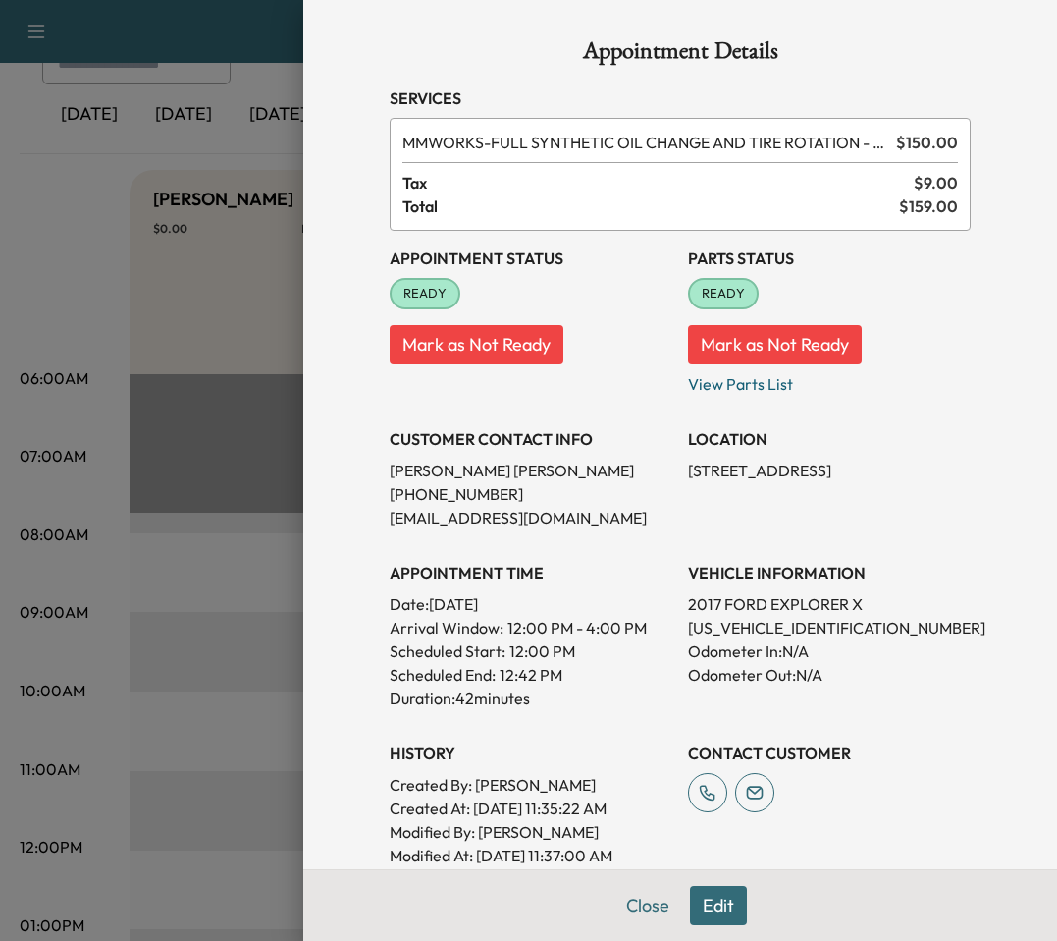
click at [230, 224] on div at bounding box center [528, 470] width 1057 height 941
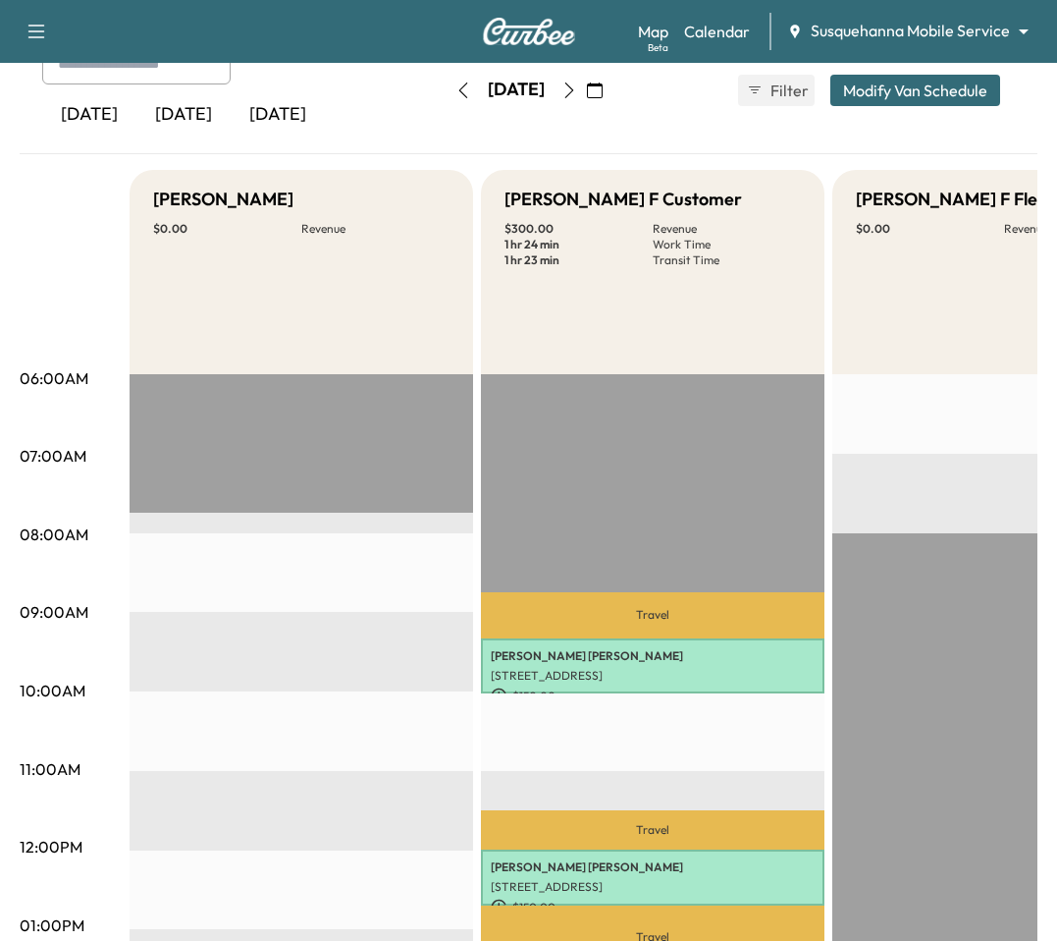
scroll to position [0, 0]
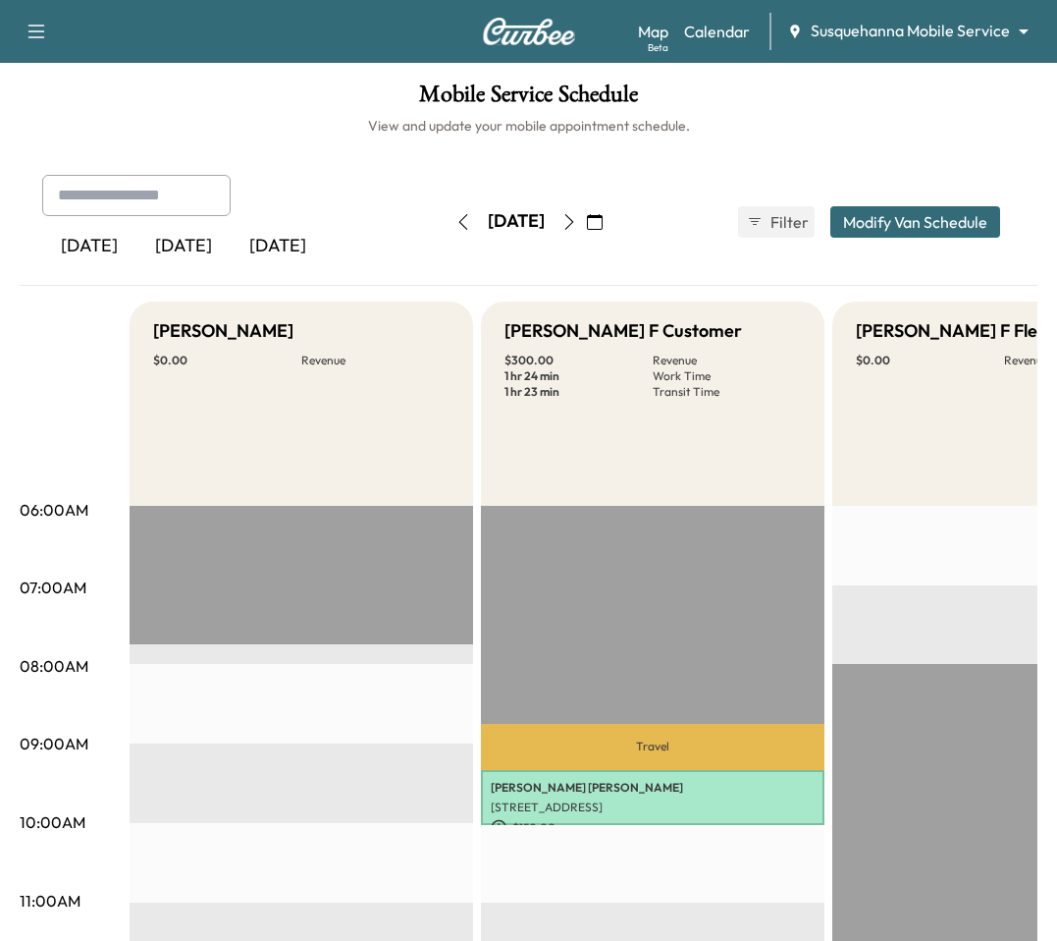
click at [577, 221] on icon "button" at bounding box center [570, 222] width 16 height 16
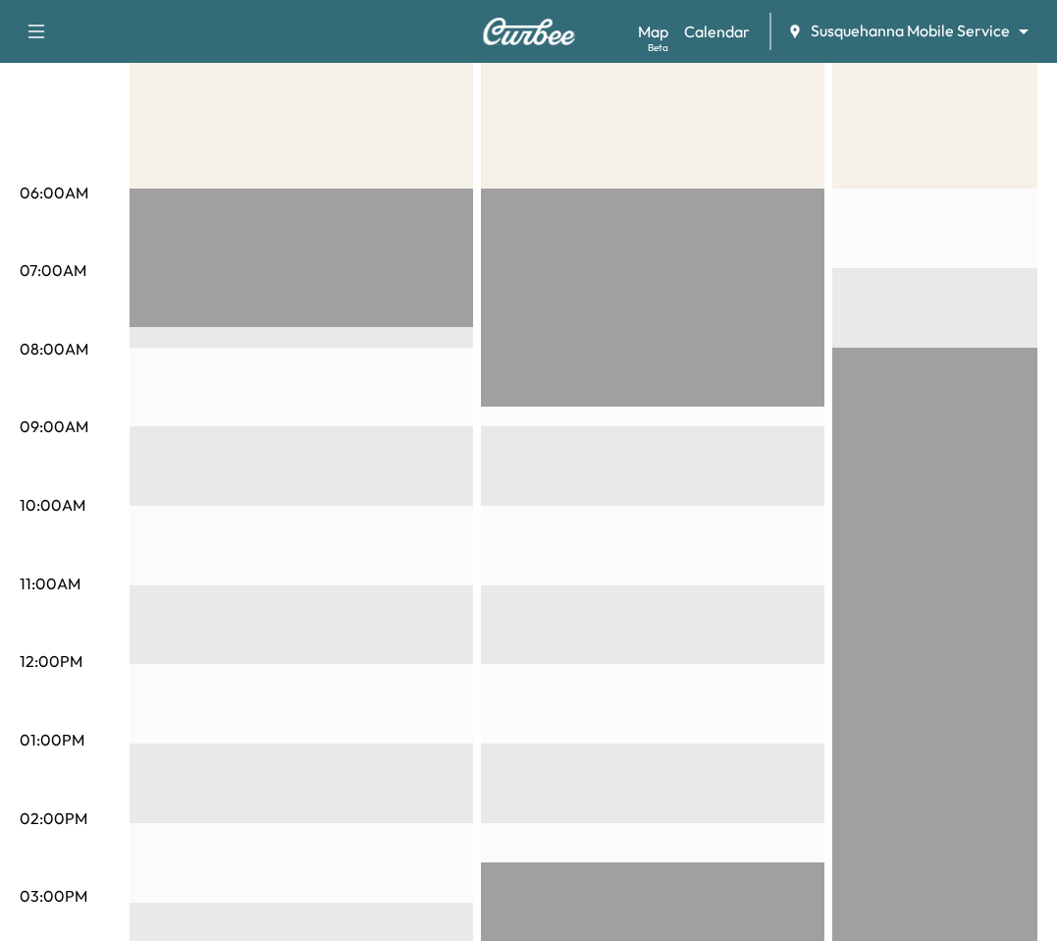
scroll to position [31, 0]
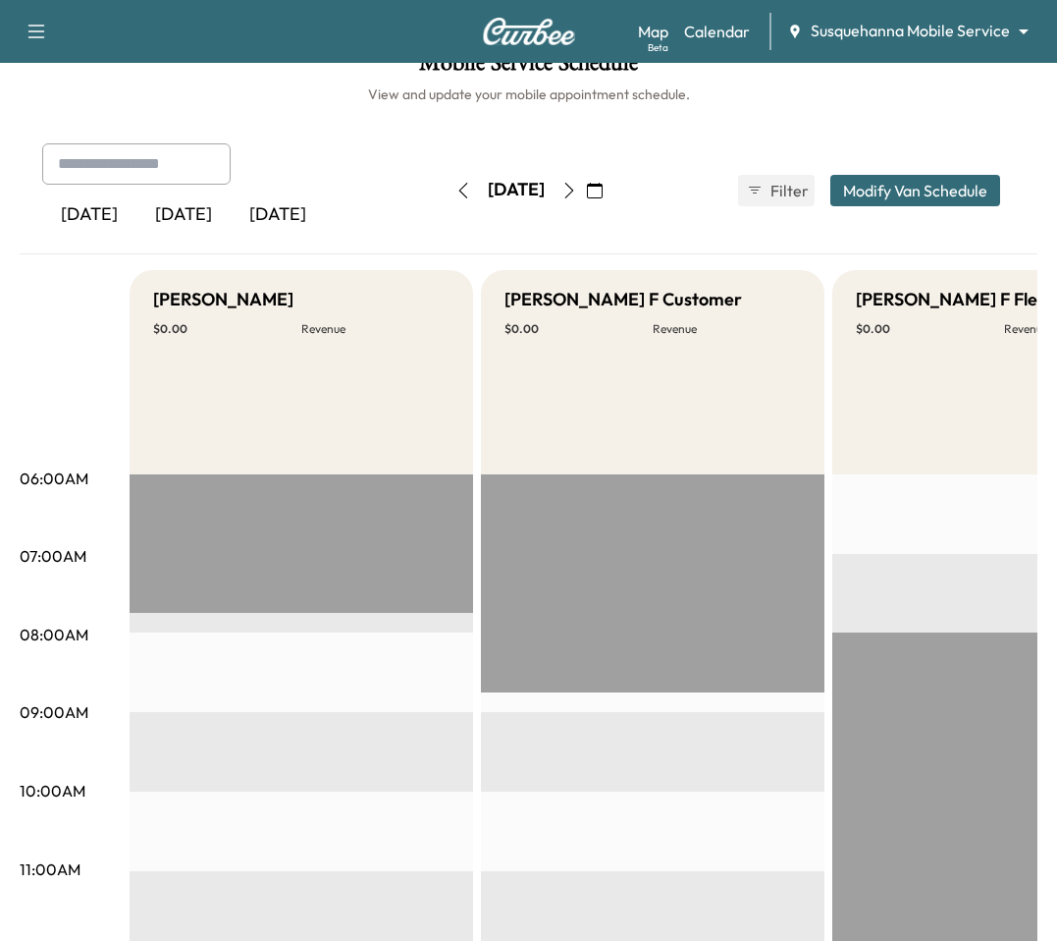
click at [577, 191] on icon "button" at bounding box center [570, 191] width 16 height 16
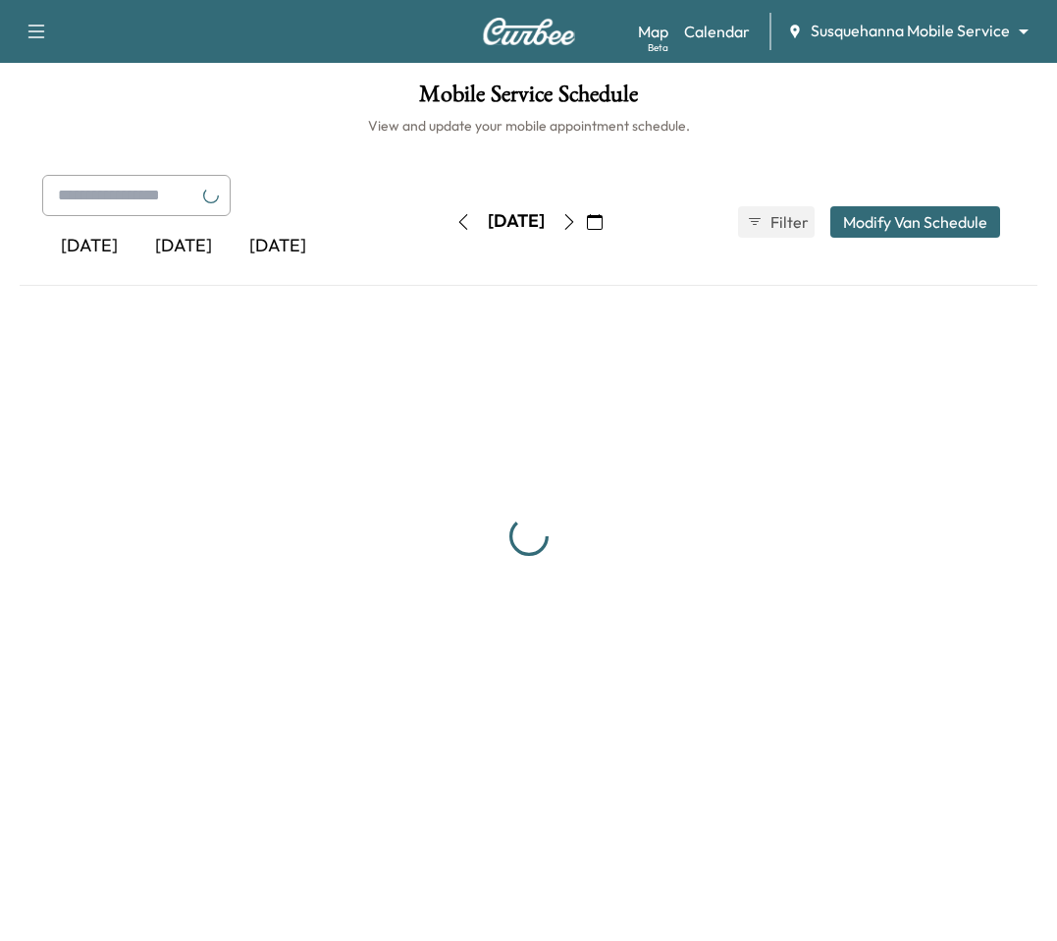
click at [586, 236] on button "button" at bounding box center [569, 221] width 33 height 31
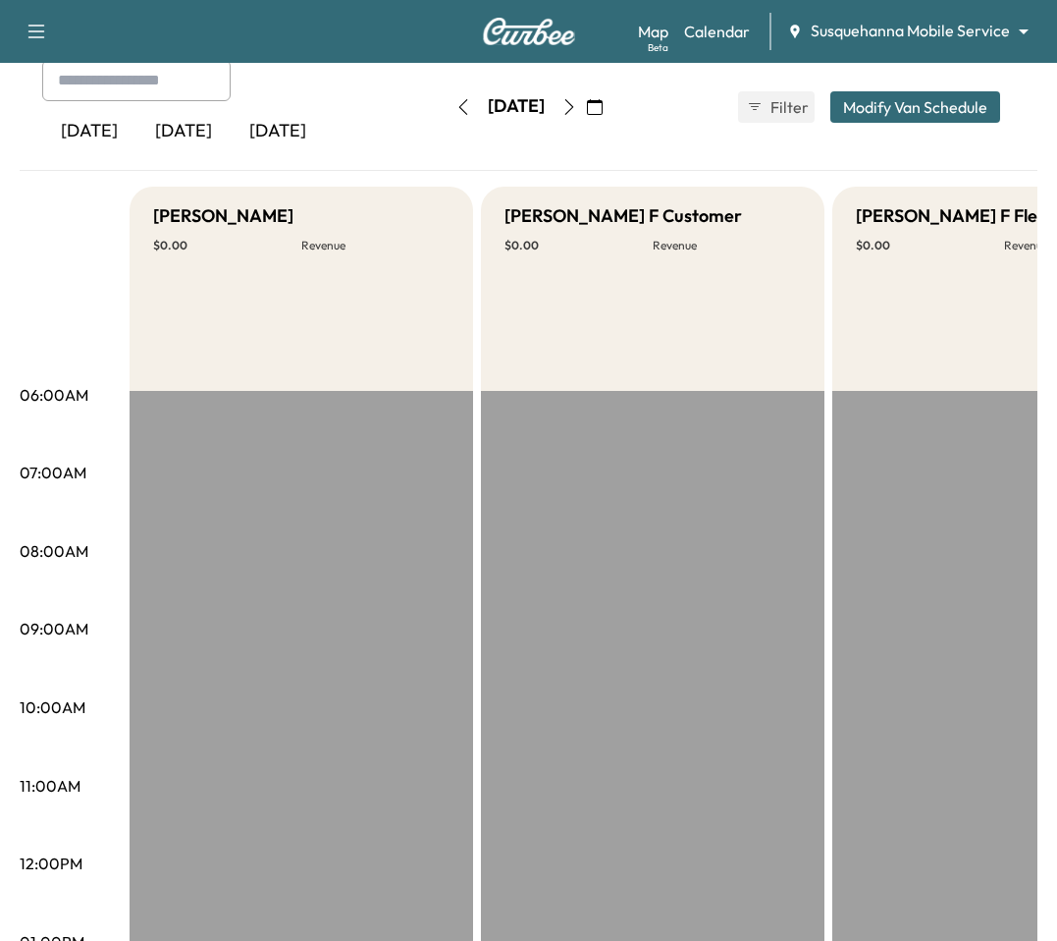
scroll to position [114, 0]
click at [577, 109] on icon "button" at bounding box center [570, 108] width 16 height 16
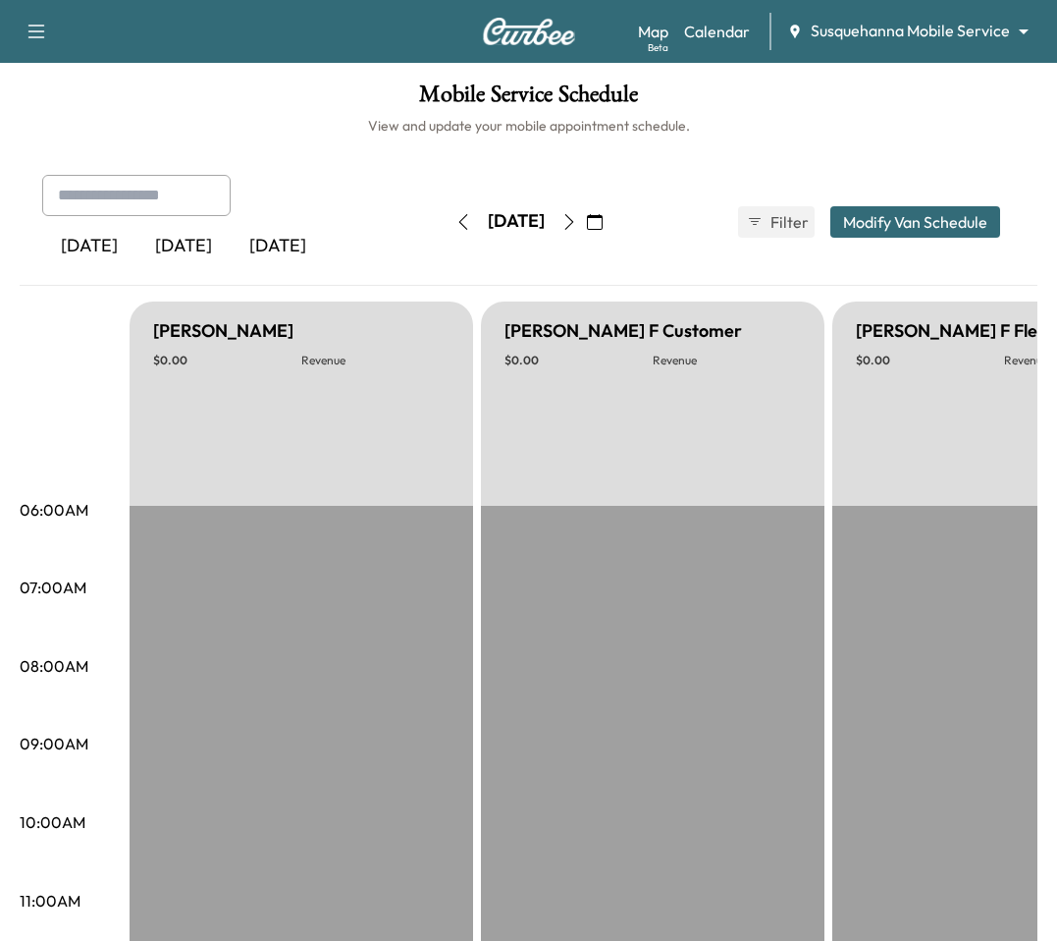
click at [586, 220] on button "button" at bounding box center [569, 221] width 33 height 31
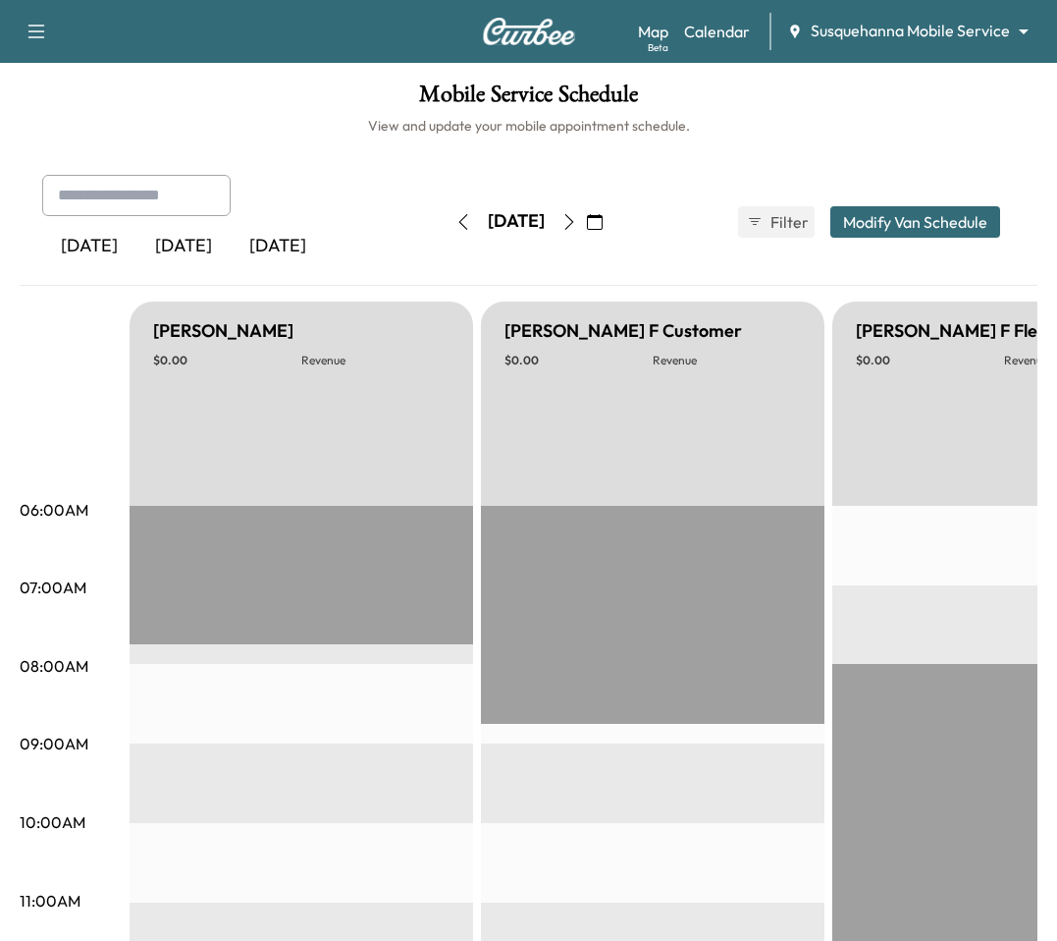
click at [586, 220] on button "button" at bounding box center [569, 221] width 33 height 31
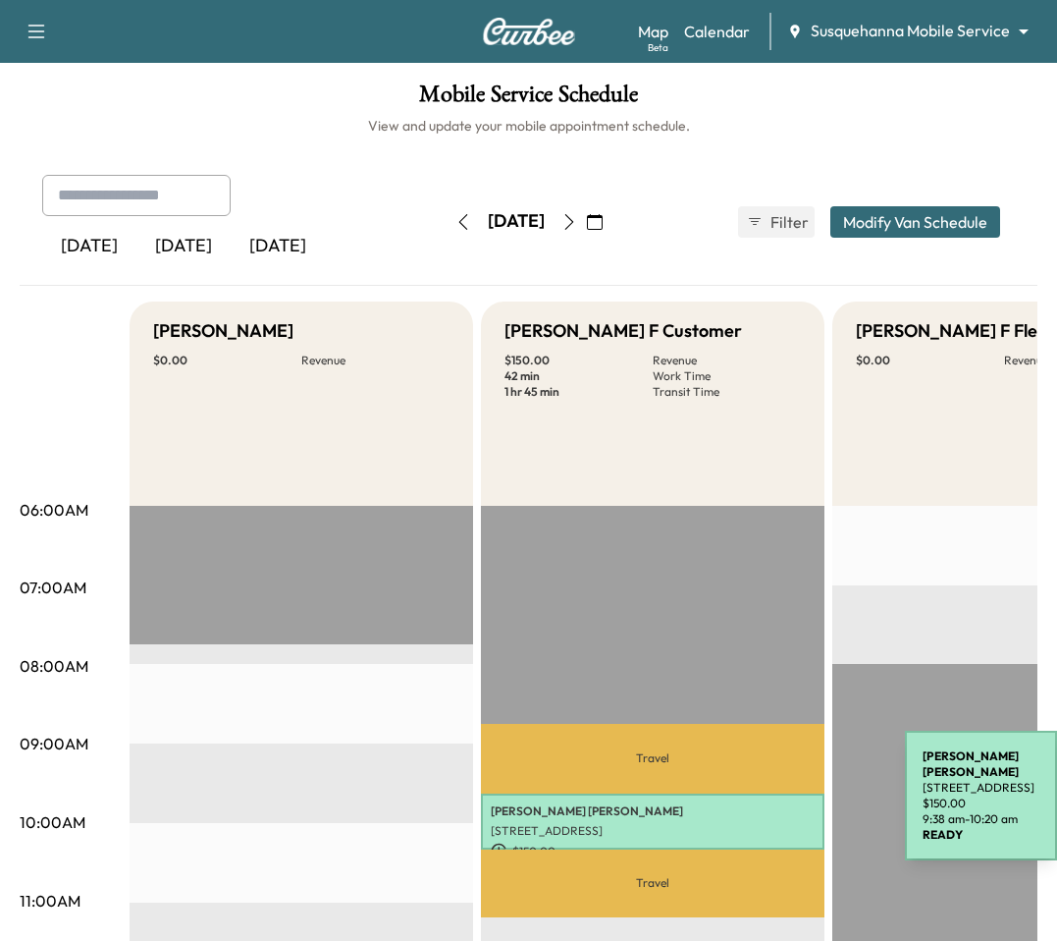
click at [753, 808] on p "[PERSON_NAME]" at bounding box center [653, 811] width 324 height 16
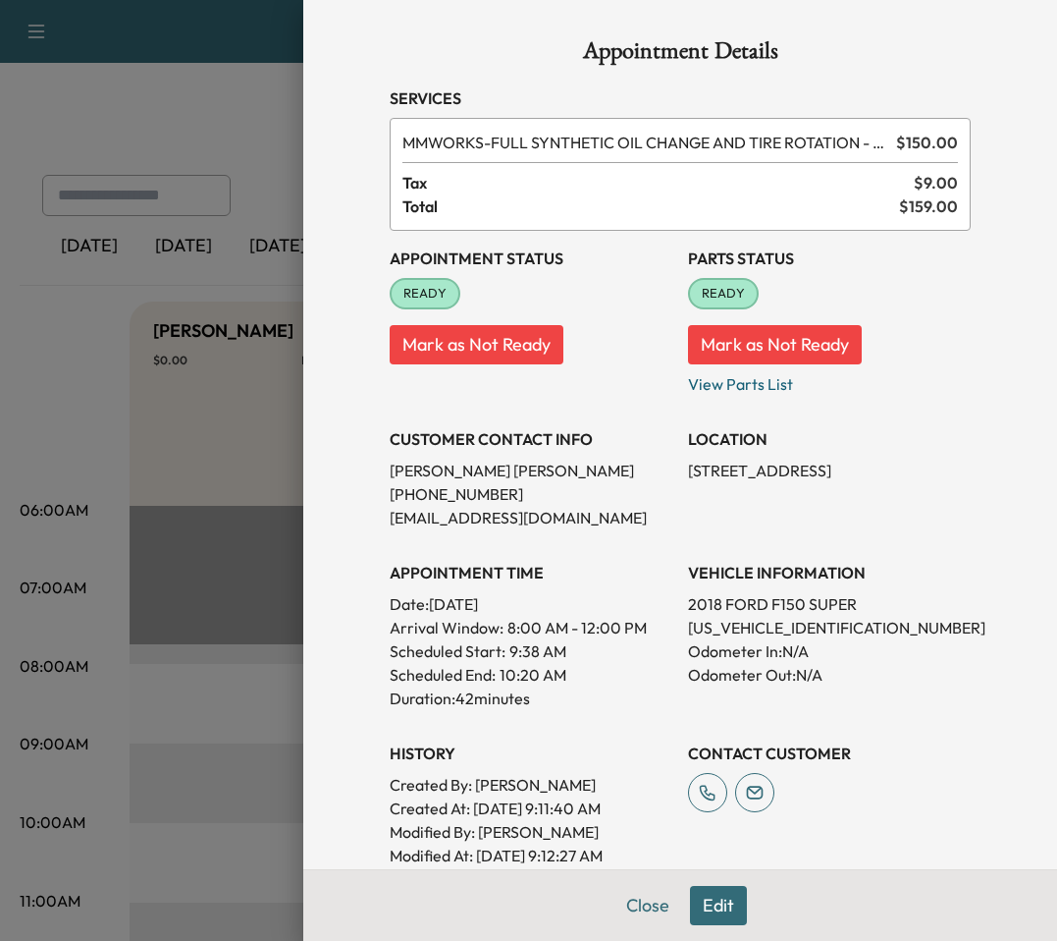
click at [214, 107] on div at bounding box center [528, 470] width 1057 height 941
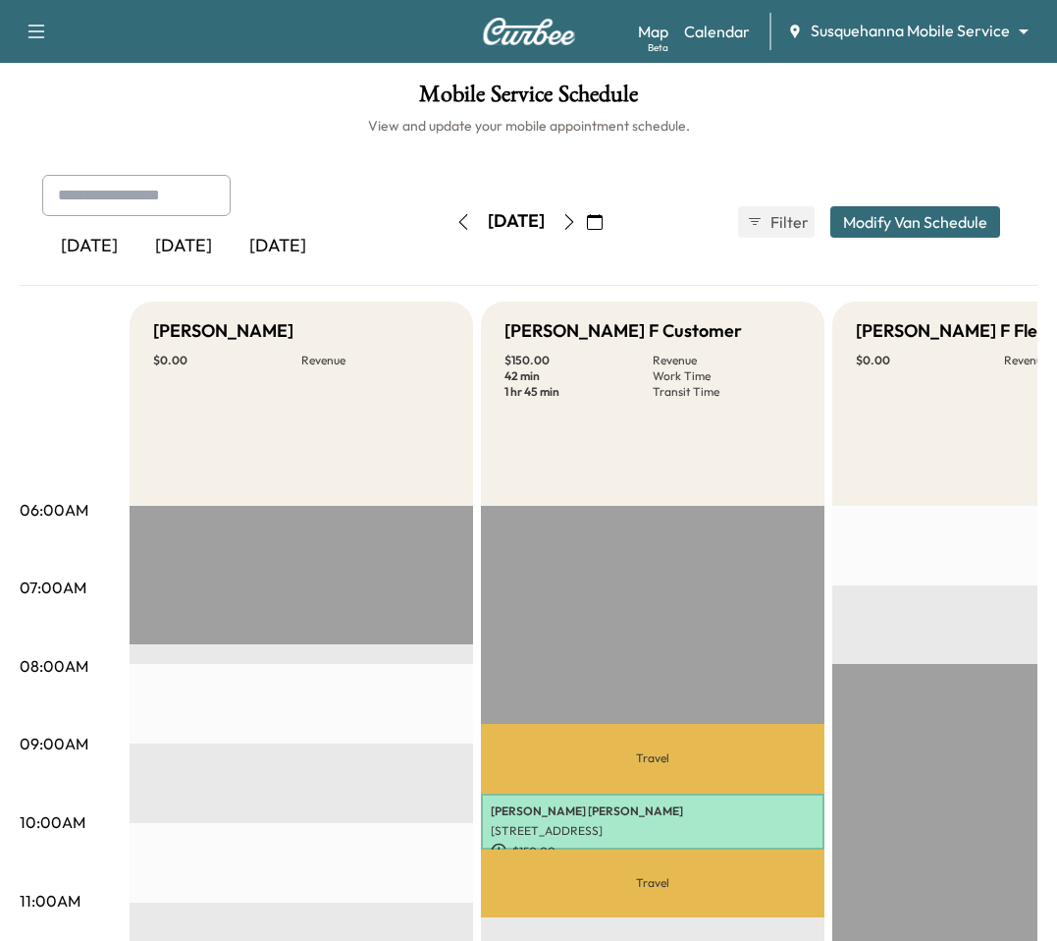
click at [603, 217] on icon "button" at bounding box center [595, 222] width 16 height 16
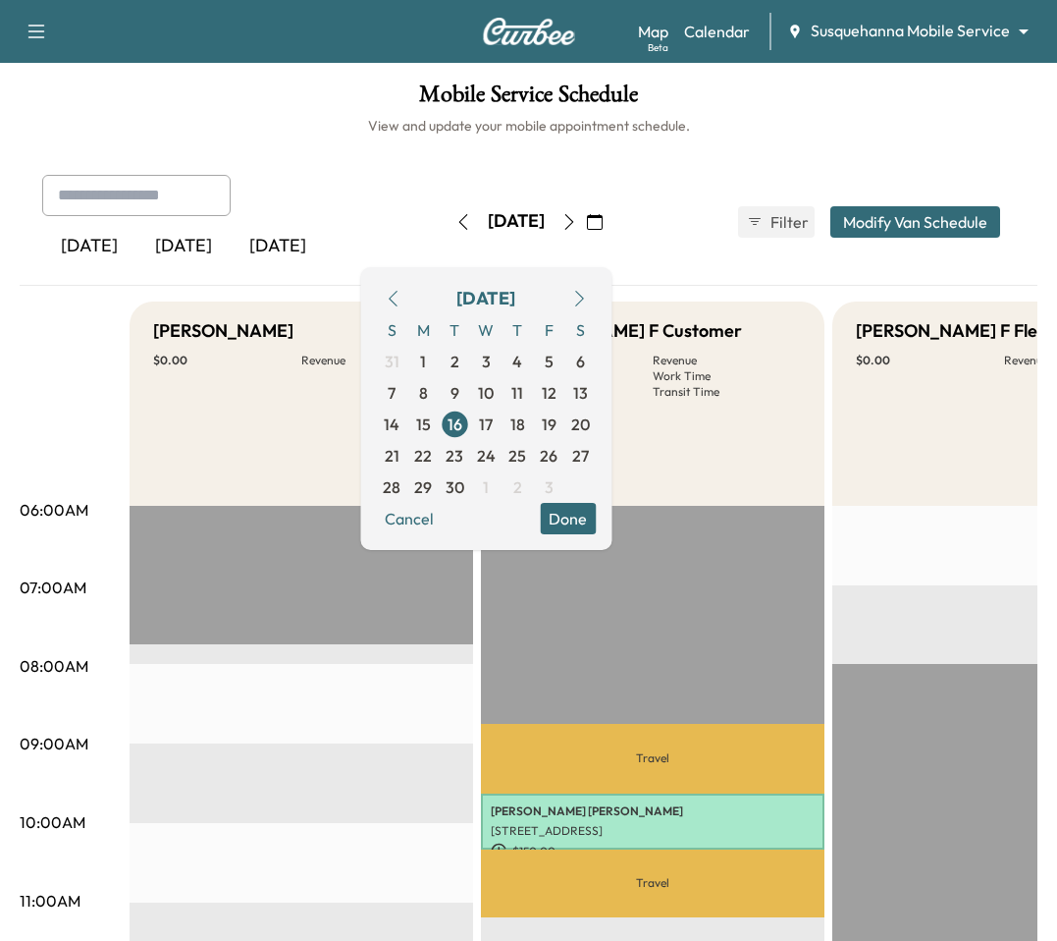
click at [409, 311] on button "button" at bounding box center [392, 298] width 33 height 31
click at [401, 299] on icon "button" at bounding box center [393, 299] width 16 height 16
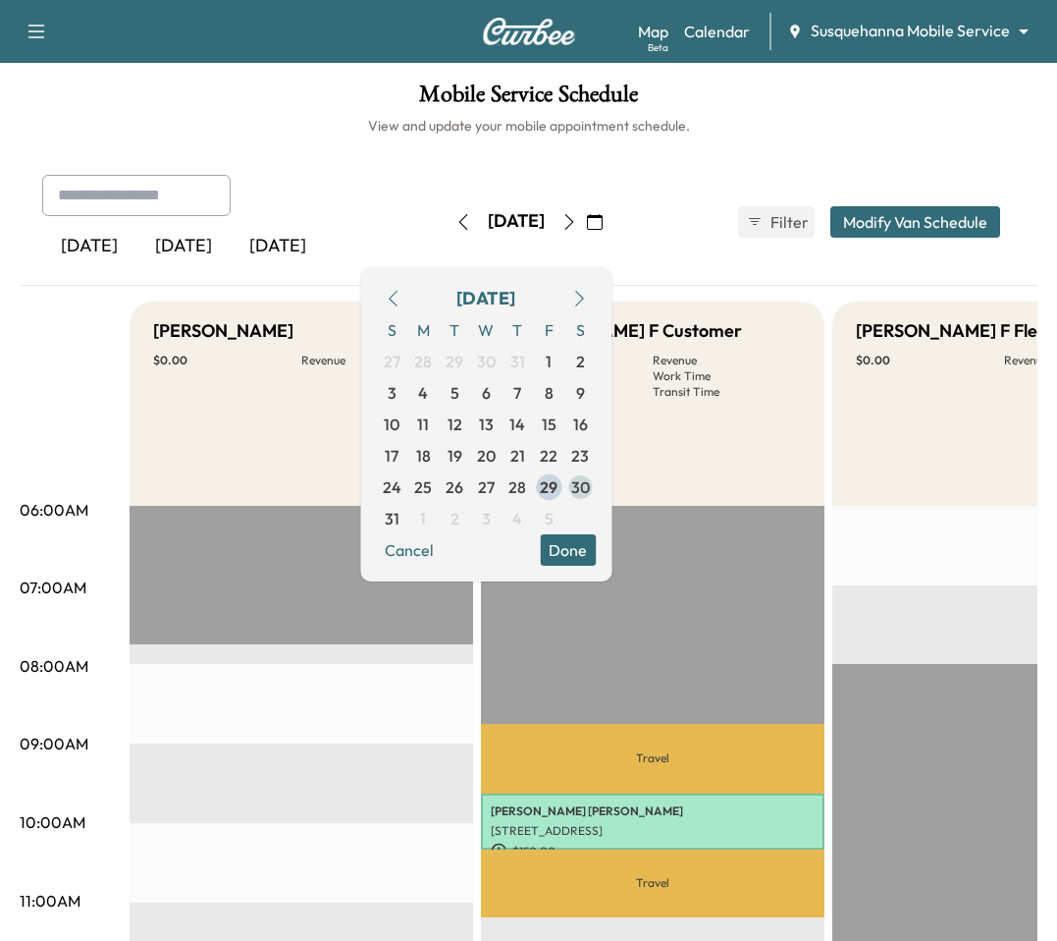
click at [590, 486] on span "30" at bounding box center [580, 487] width 19 height 24
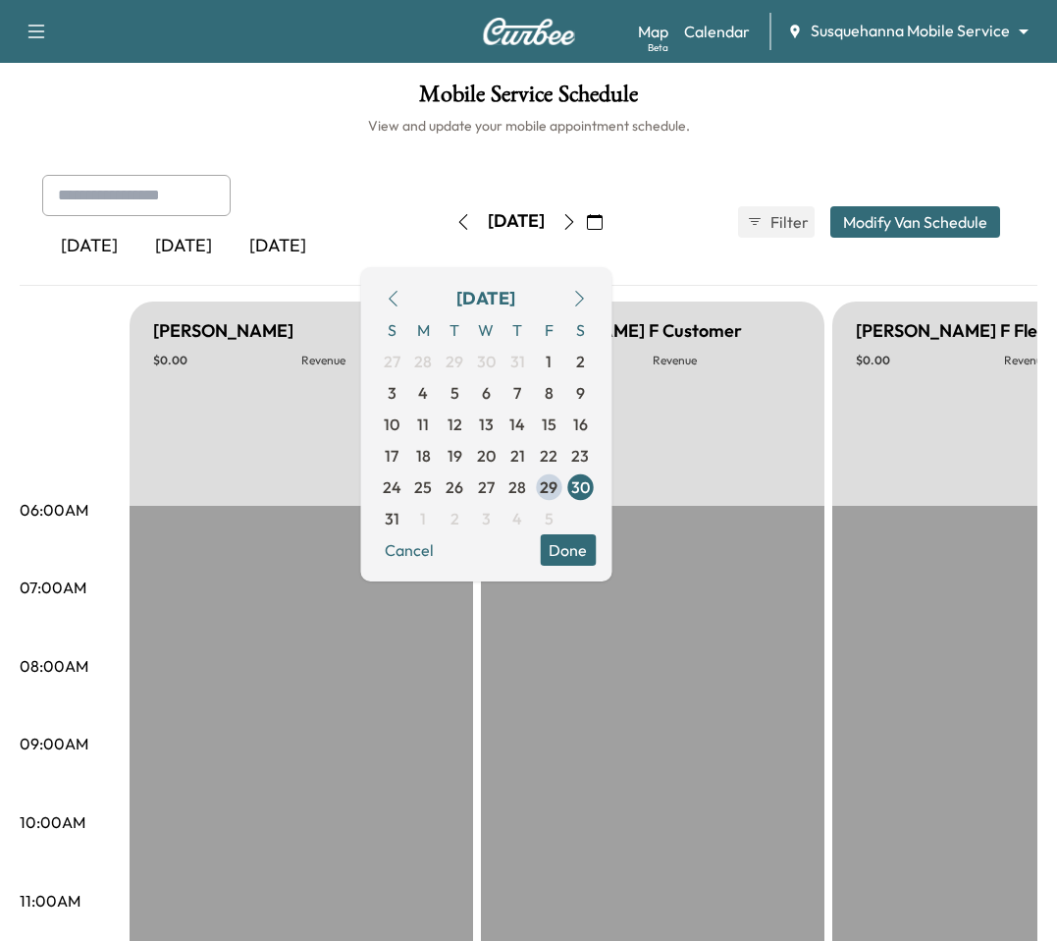
click at [587, 294] on icon "button" at bounding box center [579, 299] width 16 height 16
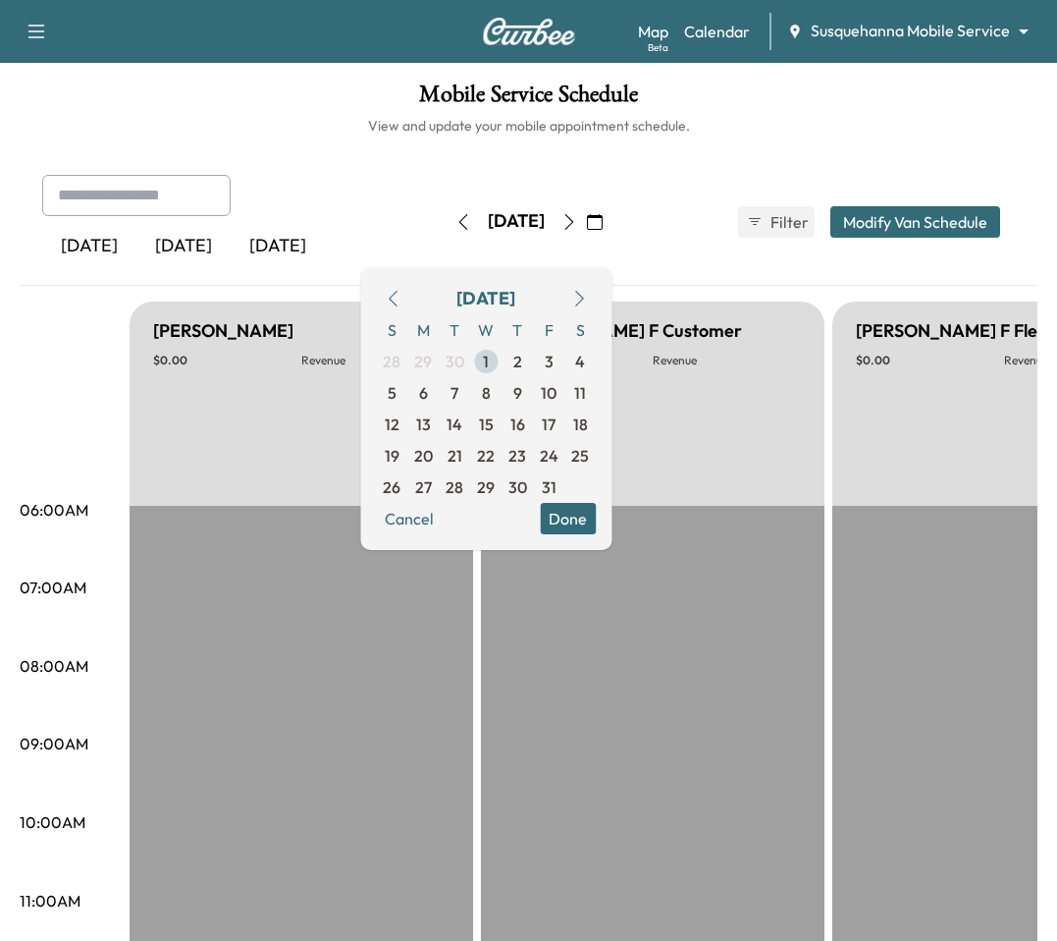
click at [502, 350] on span "1" at bounding box center [485, 361] width 31 height 31
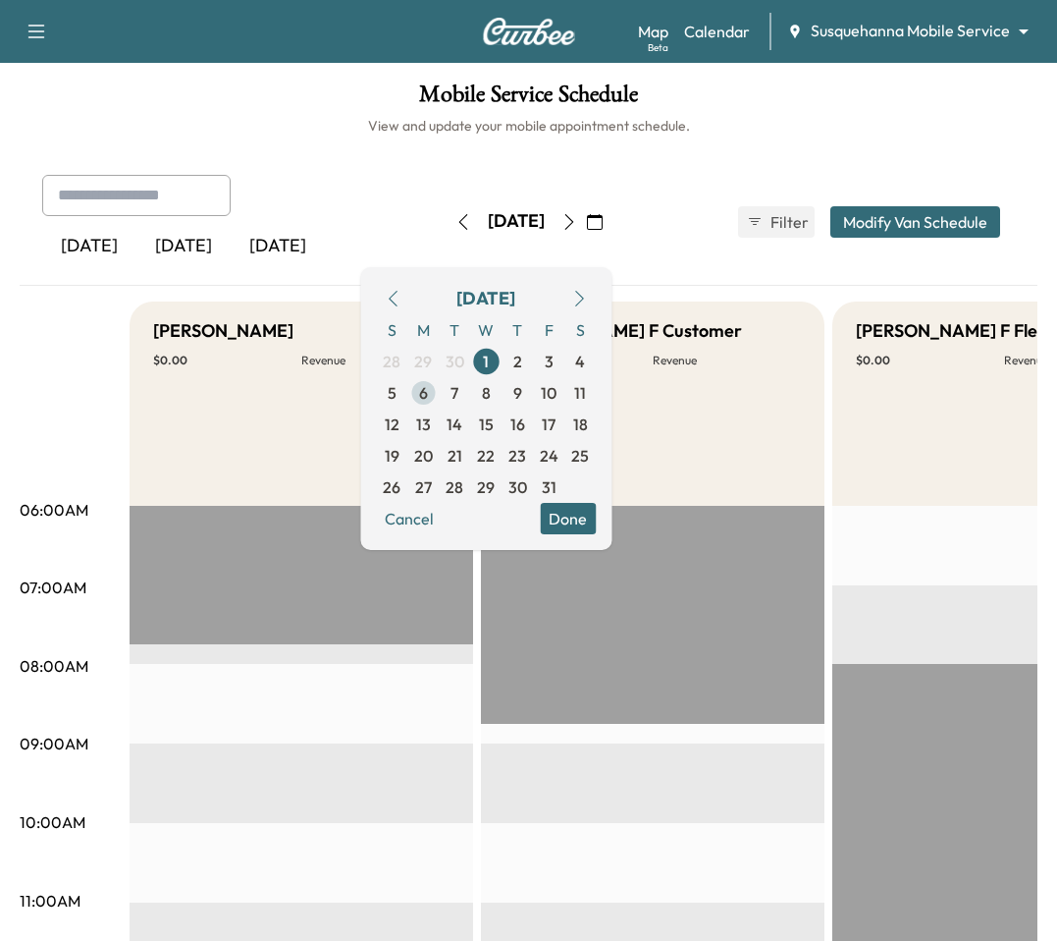
click at [428, 386] on span "6" at bounding box center [423, 393] width 9 height 24
click at [470, 402] on span "7" at bounding box center [454, 392] width 31 height 31
click at [490, 384] on span "8" at bounding box center [485, 393] width 9 height 24
click at [521, 396] on span "9" at bounding box center [516, 393] width 9 height 24
click at [557, 396] on span "10" at bounding box center [549, 393] width 16 height 24
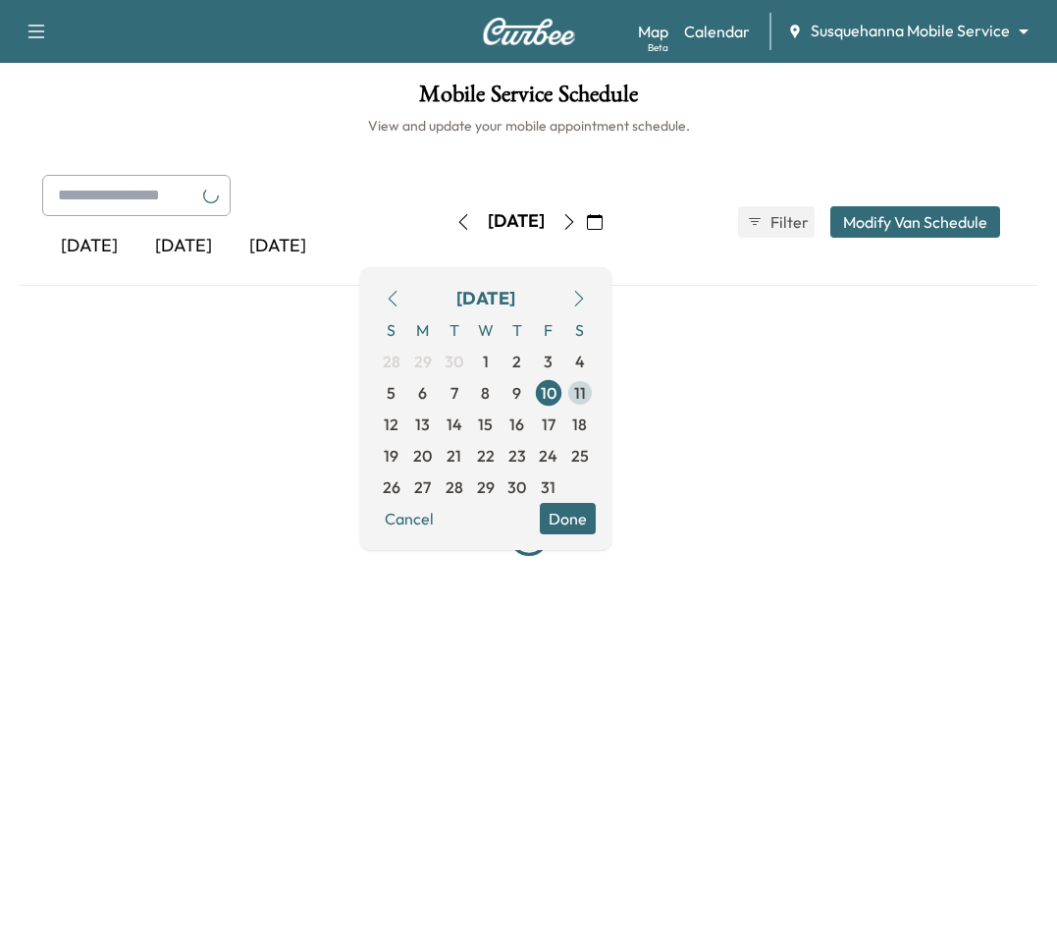
click at [596, 400] on span "11" at bounding box center [579, 392] width 31 height 31
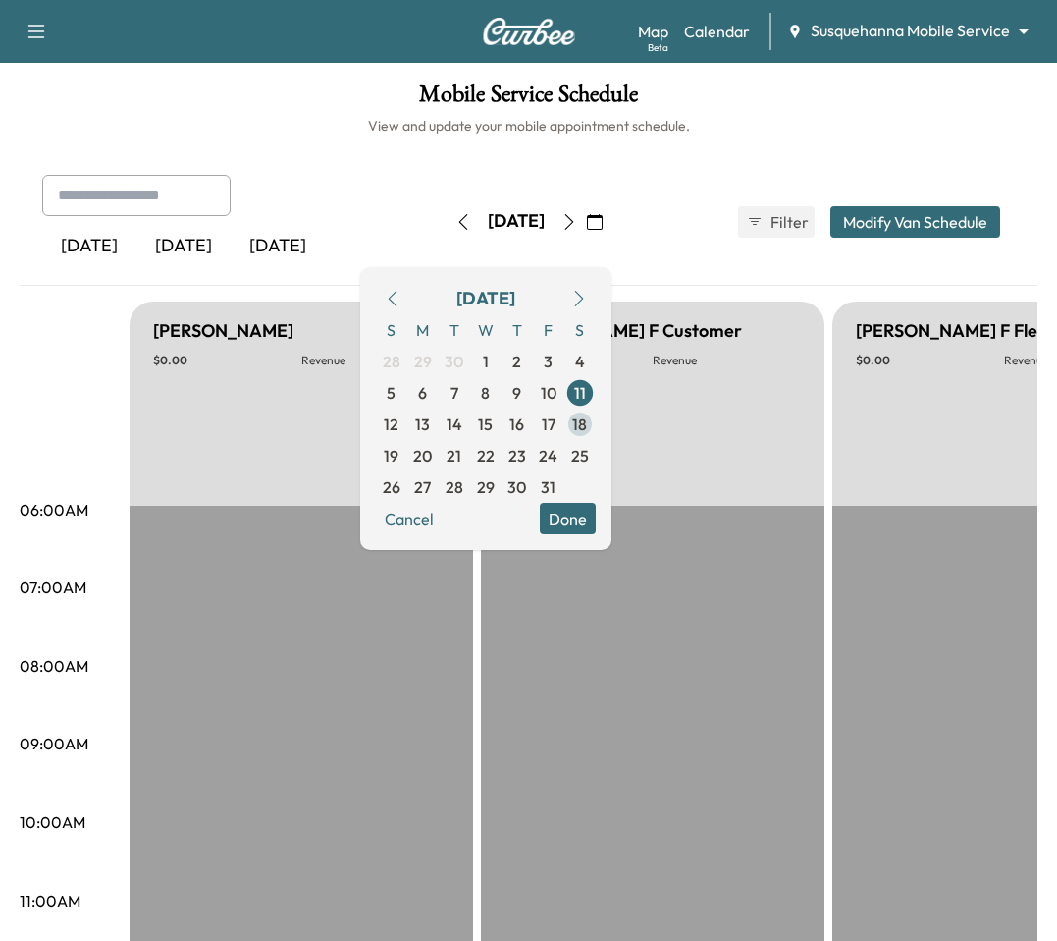
click at [596, 436] on span "18" at bounding box center [579, 423] width 31 height 31
click at [564, 432] on span "17" at bounding box center [548, 423] width 31 height 31
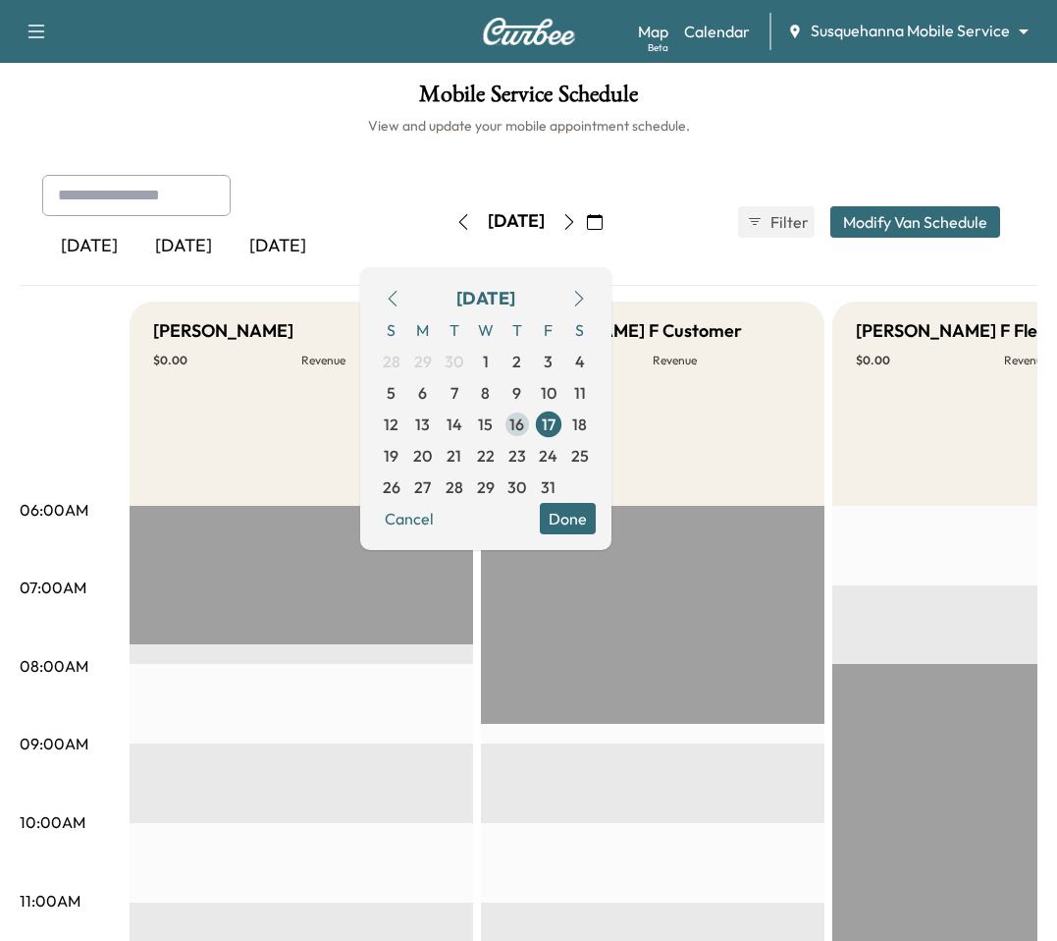
click at [524, 419] on span "16" at bounding box center [517, 424] width 15 height 24
click at [502, 419] on span "15" at bounding box center [485, 423] width 31 height 31
click at [462, 416] on span "14" at bounding box center [455, 424] width 16 height 24
click at [439, 413] on span "13" at bounding box center [422, 423] width 31 height 31
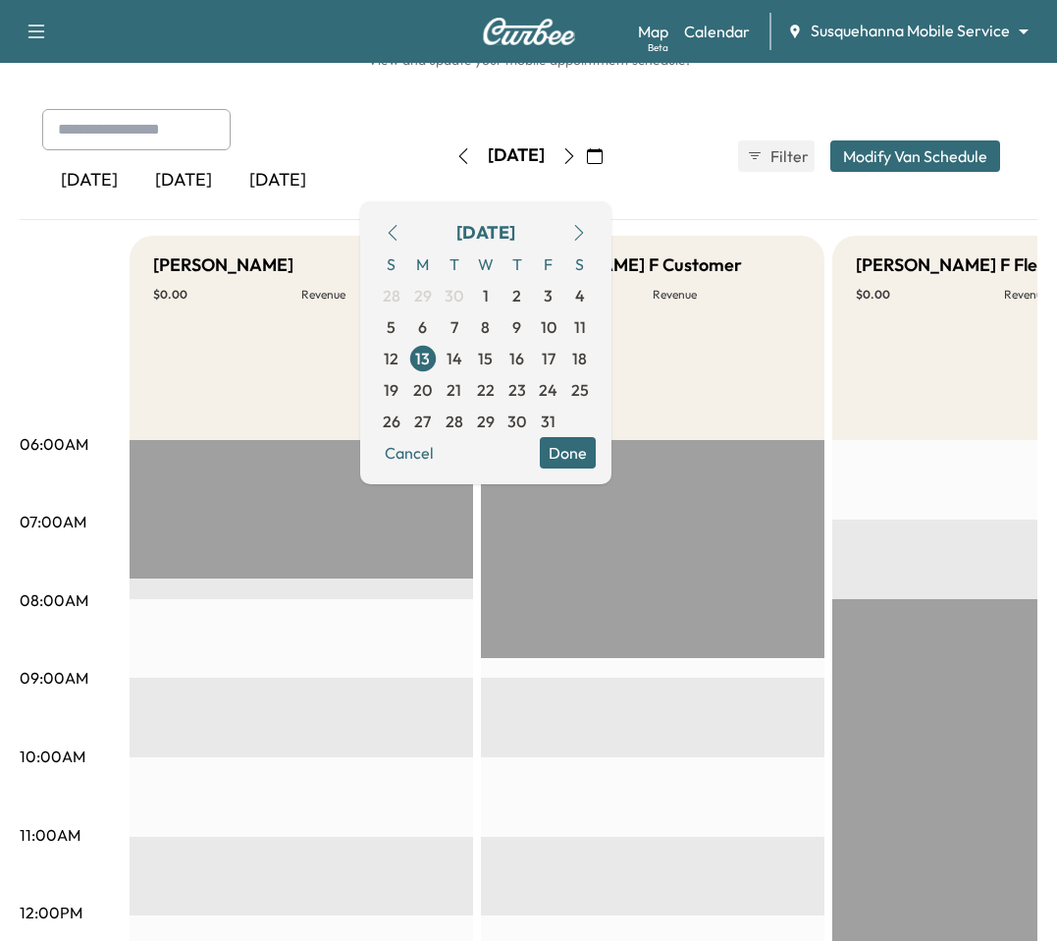
scroll to position [22, 0]
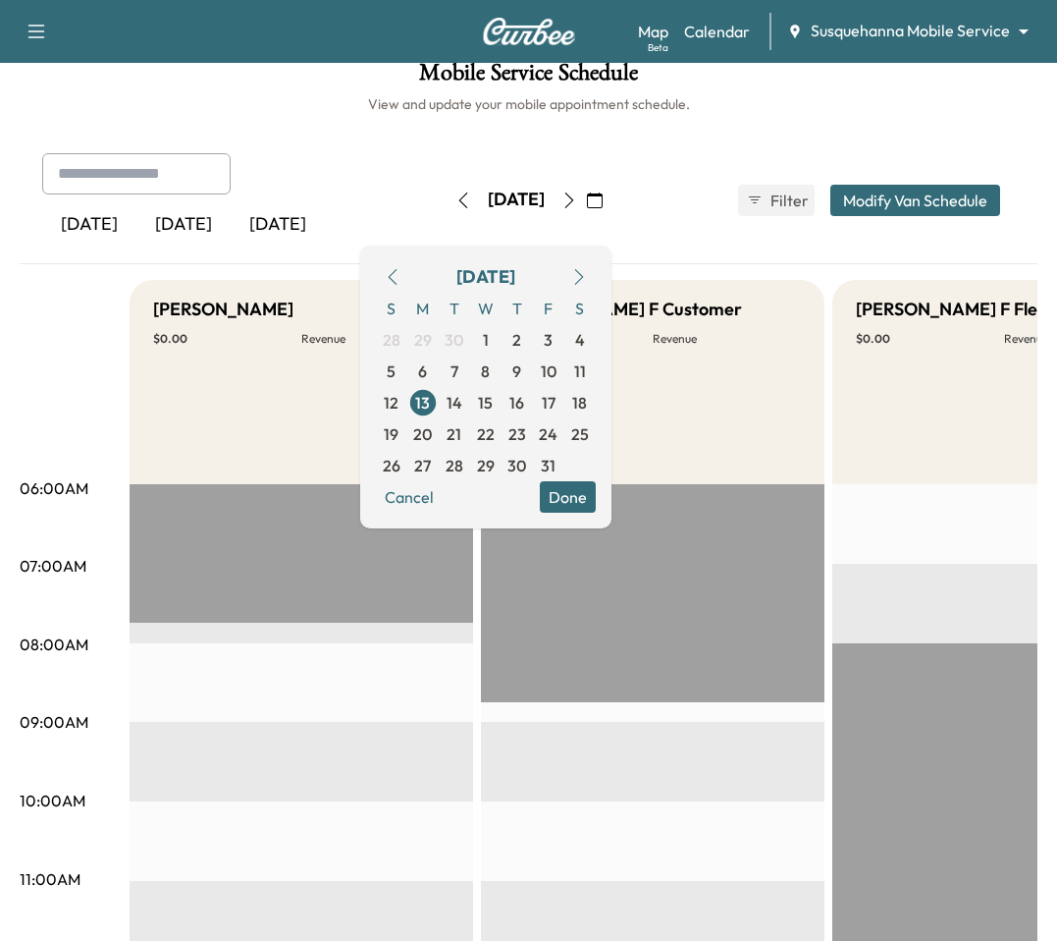
click at [401, 276] on icon "button" at bounding box center [393, 277] width 16 height 16
click at [470, 380] on span "9" at bounding box center [454, 370] width 31 height 31
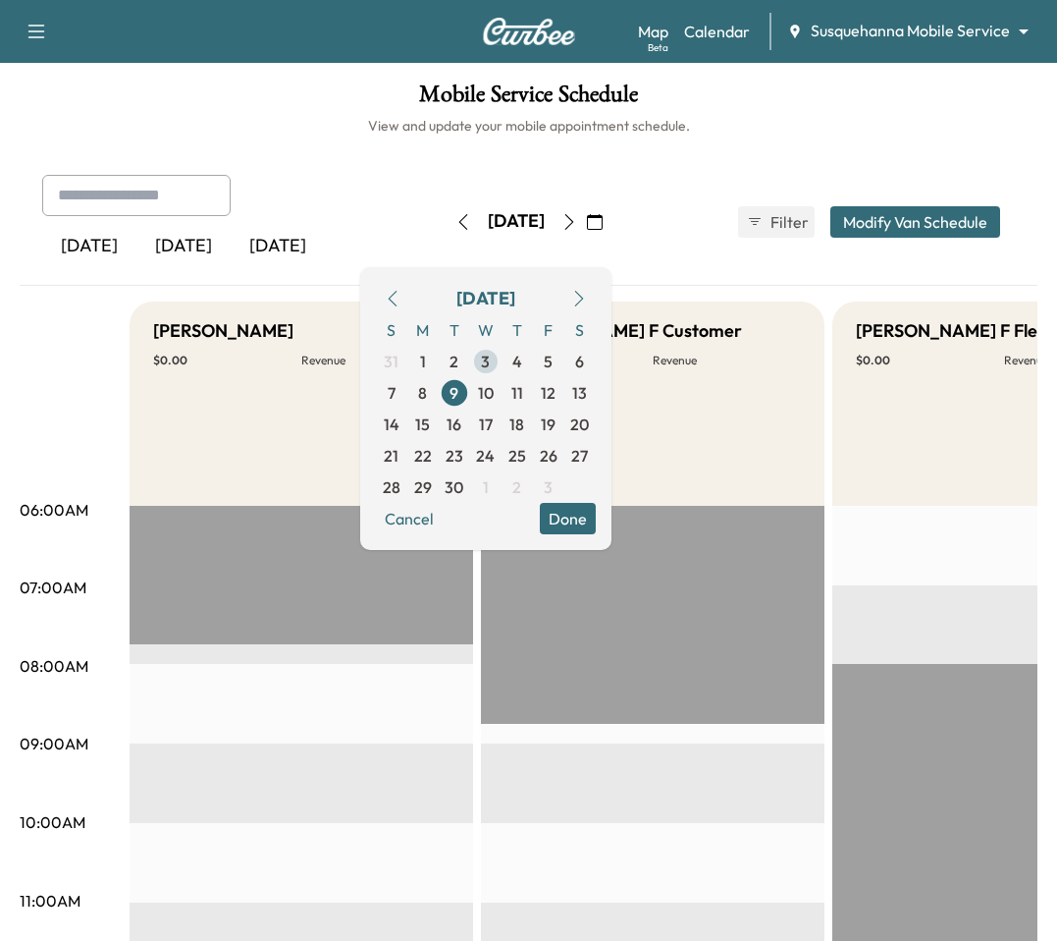
click at [502, 357] on span "3" at bounding box center [485, 361] width 31 height 31
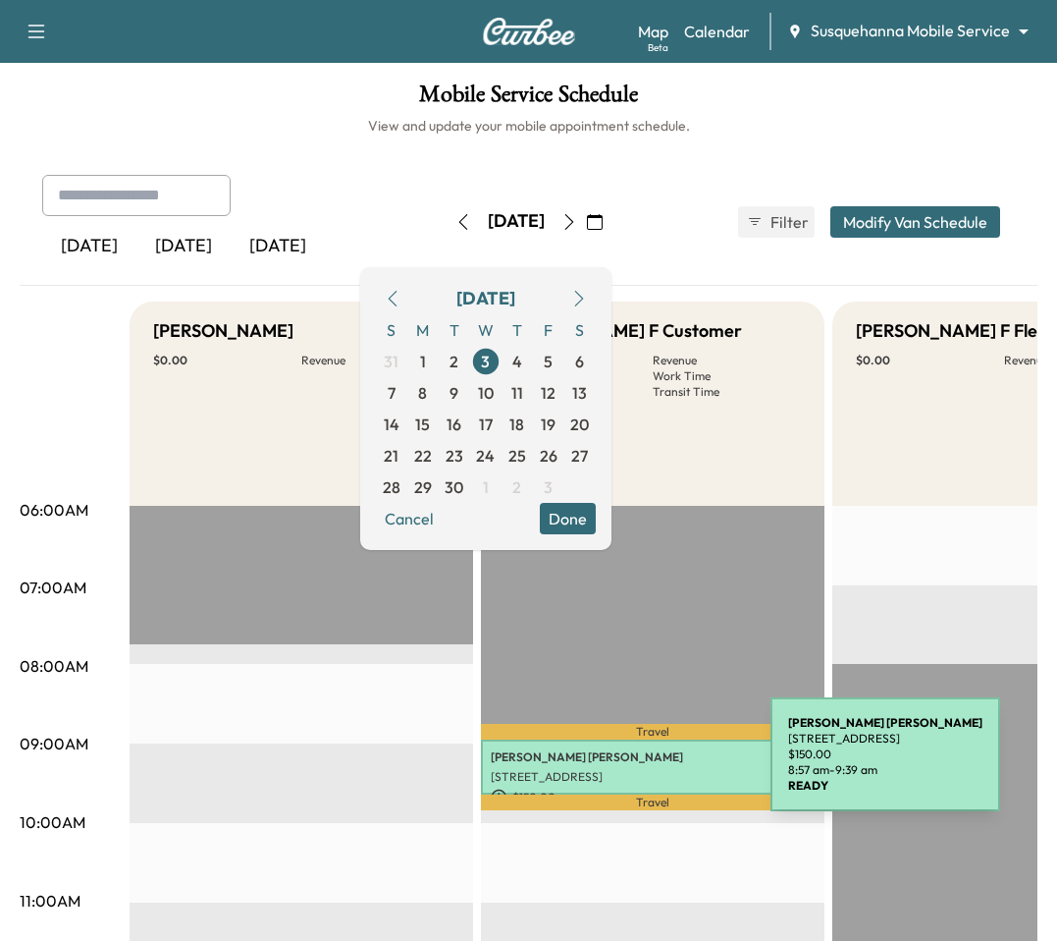
click at [631, 759] on p "[PERSON_NAME]" at bounding box center [653, 757] width 324 height 16
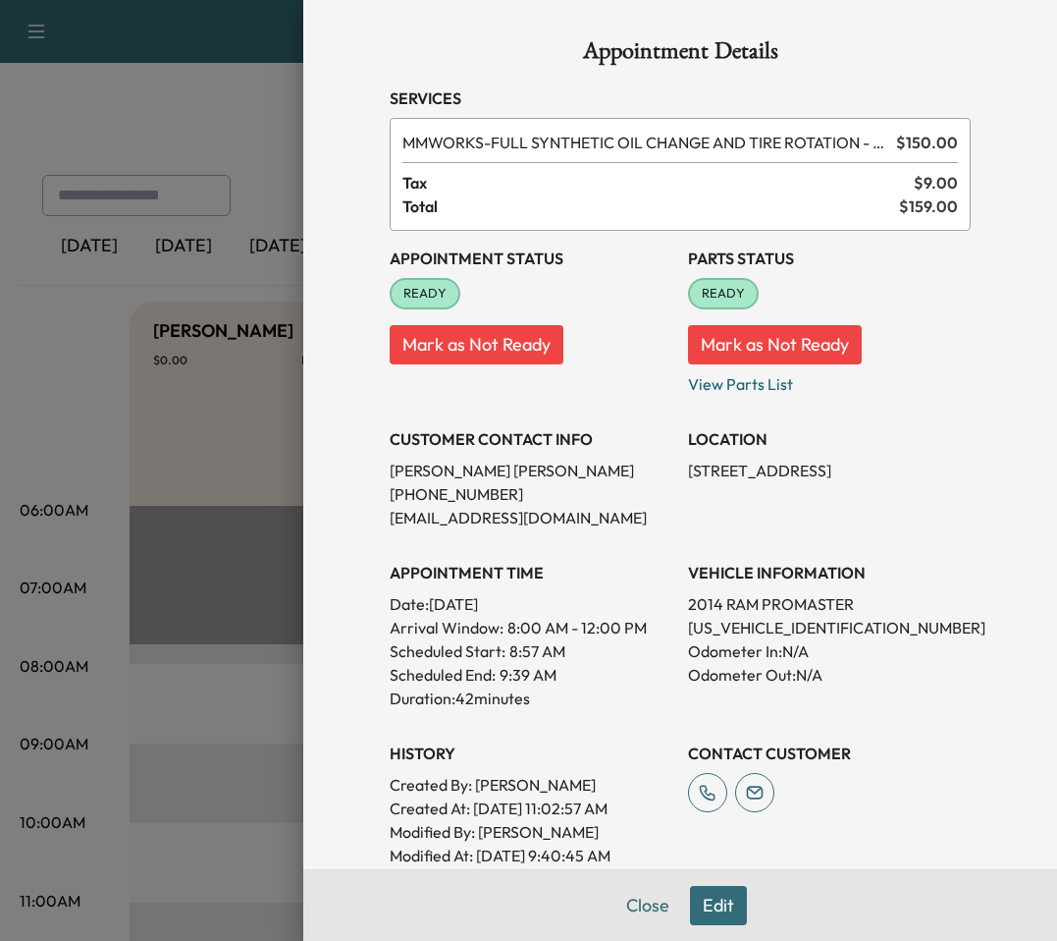
click at [287, 636] on div at bounding box center [528, 470] width 1057 height 941
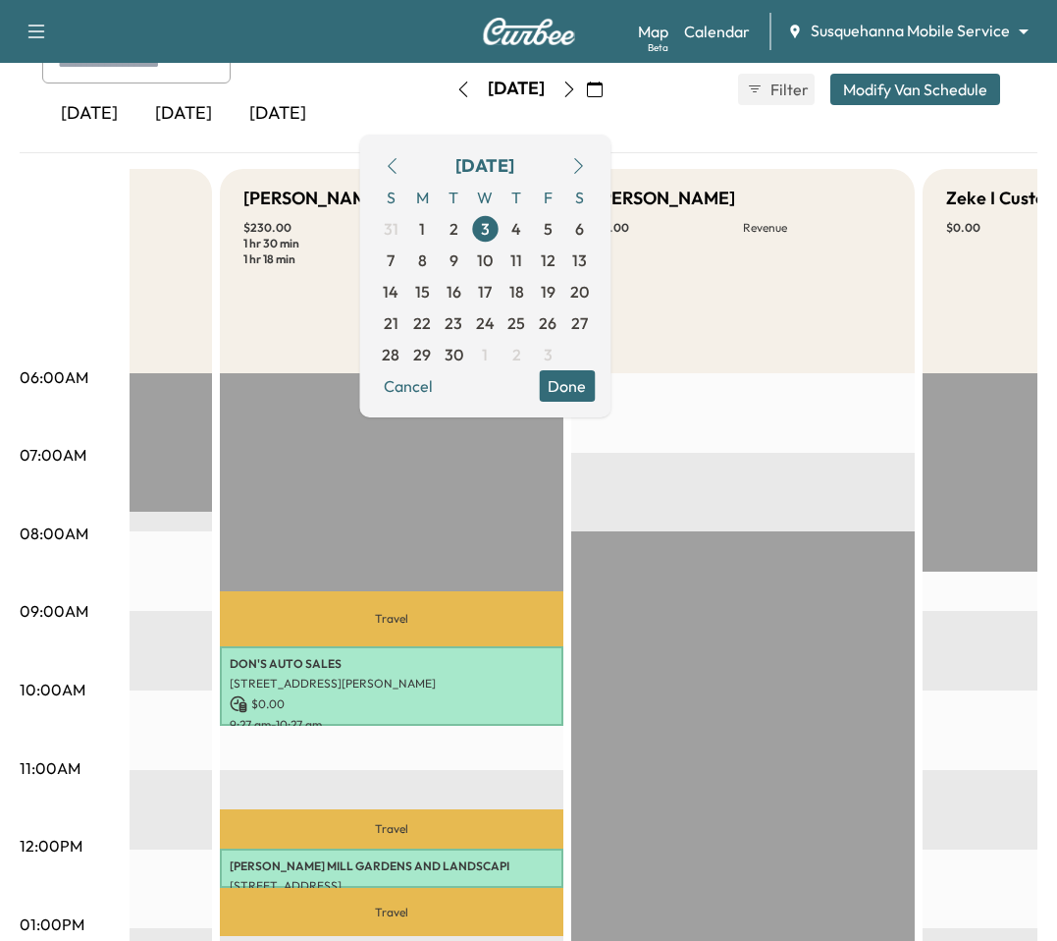
scroll to position [0, 3820]
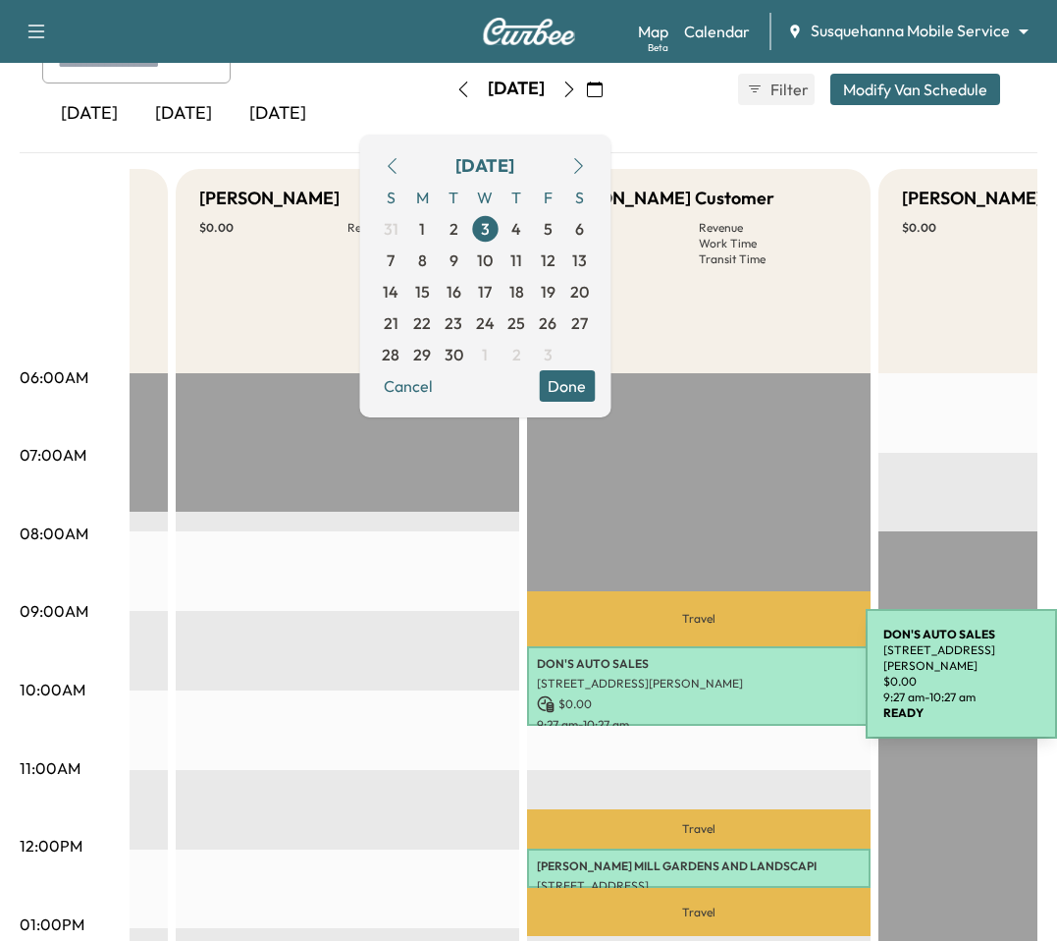
click at [719, 677] on p "[STREET_ADDRESS][PERSON_NAME]" at bounding box center [699, 683] width 324 height 16
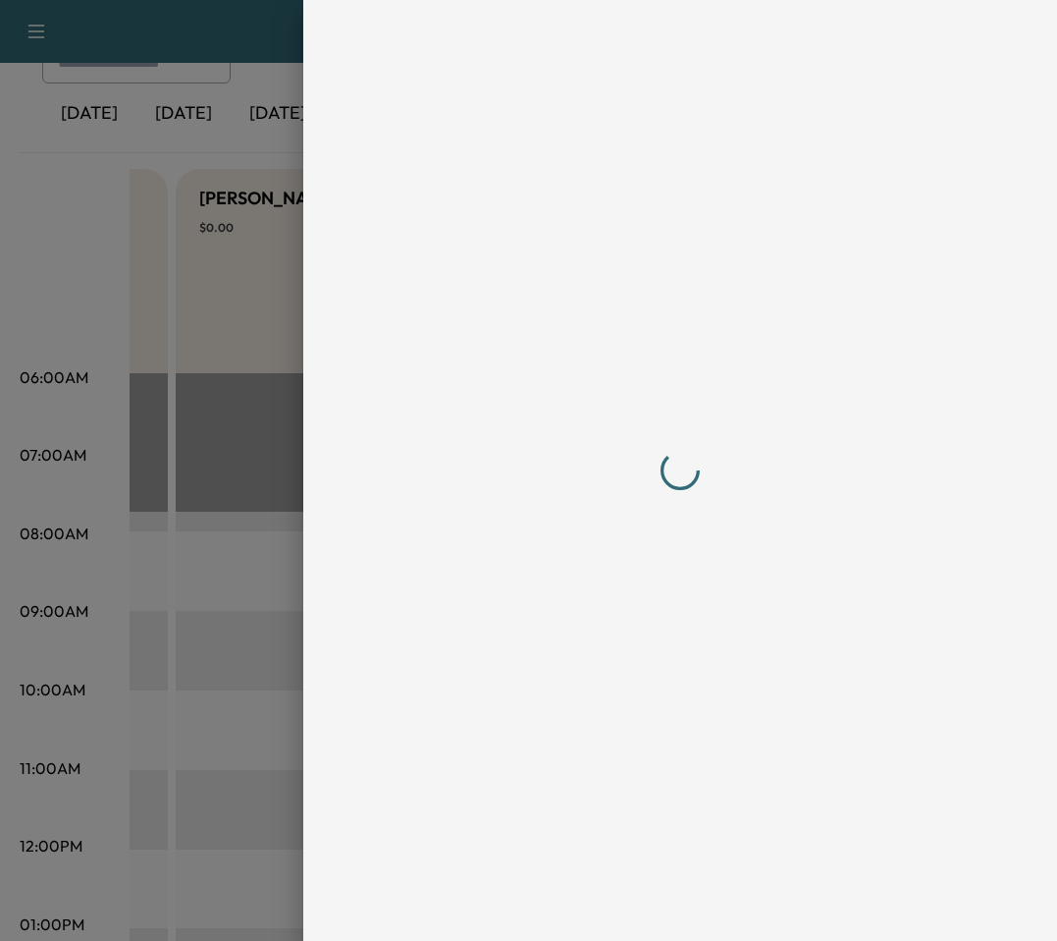
click at [235, 517] on div at bounding box center [528, 470] width 1057 height 941
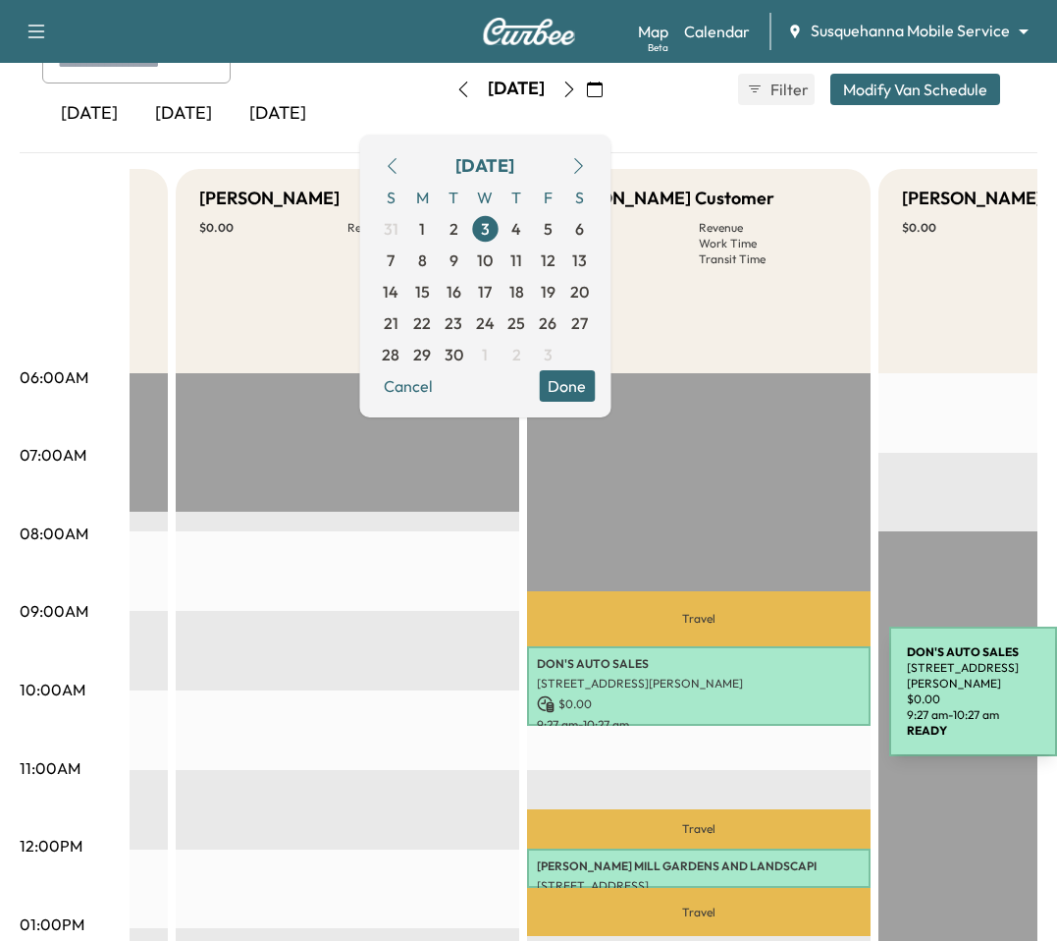
click at [742, 695] on p "$ 0.00" at bounding box center [699, 704] width 324 height 18
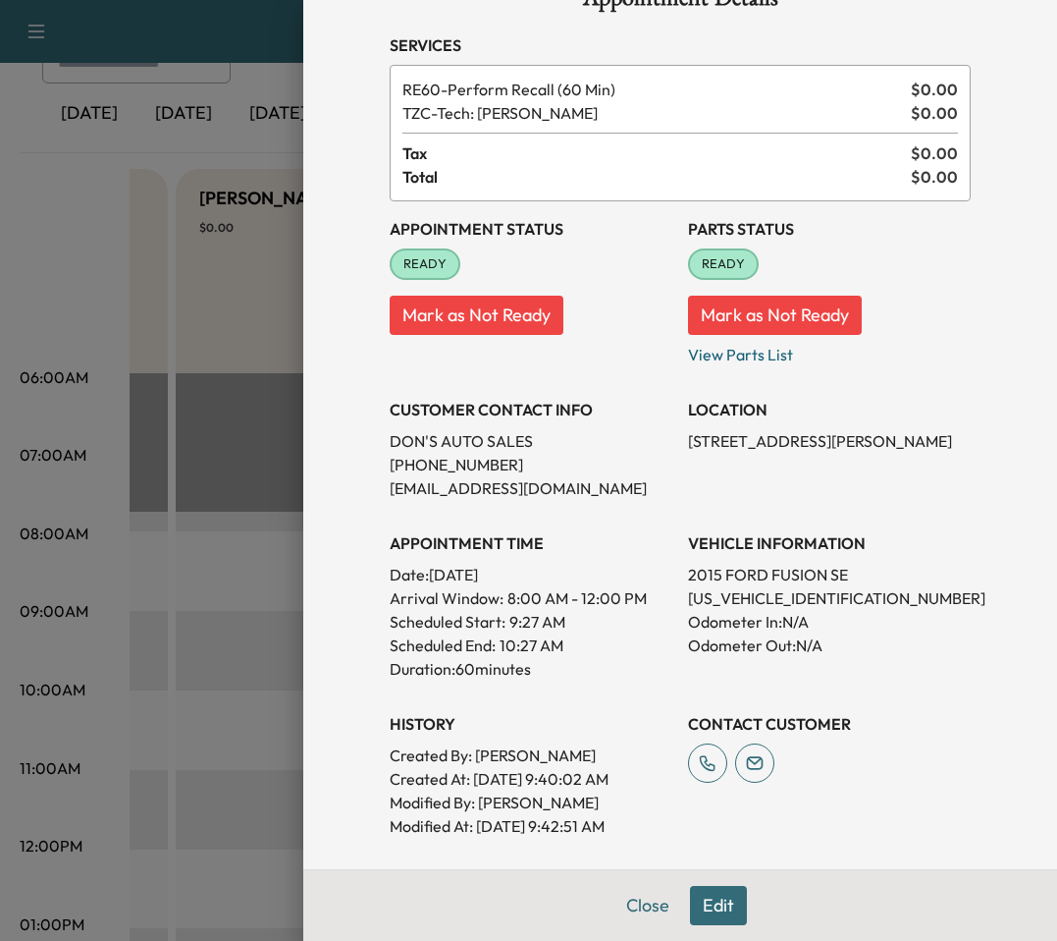
scroll to position [198, 0]
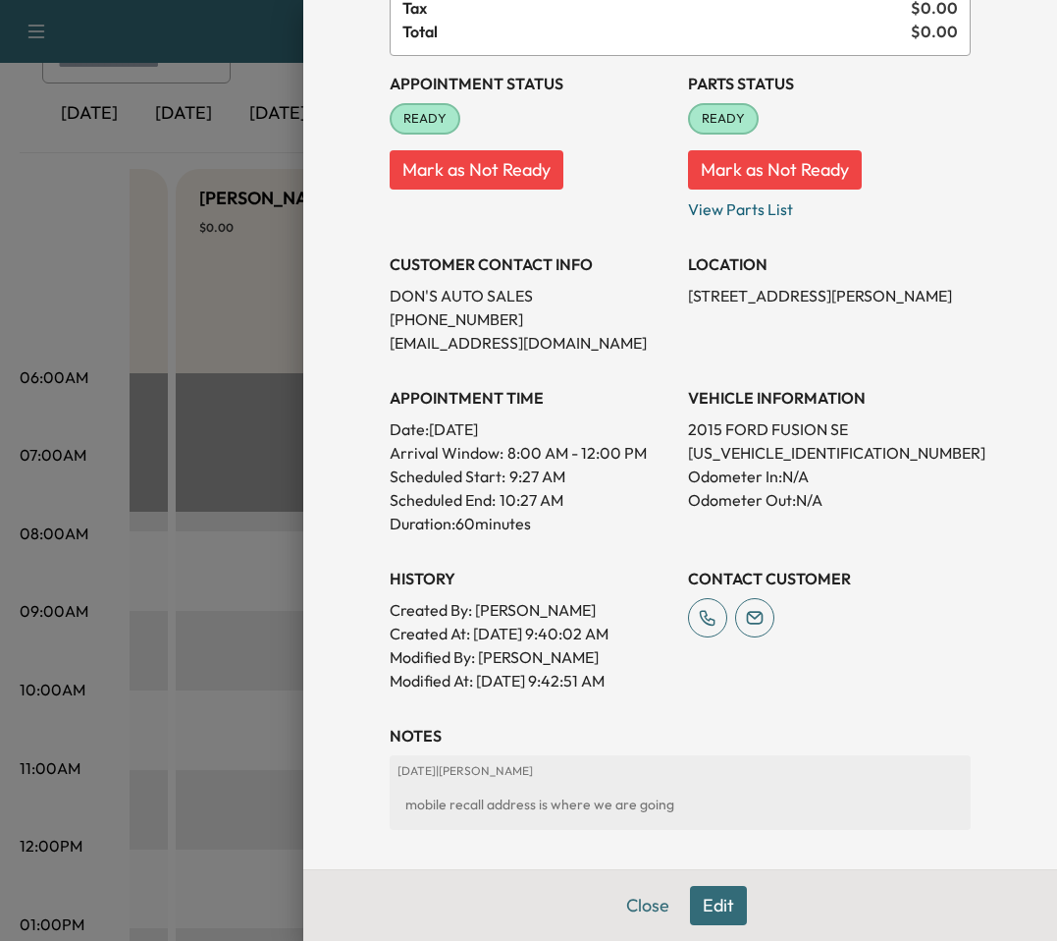
click at [287, 750] on div at bounding box center [528, 470] width 1057 height 941
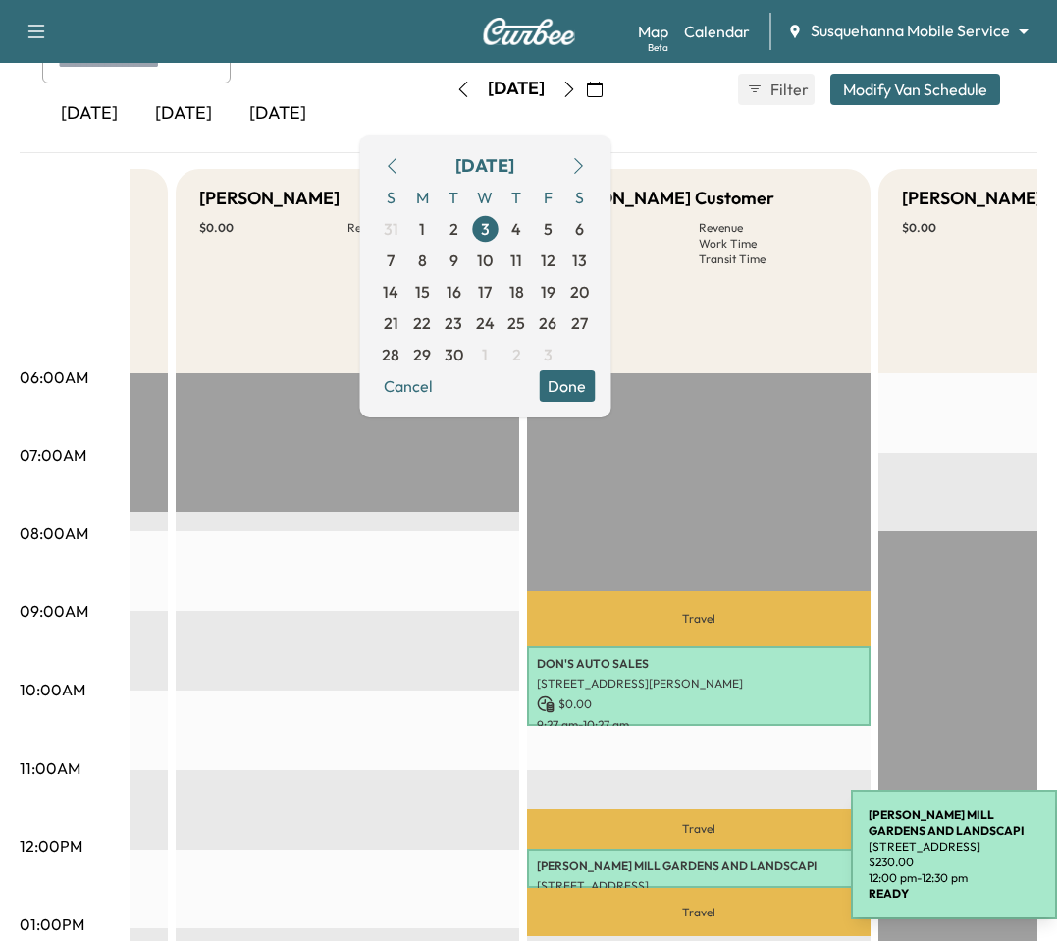
click at [700, 866] on p "[PERSON_NAME][GEOGRAPHIC_DATA] AND LANDSCAPI" at bounding box center [699, 866] width 324 height 16
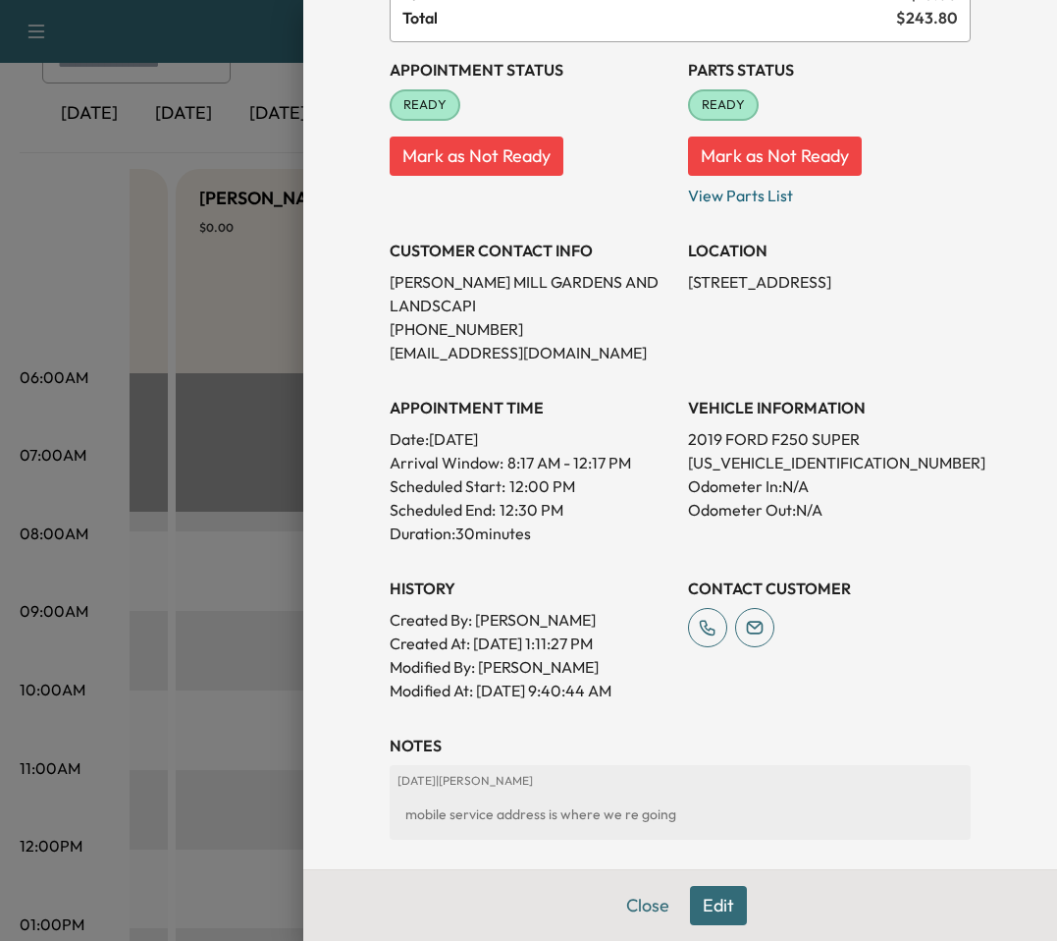
scroll to position [224, 0]
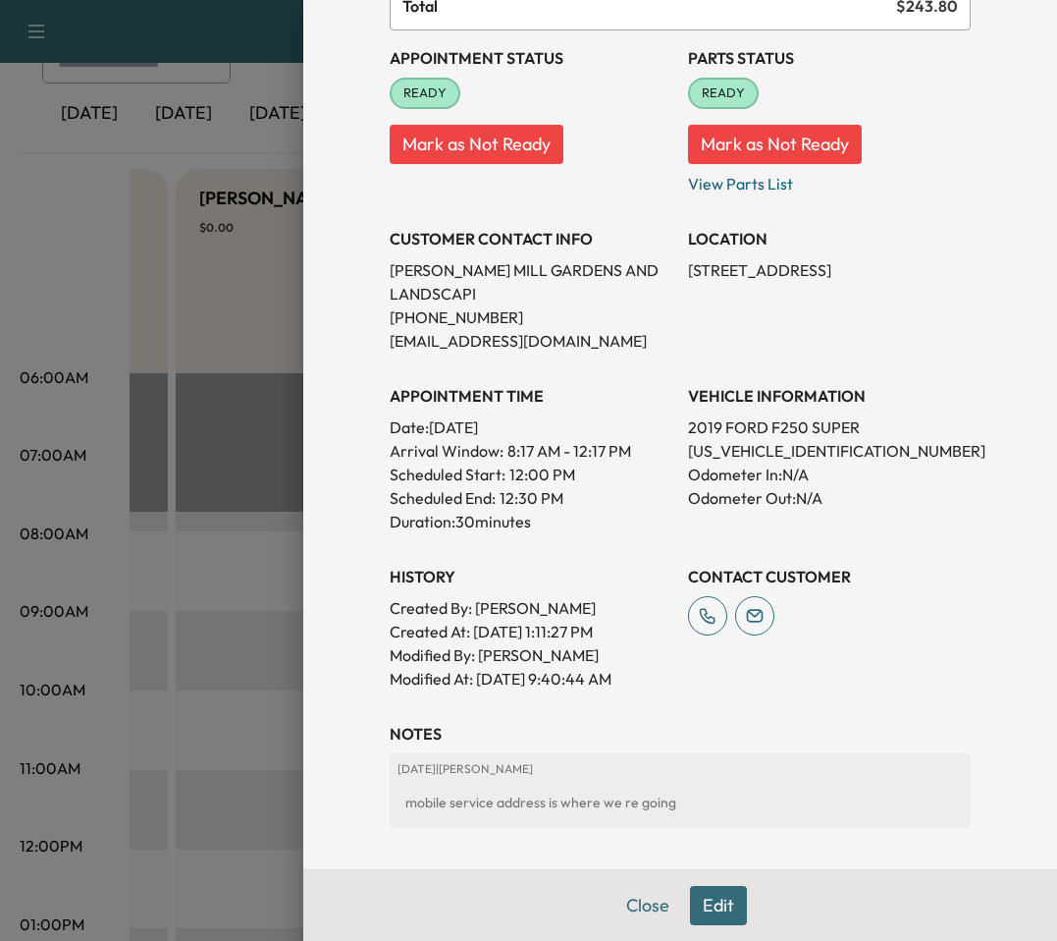
click at [195, 752] on div at bounding box center [528, 470] width 1057 height 941
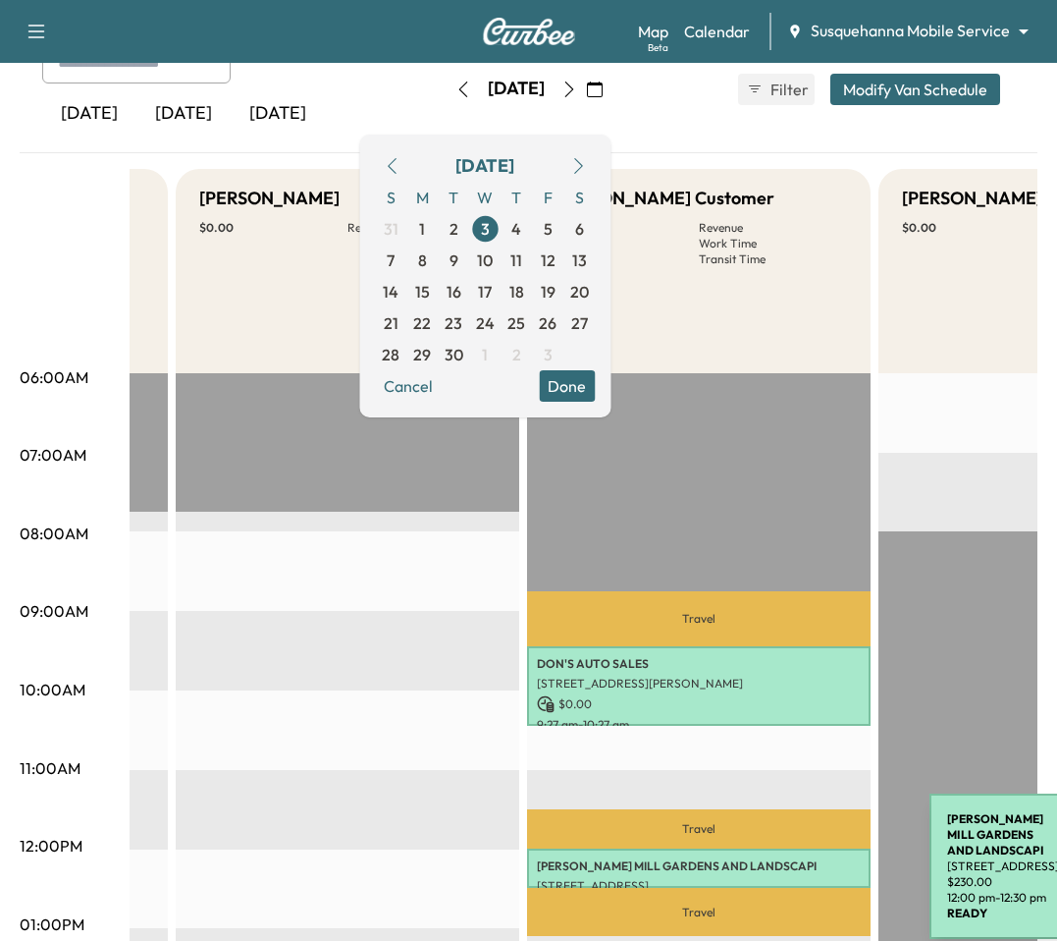
click at [782, 862] on p "[PERSON_NAME][GEOGRAPHIC_DATA] AND LANDSCAPI" at bounding box center [699, 866] width 324 height 16
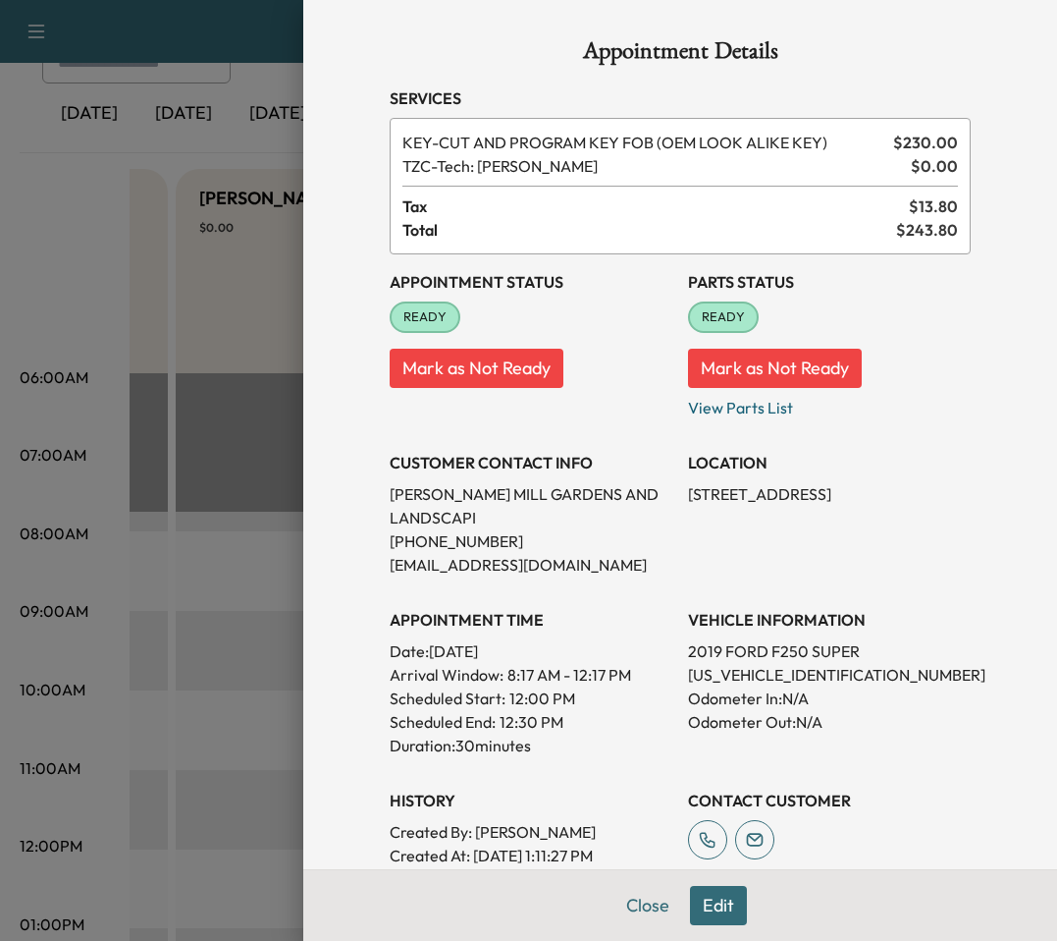
click at [148, 769] on div at bounding box center [528, 470] width 1057 height 941
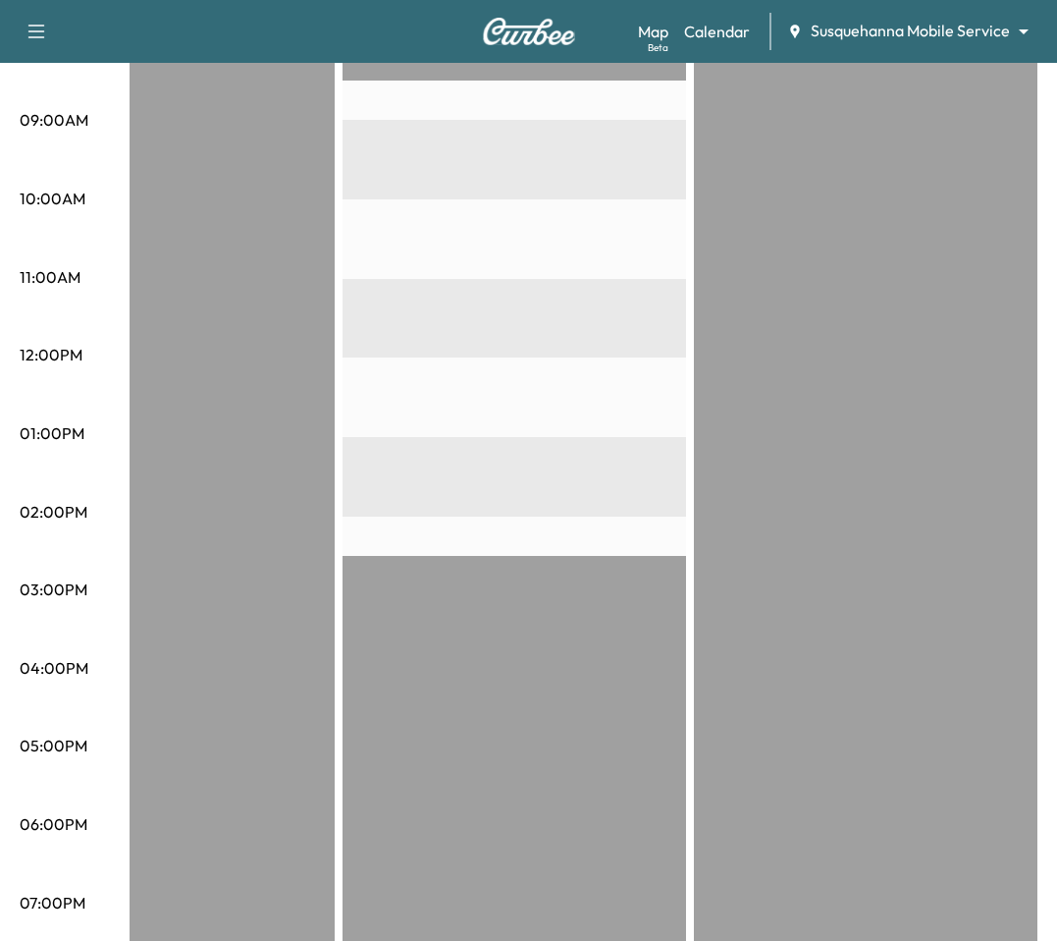
scroll to position [0, 0]
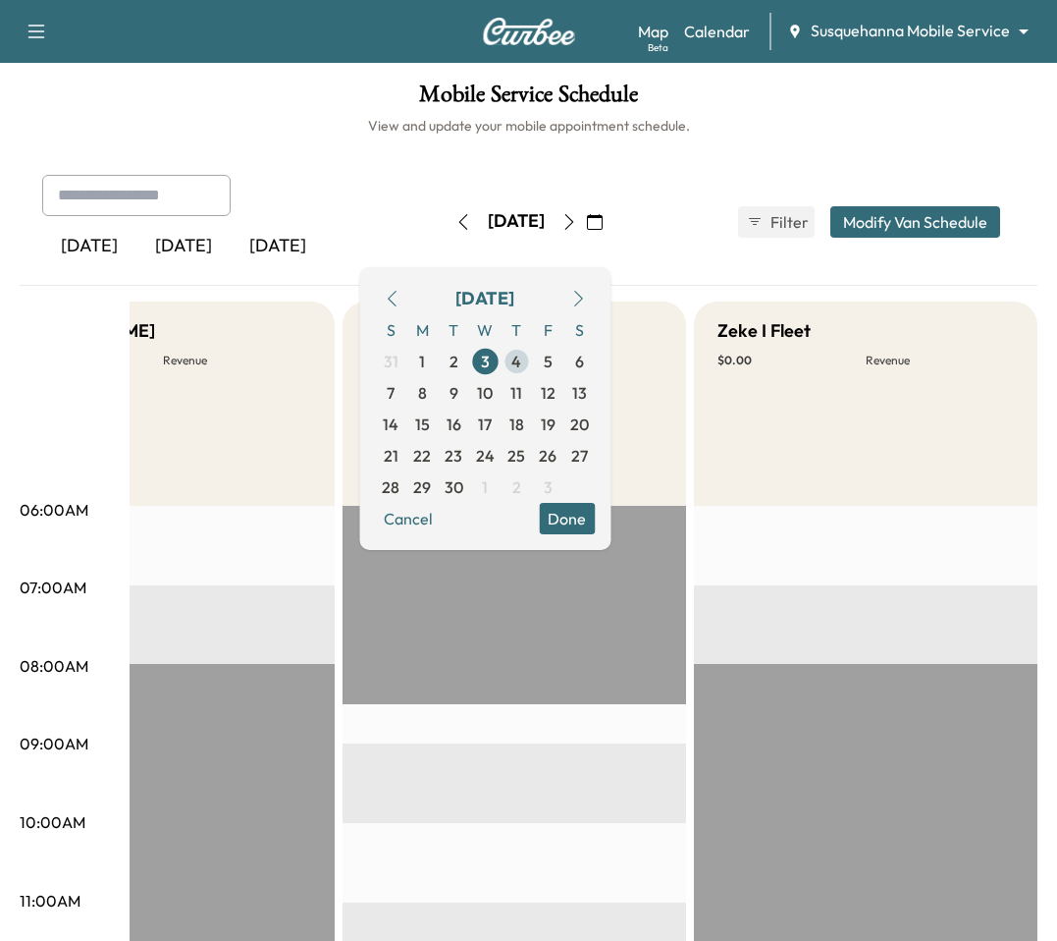
click at [521, 363] on span "4" at bounding box center [516, 361] width 10 height 24
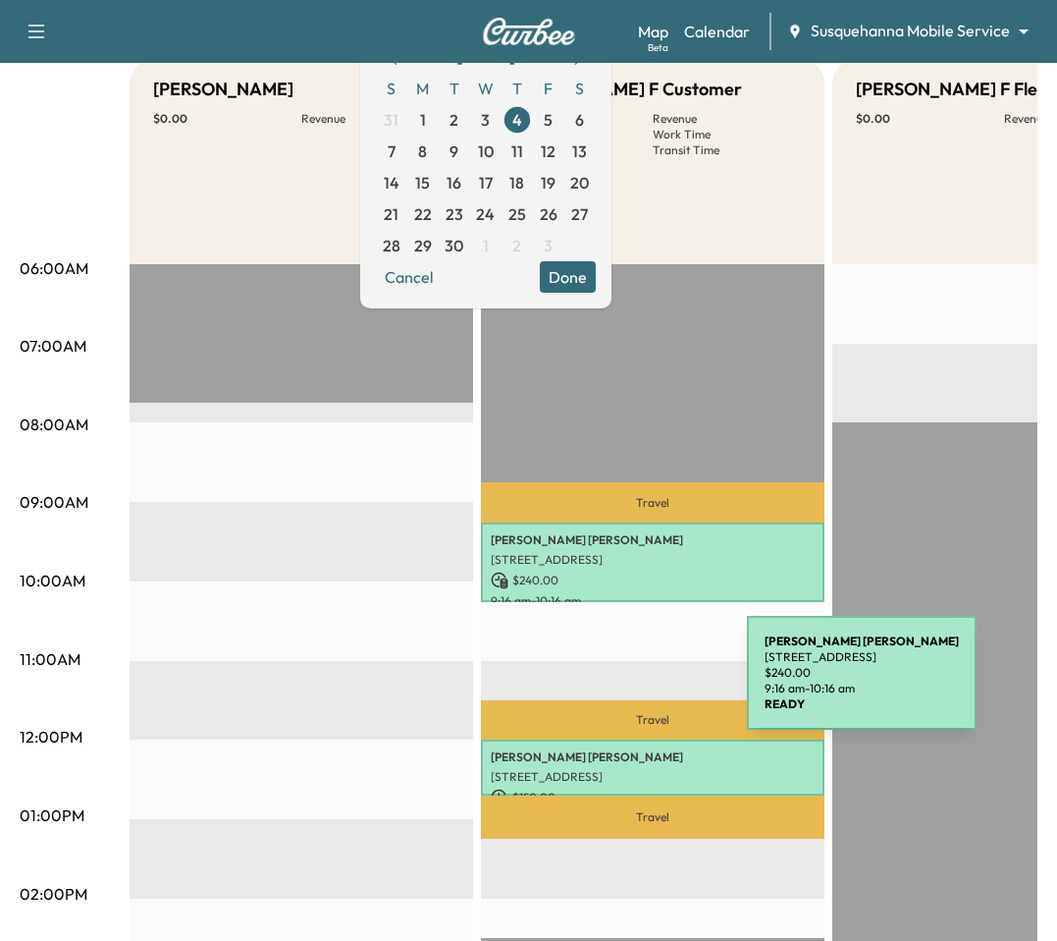
scroll to position [336, 0]
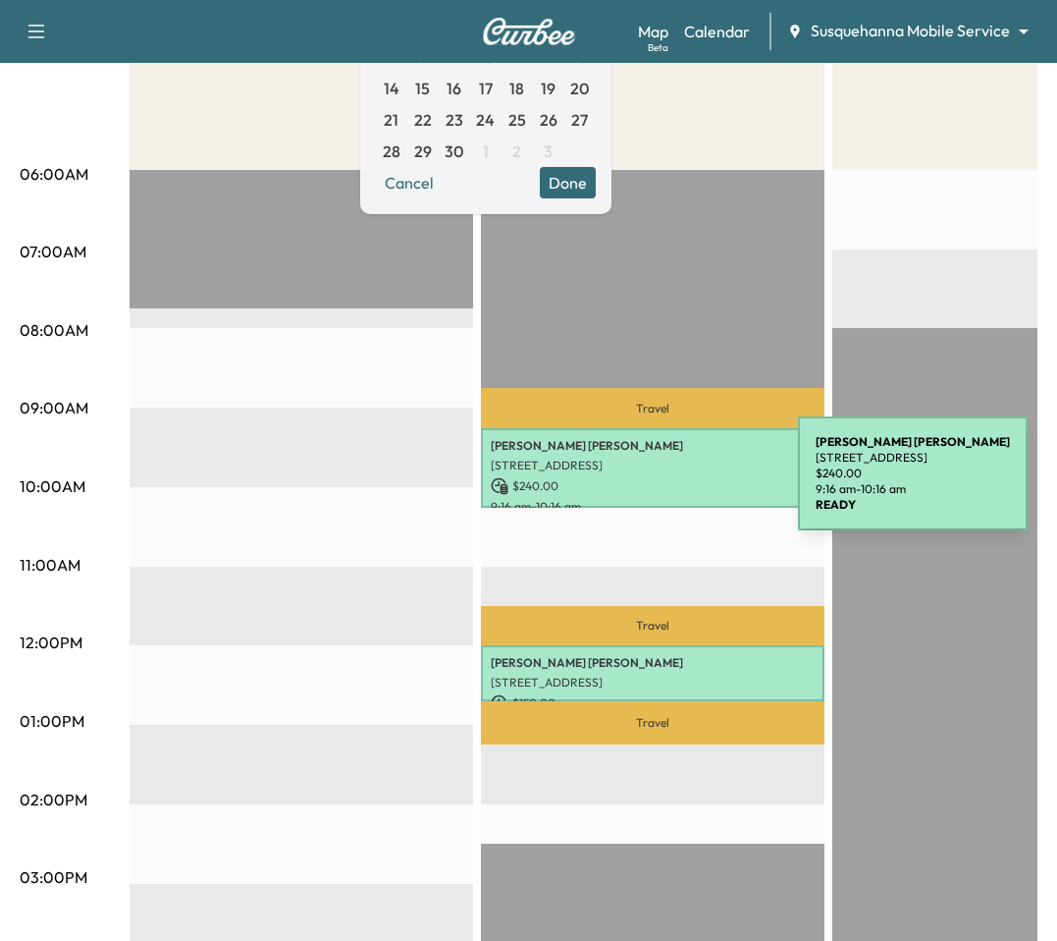
click at [651, 485] on p "$ 240.00" at bounding box center [653, 486] width 324 height 18
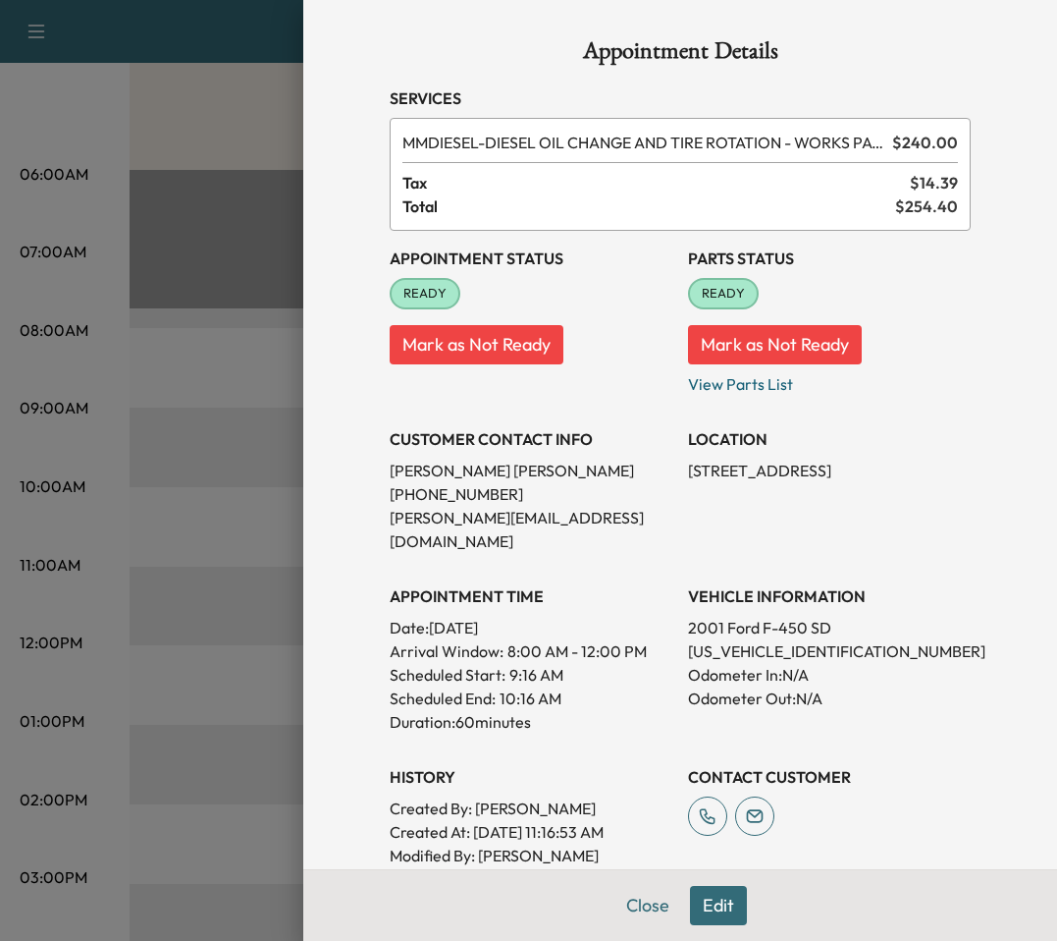
click at [285, 766] on div at bounding box center [528, 470] width 1057 height 941
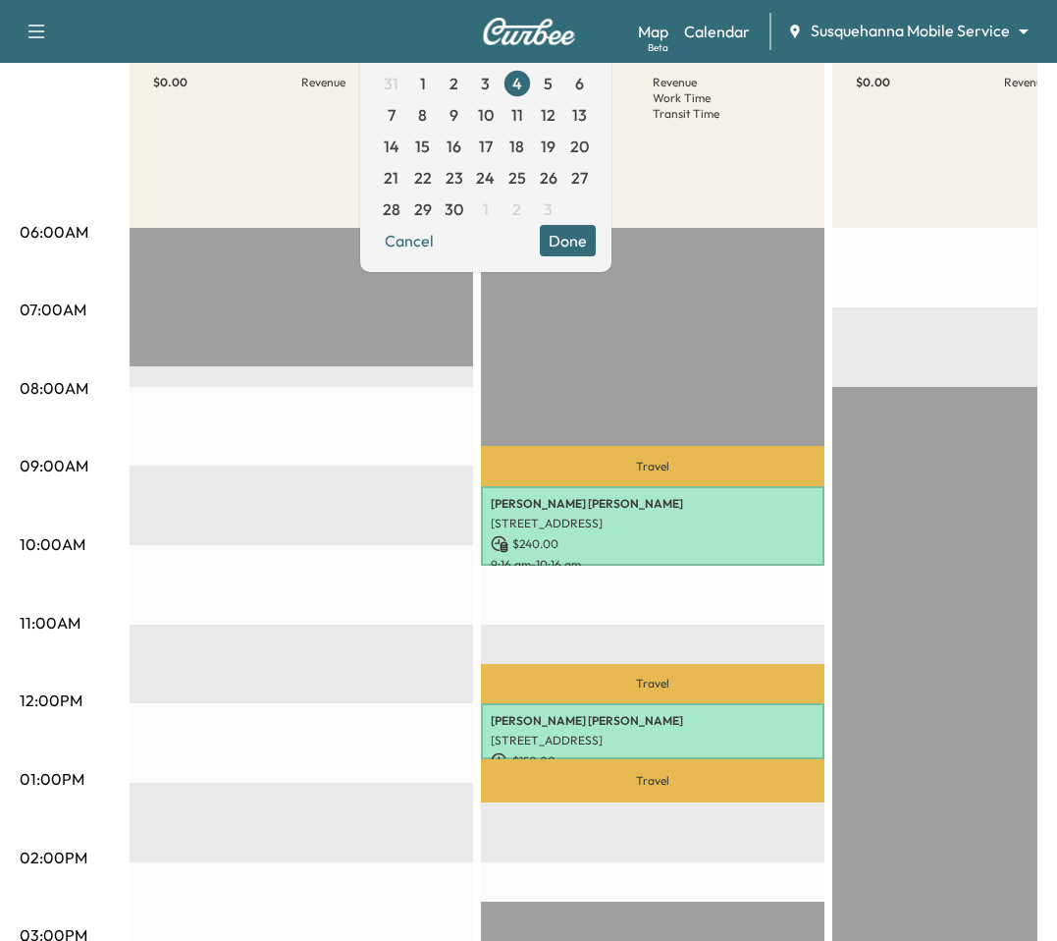
scroll to position [0, 0]
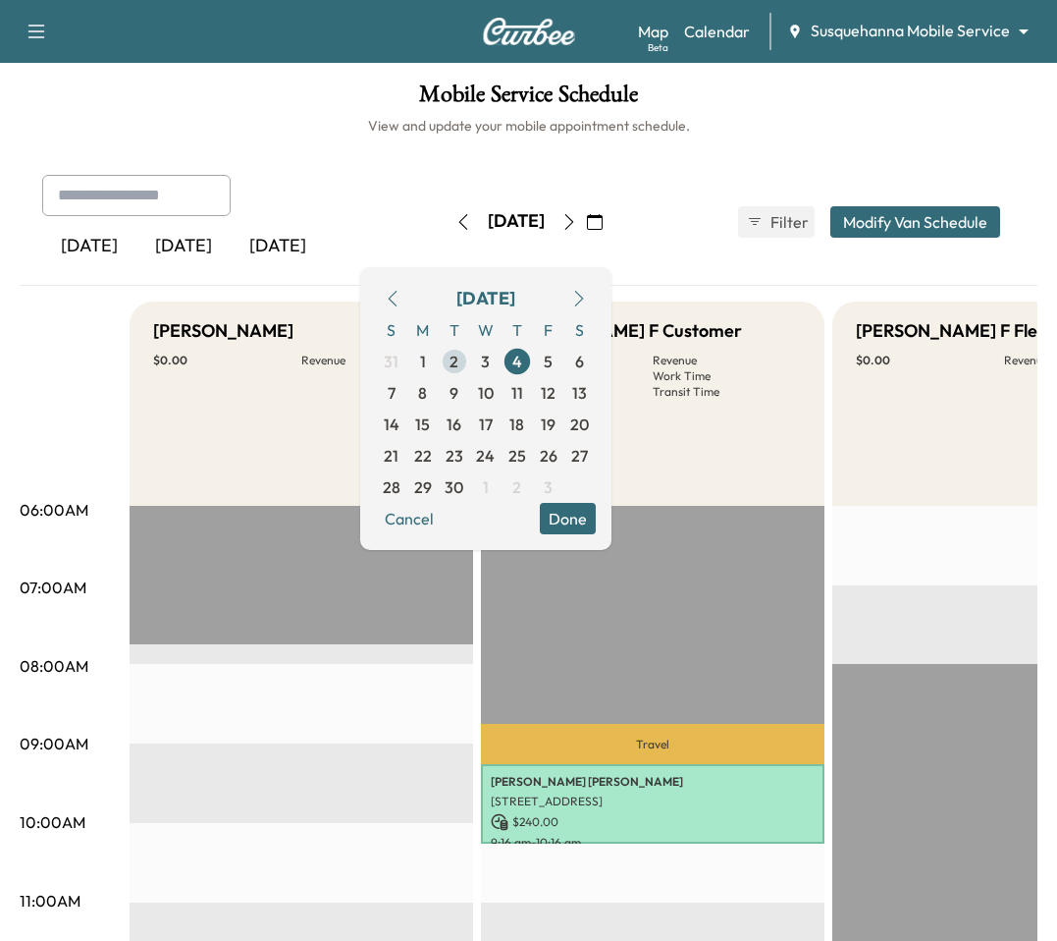
click at [458, 363] on span "2" at bounding box center [454, 361] width 9 height 24
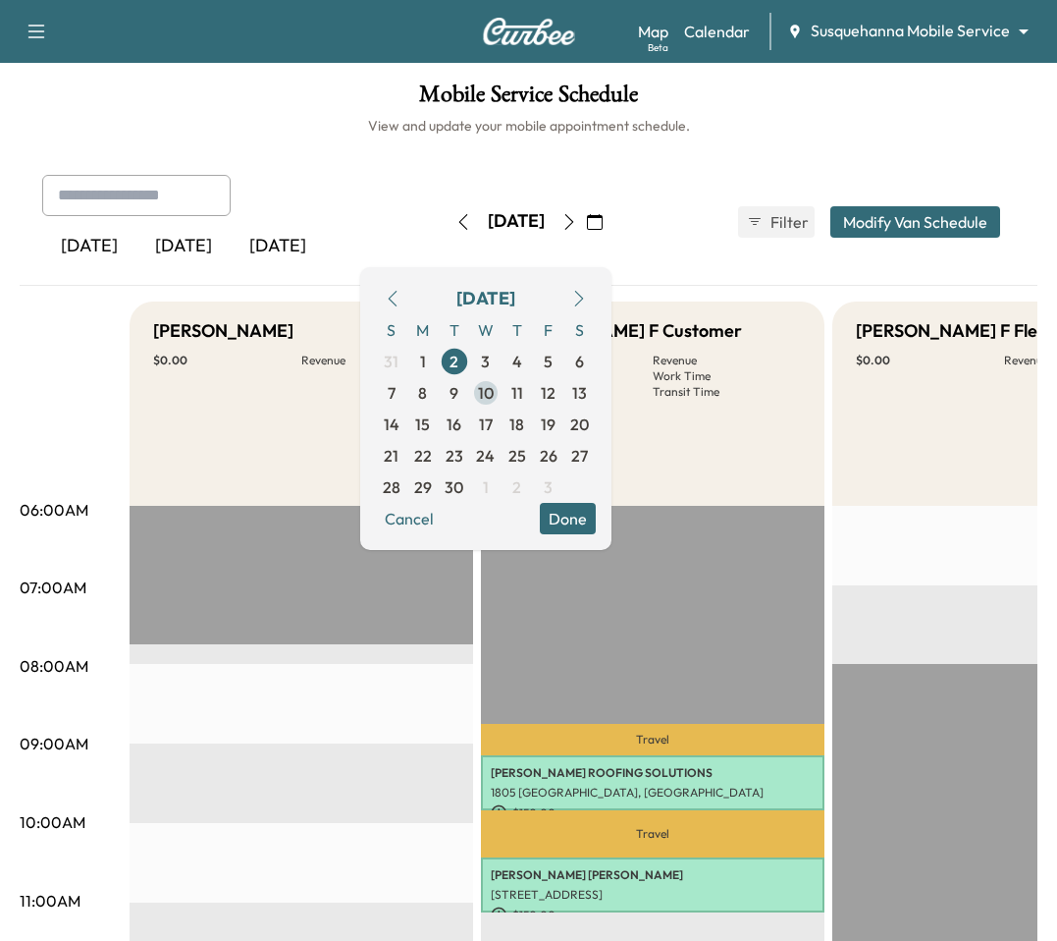
click at [502, 388] on span "10" at bounding box center [485, 392] width 31 height 31
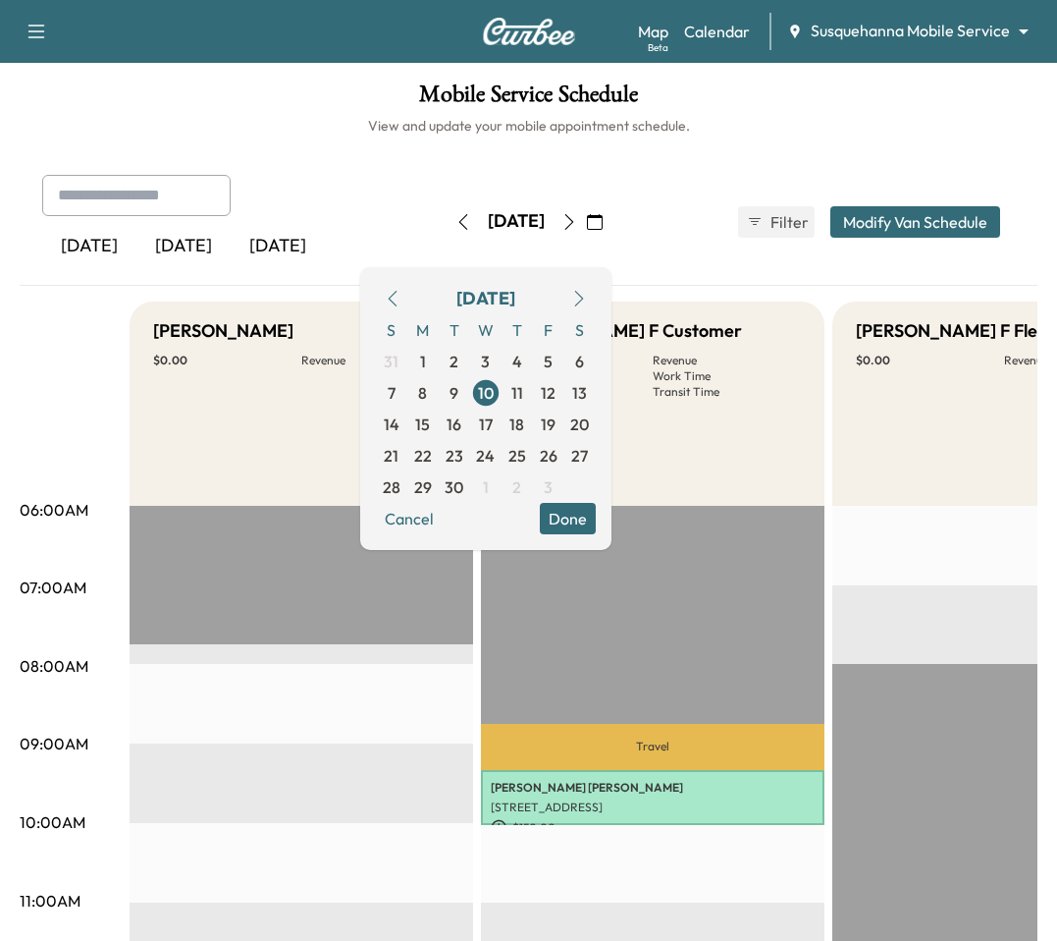
click at [397, 292] on icon "button" at bounding box center [392, 299] width 9 height 16
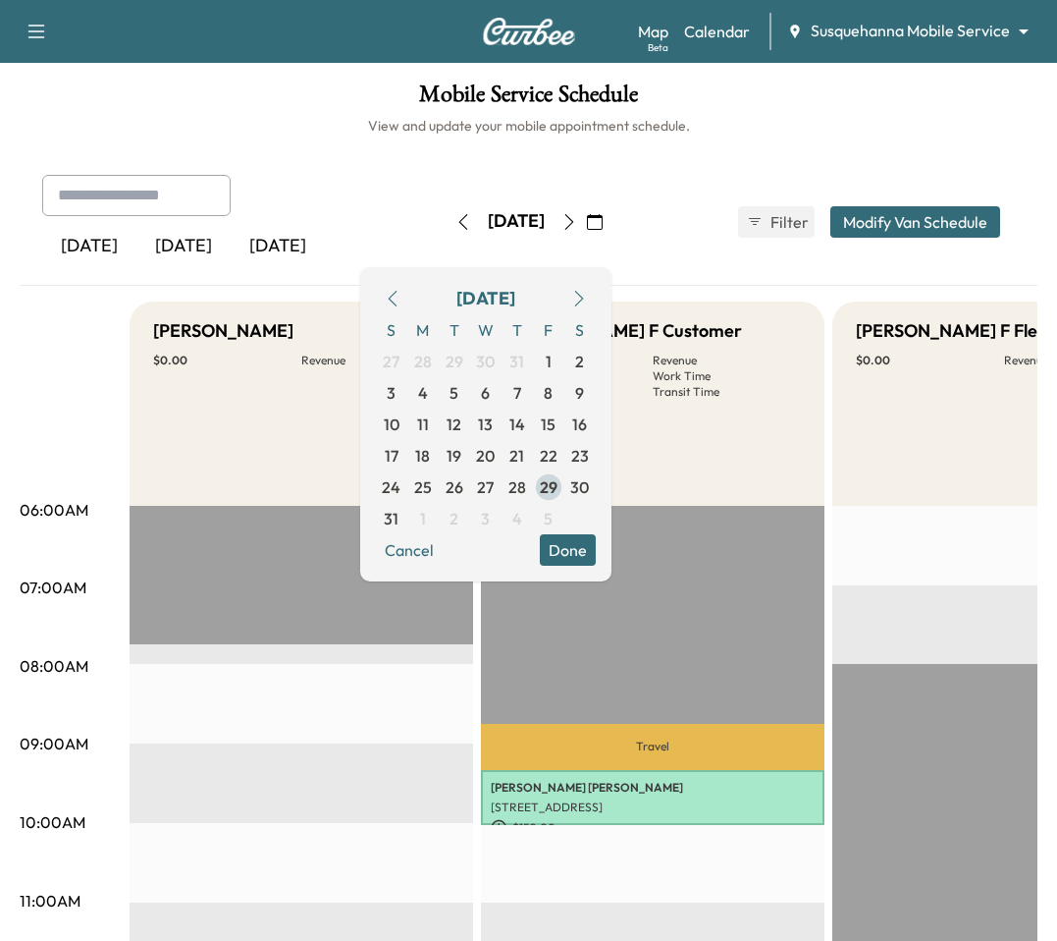
click at [558, 484] on span "29" at bounding box center [549, 487] width 18 height 24
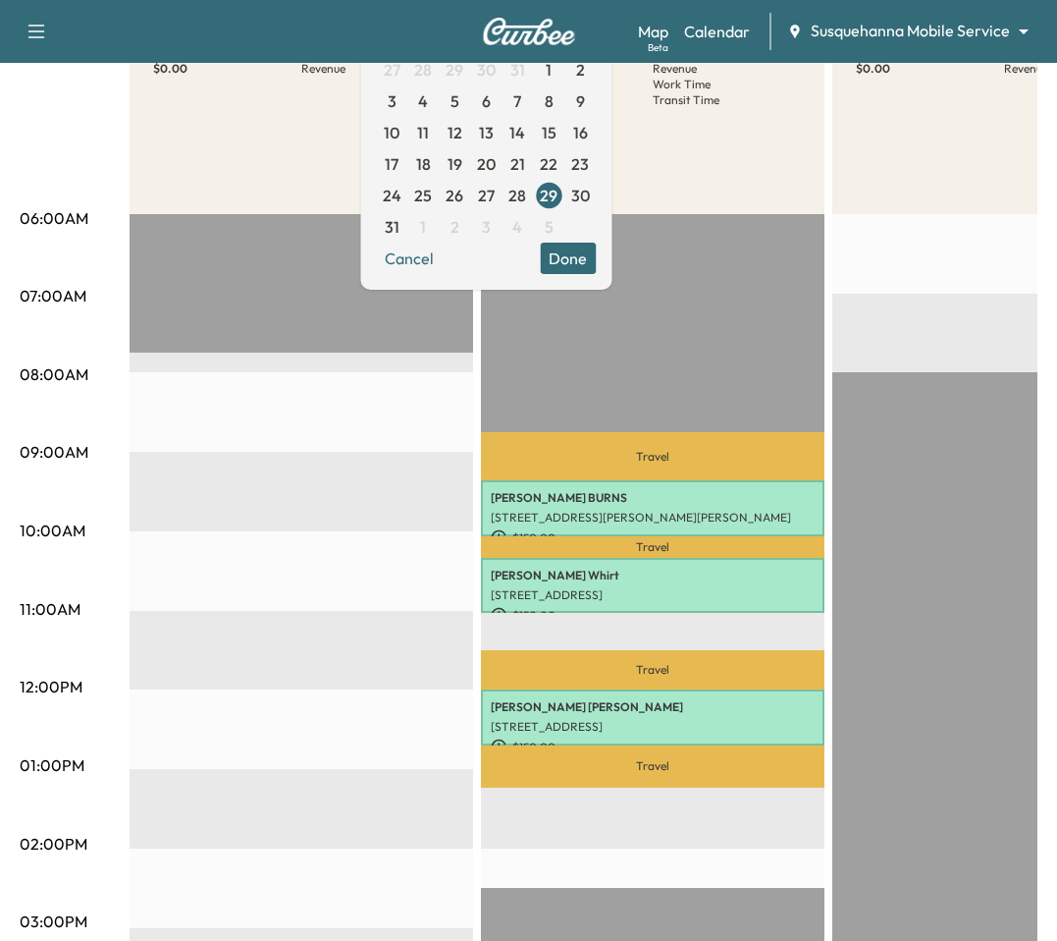
scroll to position [405, 0]
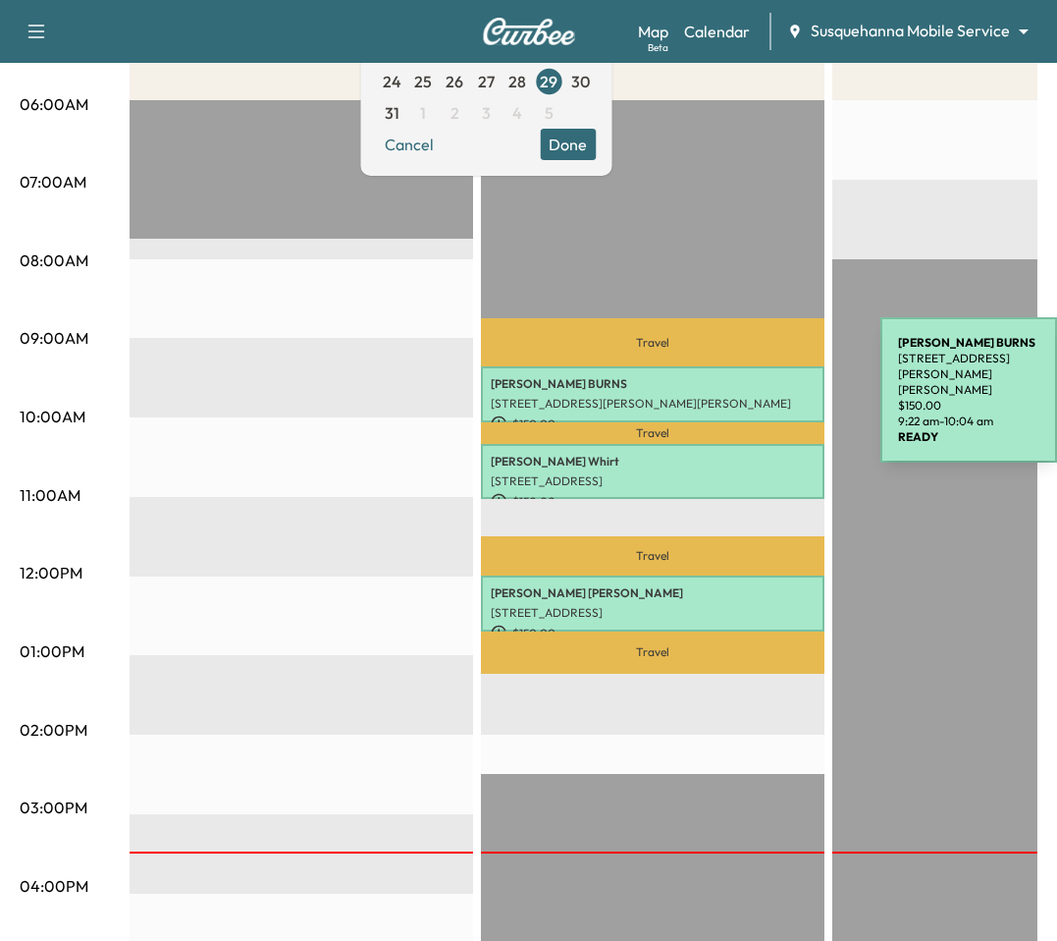
click at [733, 386] on p "[PERSON_NAME]" at bounding box center [653, 384] width 324 height 16
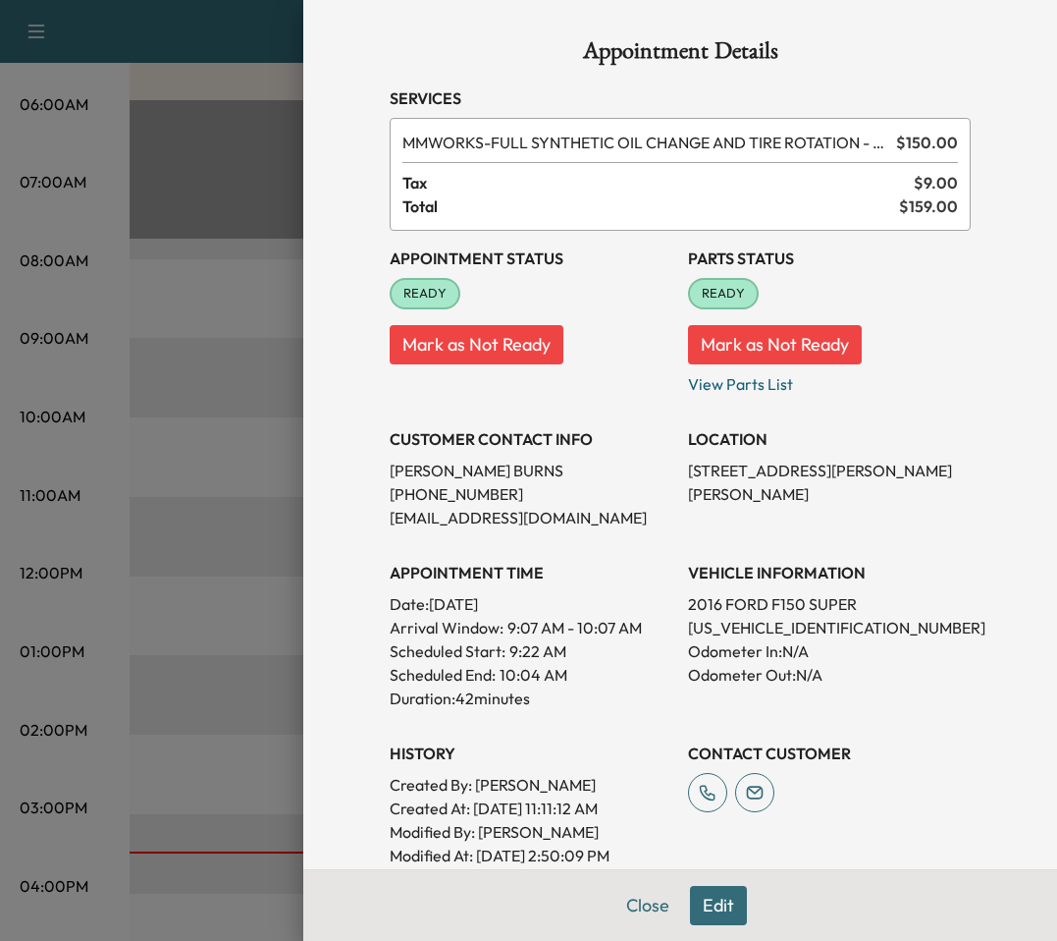
click at [282, 762] on div at bounding box center [528, 470] width 1057 height 941
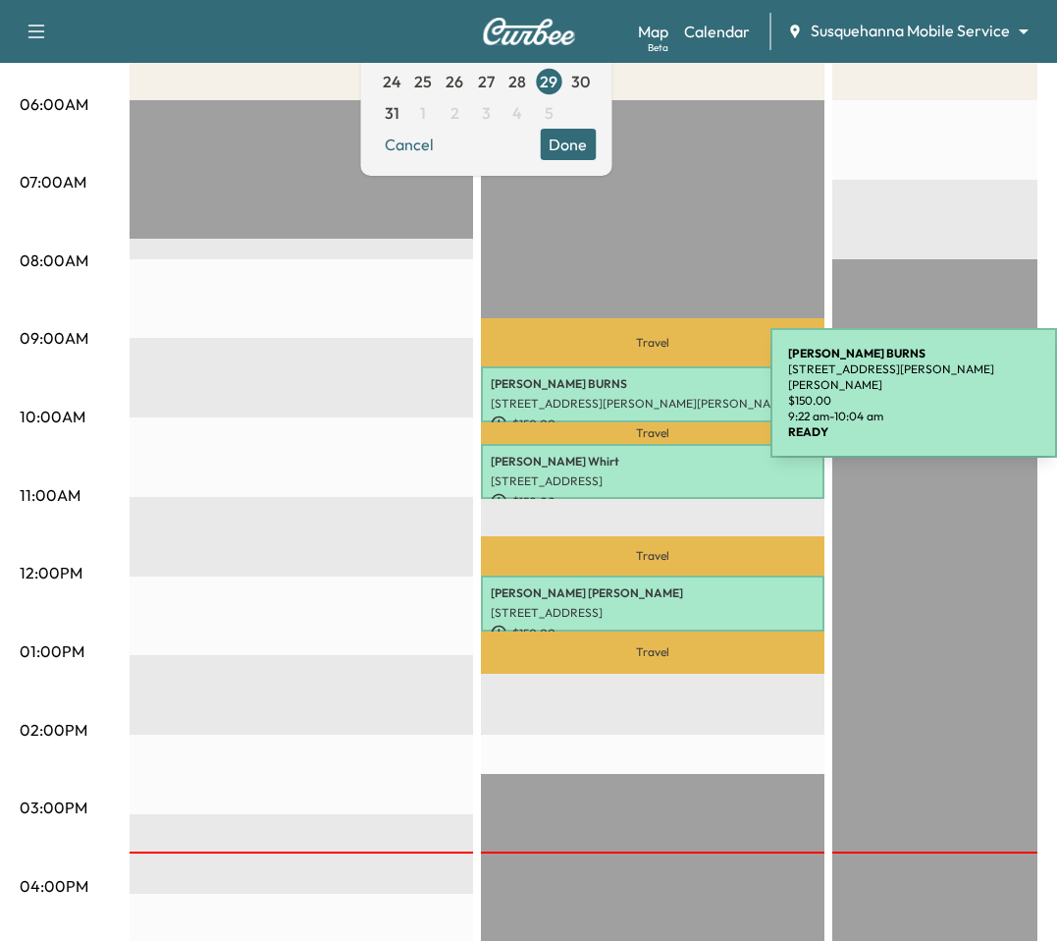
click at [623, 397] on p "[STREET_ADDRESS][PERSON_NAME][PERSON_NAME]" at bounding box center [653, 404] width 324 height 16
